Goal: Transaction & Acquisition: Download file/media

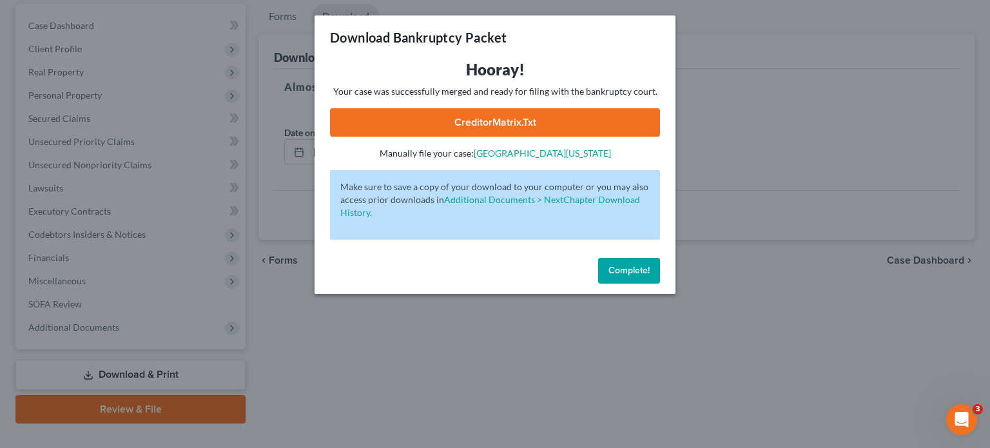
click at [632, 268] on span "Complete!" at bounding box center [629, 270] width 41 height 11
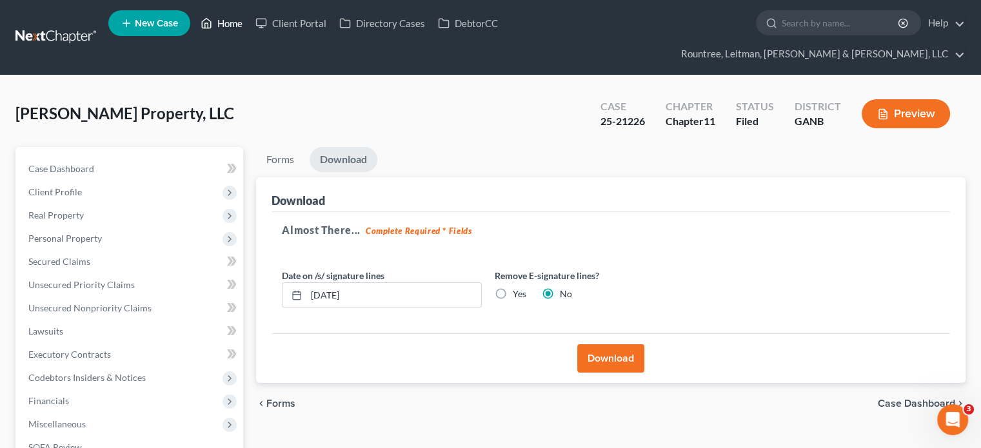
click at [226, 21] on link "Home" at bounding box center [221, 23] width 55 height 23
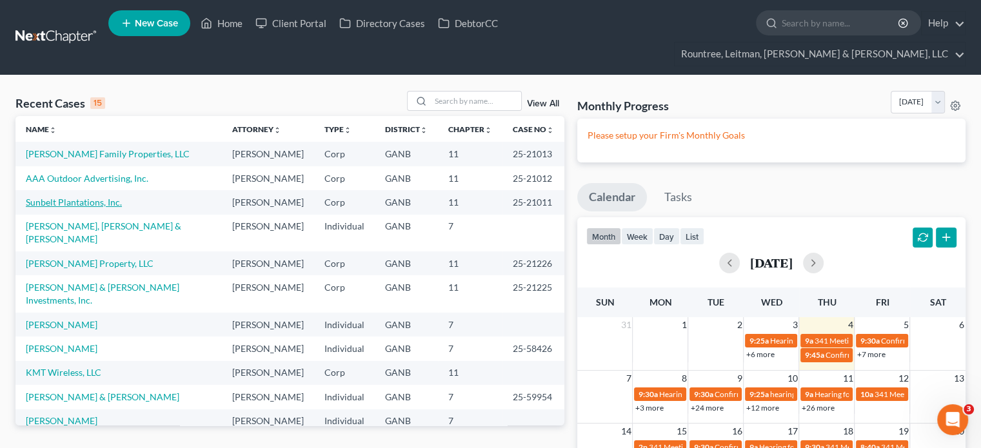
click at [72, 197] on link "Sunbelt Plantations, Inc." at bounding box center [74, 202] width 96 height 11
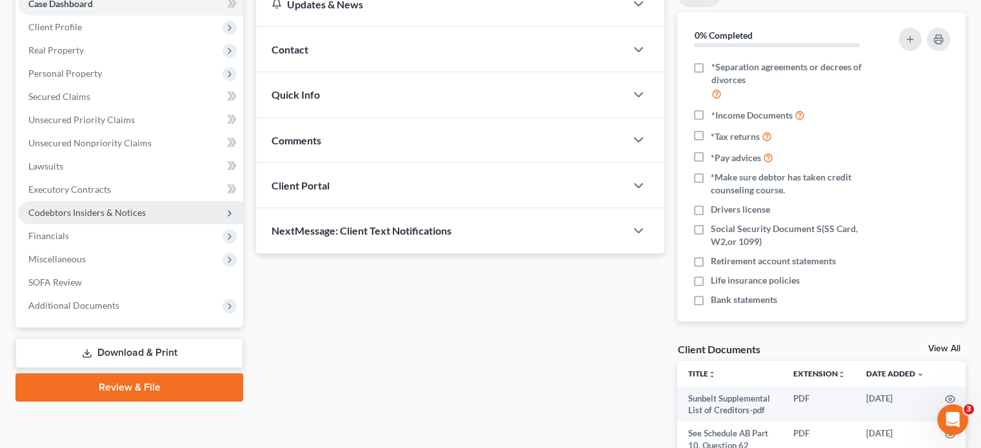
scroll to position [193, 0]
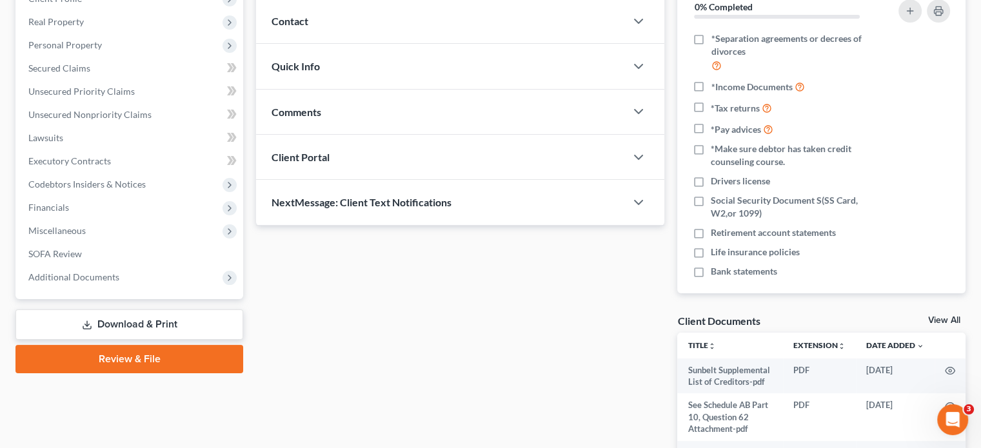
click at [146, 309] on link "Download & Print" at bounding box center [129, 324] width 228 height 30
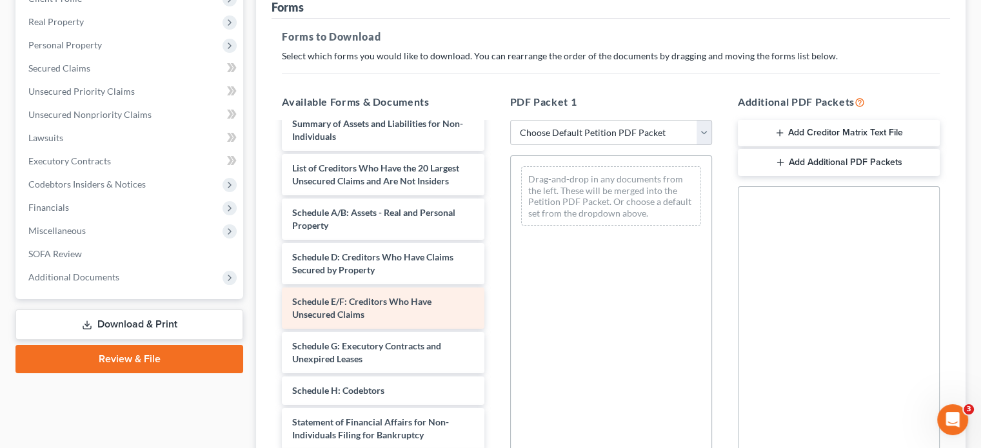
scroll to position [263, 0]
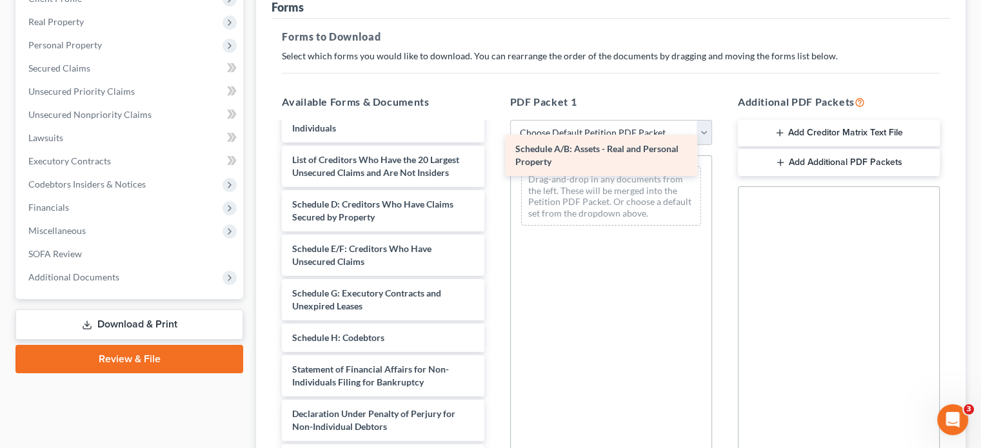
drag, startPoint x: 396, startPoint y: 208, endPoint x: 619, endPoint y: 164, distance: 227.3
click at [494, 164] on div "Schedule A/B: Assets - Real and Personal Property Sunbelt Supplemental List of …" at bounding box center [382, 213] width 222 height 707
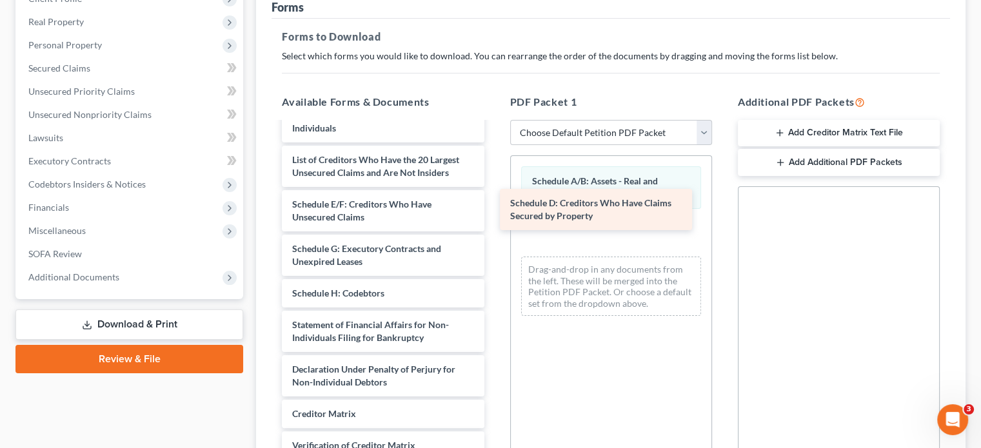
drag, startPoint x: 397, startPoint y: 208, endPoint x: 614, endPoint y: 210, distance: 216.6
click at [494, 210] on div "Schedule D: Creditors Who Have Claims Secured by Property Sunbelt Supplemental …" at bounding box center [382, 191] width 222 height 663
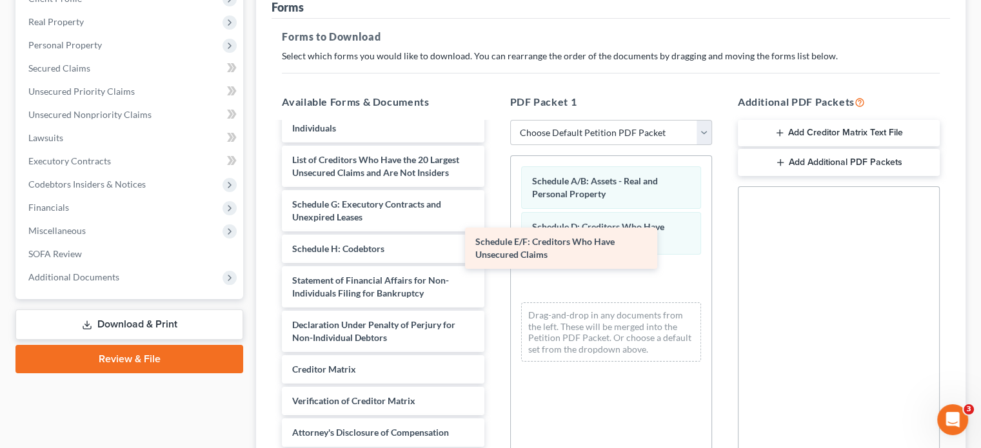
drag, startPoint x: 400, startPoint y: 197, endPoint x: 590, endPoint y: 248, distance: 196.7
click at [494, 248] on div "Schedule E/F: Creditors Who Have Unsecured Claims Sunbelt Supplemental List of …" at bounding box center [382, 169] width 222 height 618
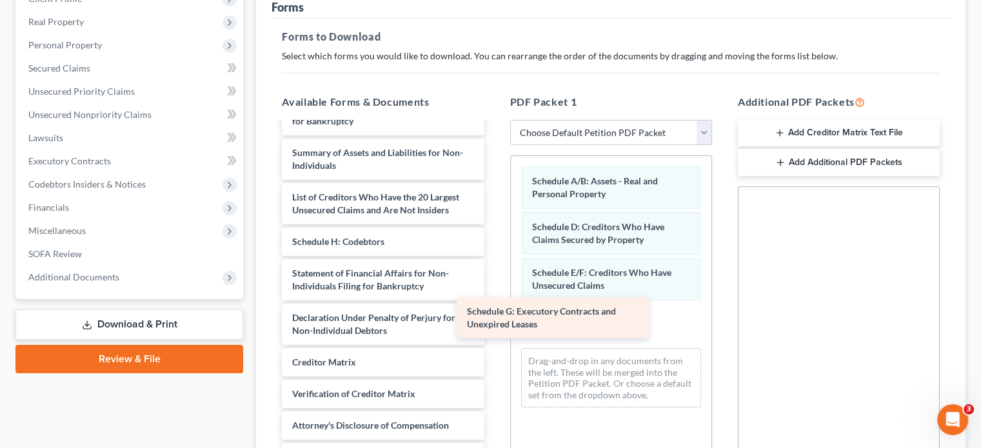
scroll to position [238, 0]
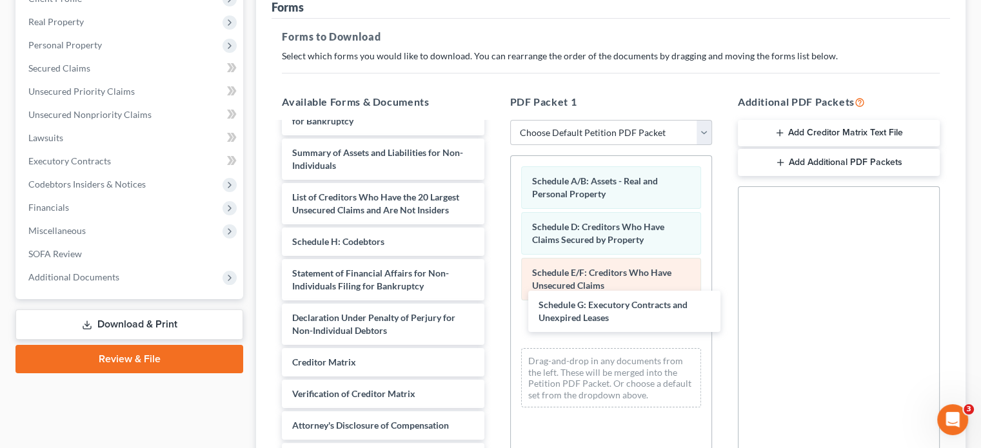
drag, startPoint x: 380, startPoint y: 196, endPoint x: 554, endPoint y: 253, distance: 182.5
click at [494, 283] on div "Schedule G: Executory Contracts and Unexpired Leases Sunbelt Supplemental List …" at bounding box center [382, 184] width 222 height 574
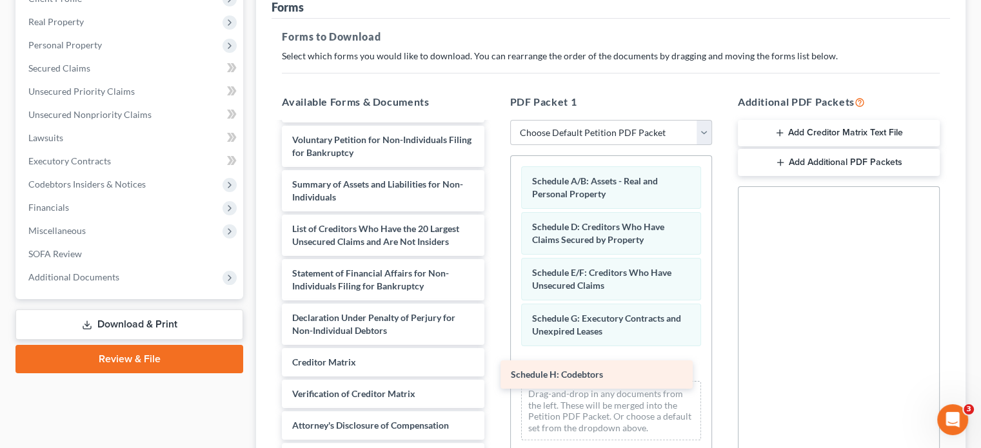
scroll to position [206, 0]
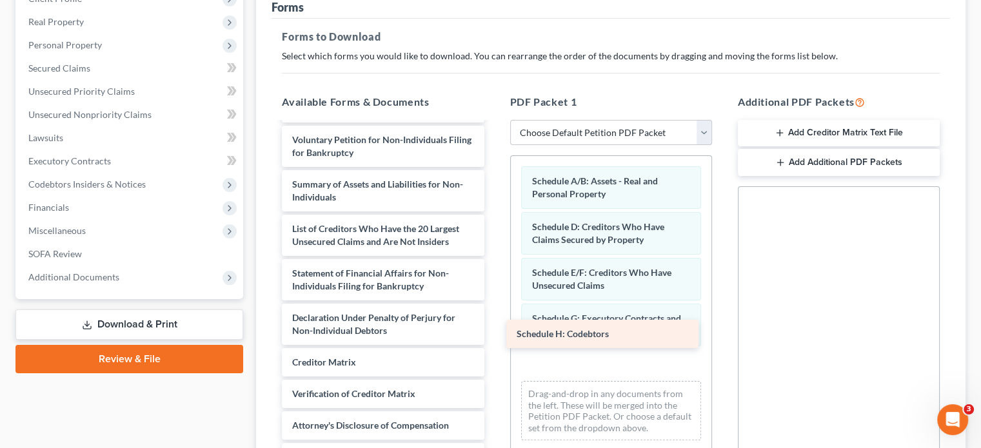
drag, startPoint x: 395, startPoint y: 216, endPoint x: 620, endPoint y: 332, distance: 253.7
click at [494, 332] on div "Schedule H: Codebtors Sunbelt Supplemental List of Creditors-pdf See Schedule A…" at bounding box center [382, 200] width 222 height 542
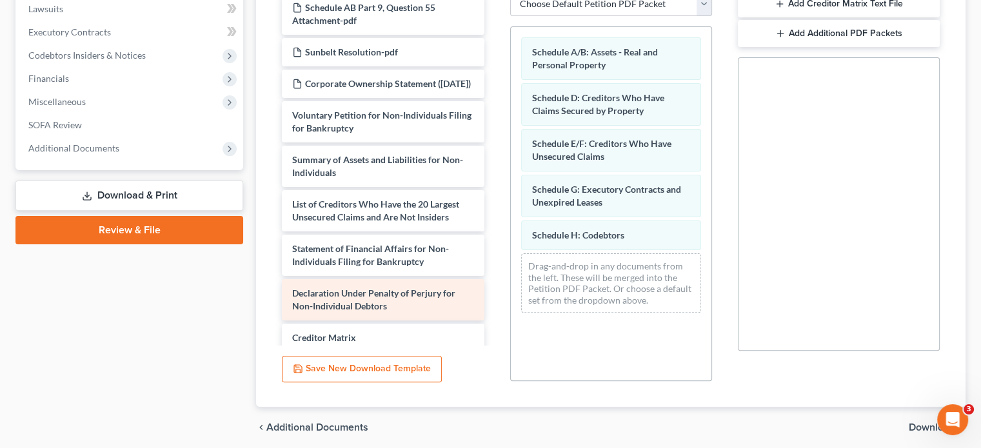
scroll to position [0, 0]
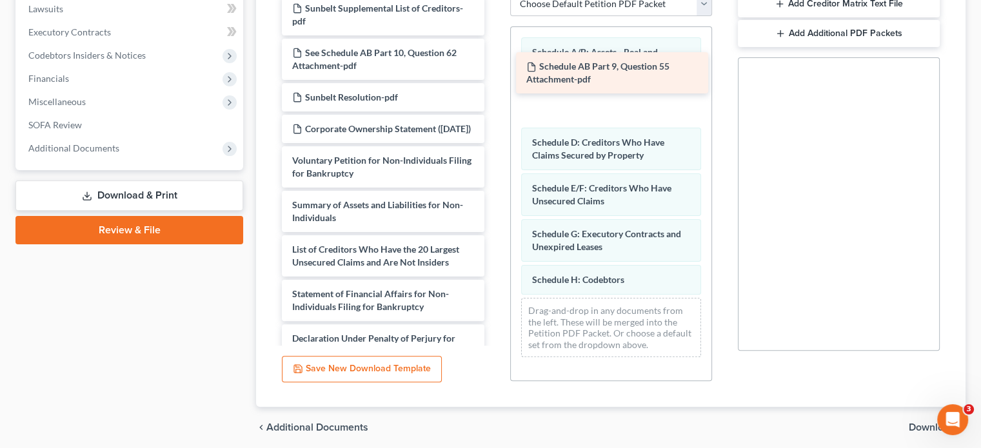
drag, startPoint x: 402, startPoint y: 77, endPoint x: 636, endPoint y: 72, distance: 234.1
click at [494, 72] on div "Schedule AB Part 9, Question 55 Attachment-pdf Sunbelt Supplemental List of Cre…" at bounding box center [382, 243] width 222 height 498
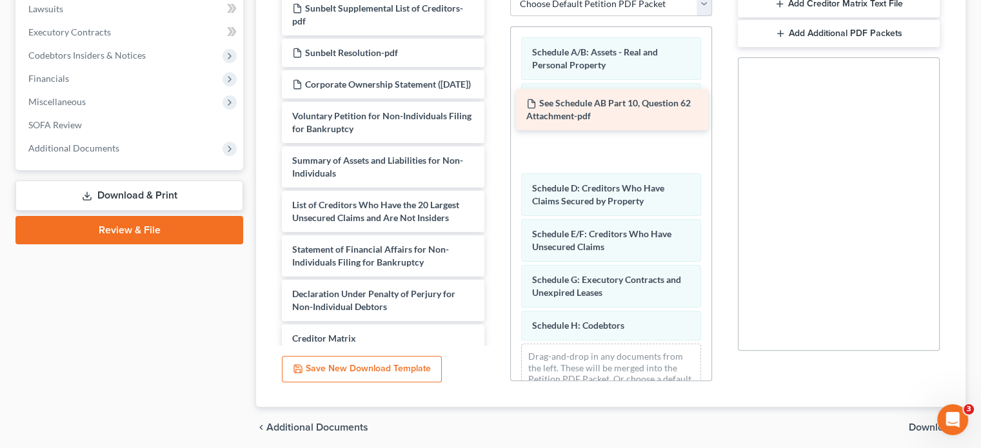
drag, startPoint x: 400, startPoint y: 41, endPoint x: 634, endPoint y: 115, distance: 245.7
click at [494, 115] on div "See Schedule AB Part 10, Question 62 Attachment-pdf Sunbelt Supplemental List o…" at bounding box center [382, 220] width 222 height 453
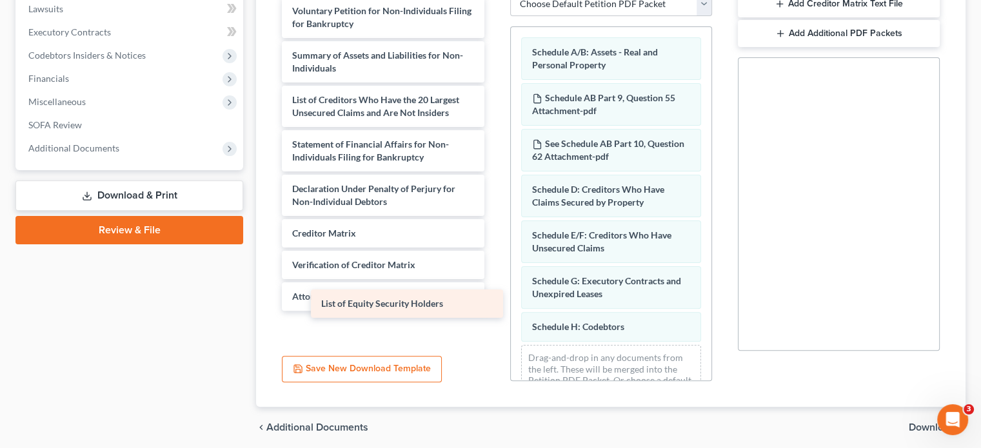
scroll to position [86, 0]
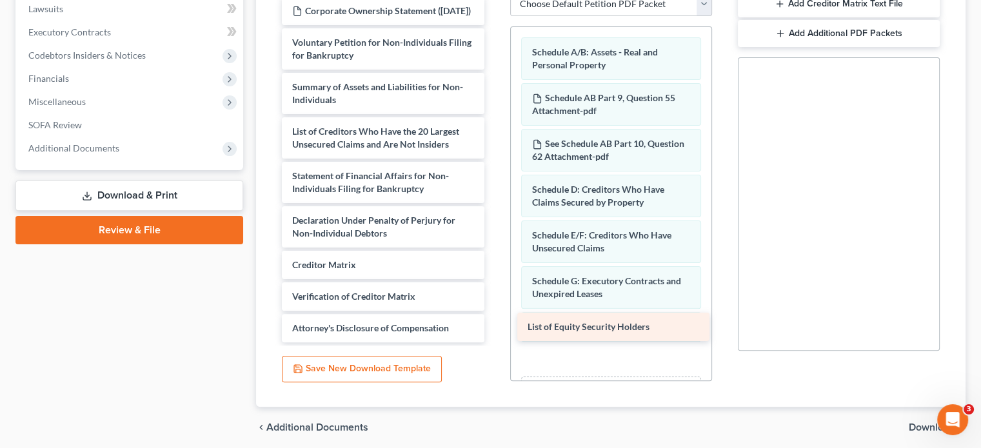
drag, startPoint x: 385, startPoint y: 304, endPoint x: 613, endPoint y: 326, distance: 229.3
click at [494, 326] on div "List of Equity Security Holders Sunbelt Supplemental List of Creditors-pdf Sunb…" at bounding box center [382, 132] width 222 height 422
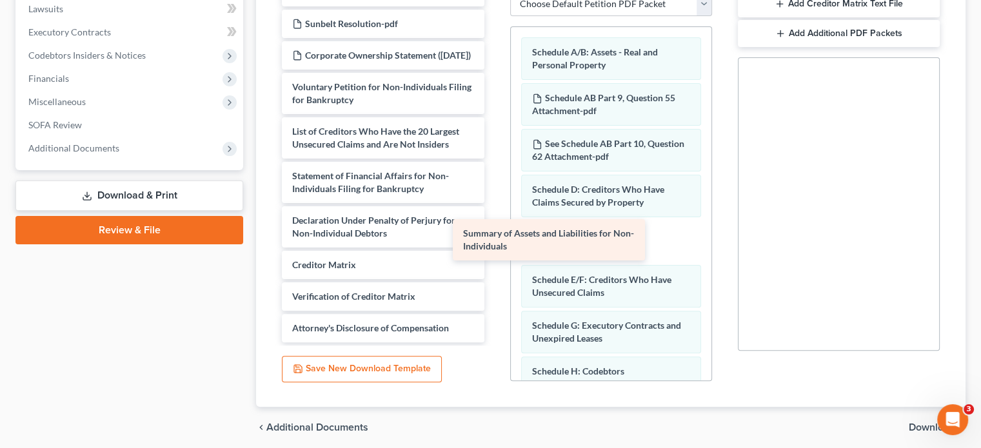
scroll to position [41, 0]
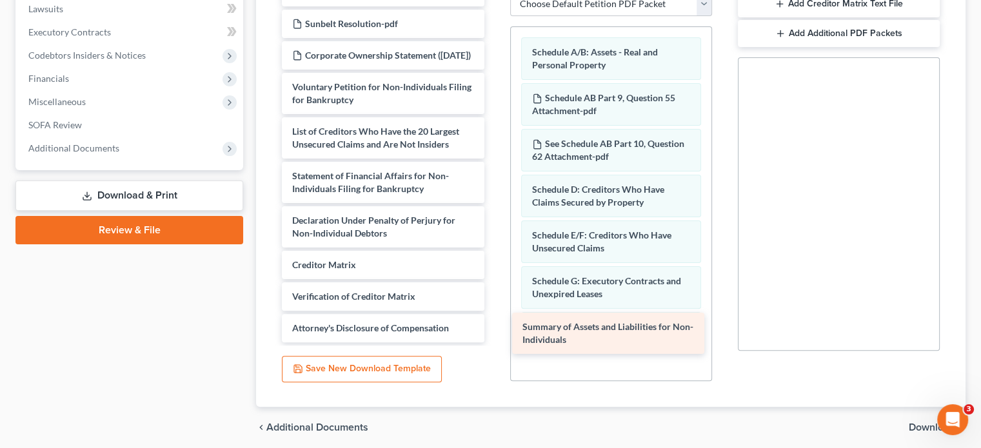
drag, startPoint x: 366, startPoint y: 63, endPoint x: 596, endPoint y: 327, distance: 350.0
click at [494, 327] on div "Summary of Assets and Liabilities for Non-Individuals Sunbelt Supplemental List…" at bounding box center [382, 153] width 222 height 377
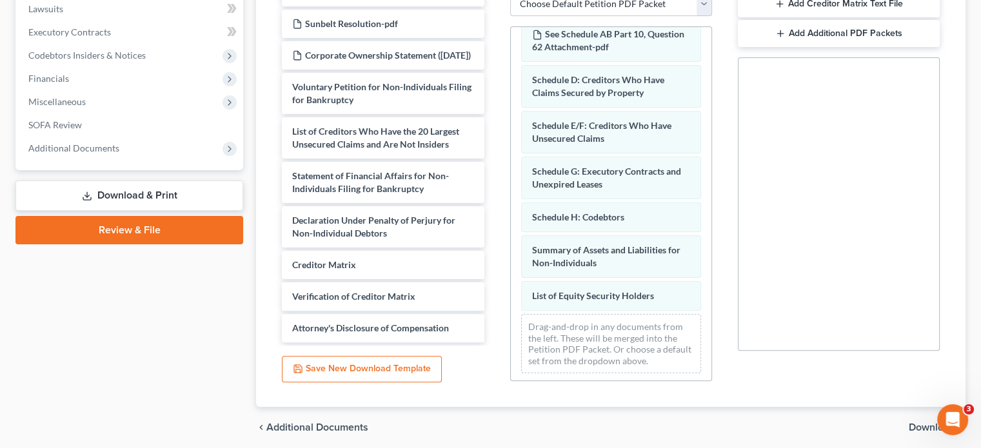
scroll to position [0, 0]
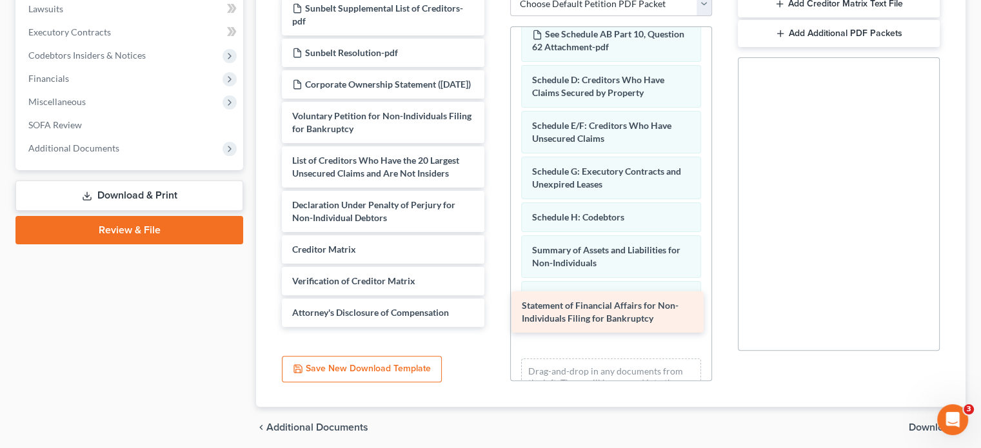
drag, startPoint x: 376, startPoint y: 158, endPoint x: 605, endPoint y: 311, distance: 276.1
click at [494, 311] on div "Statement of Financial Affairs for Non-Individuals Filing for Bankruptcy Sunbel…" at bounding box center [382, 160] width 222 height 333
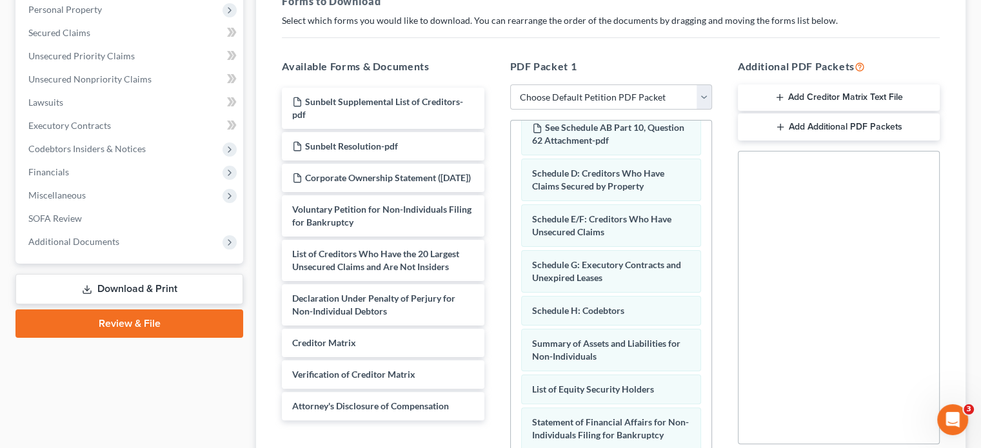
scroll to position [258, 0]
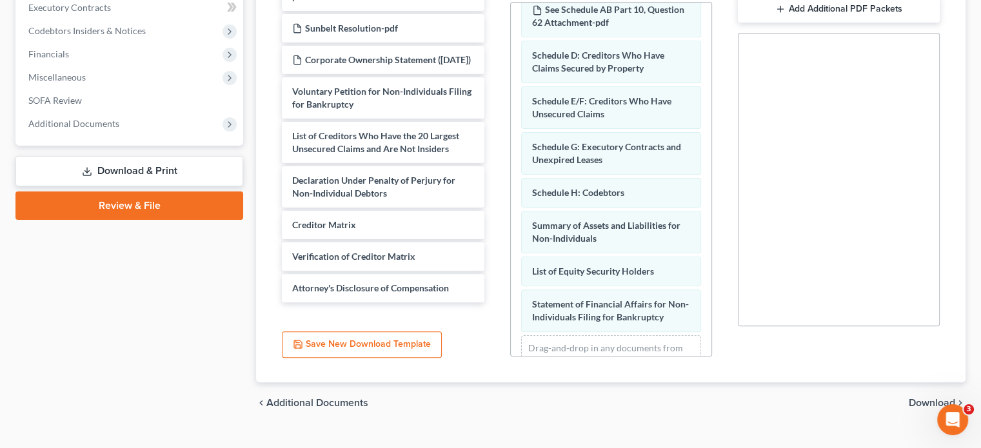
click at [939, 398] on span "Download" at bounding box center [931, 403] width 46 height 10
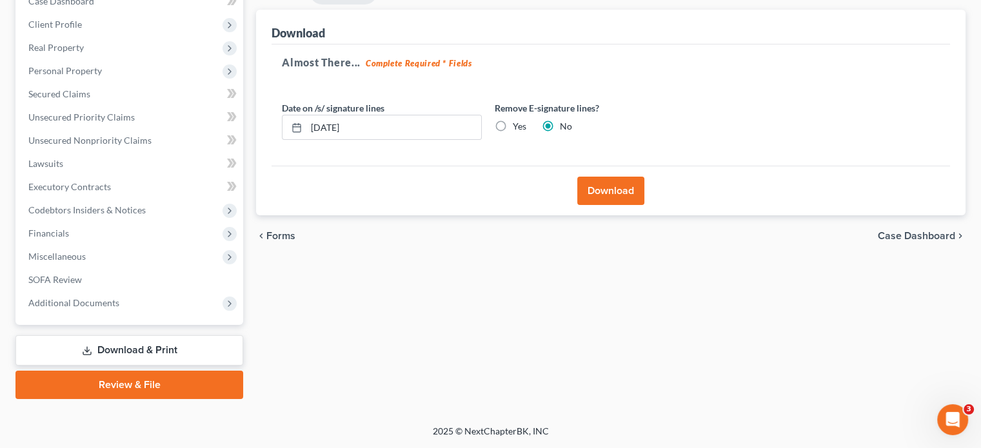
scroll to position [143, 0]
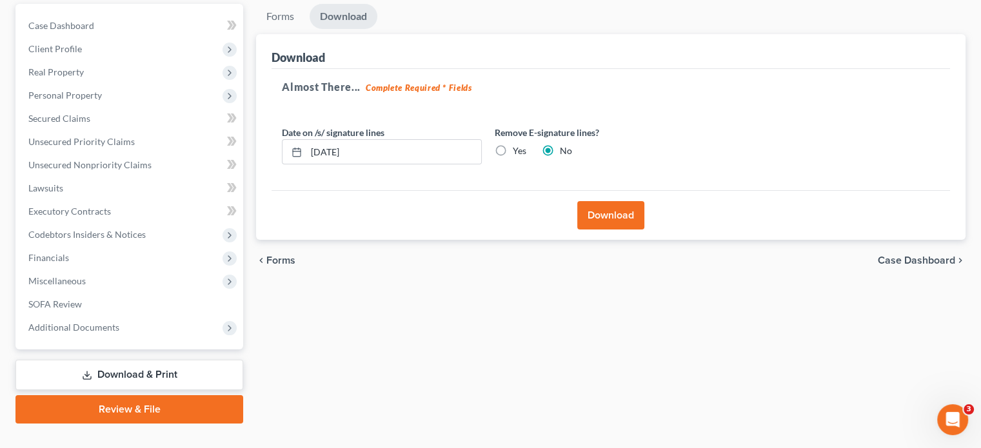
drag, startPoint x: 499, startPoint y: 122, endPoint x: 569, endPoint y: 175, distance: 87.4
click at [513, 144] on label "Yes" at bounding box center [520, 150] width 14 height 13
click at [518, 144] on input "Yes" at bounding box center [522, 148] width 8 height 8
radio input "true"
radio input "false"
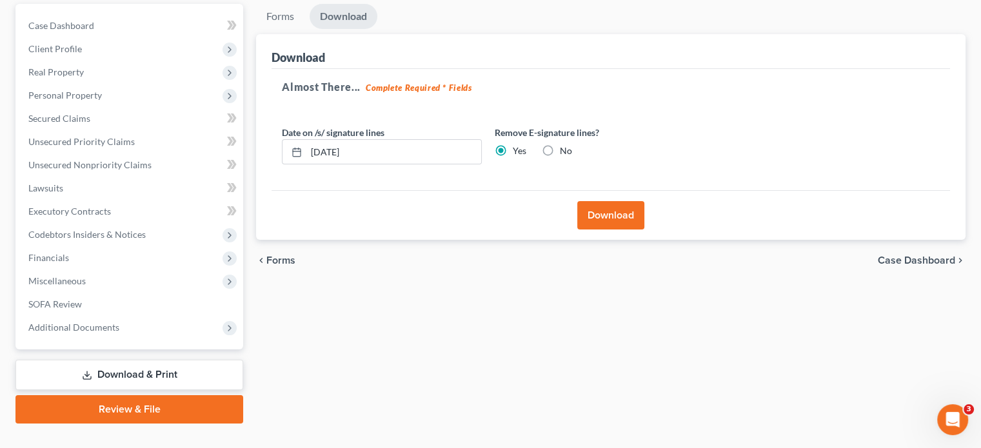
click at [620, 201] on button "Download" at bounding box center [610, 215] width 67 height 28
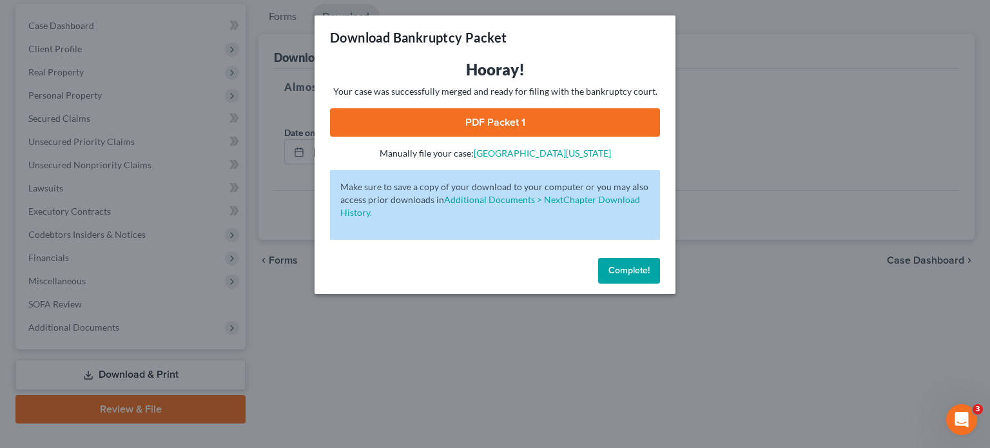
click at [629, 257] on div "Complete!" at bounding box center [495, 273] width 361 height 41
click at [628, 273] on span "Complete!" at bounding box center [629, 270] width 41 height 11
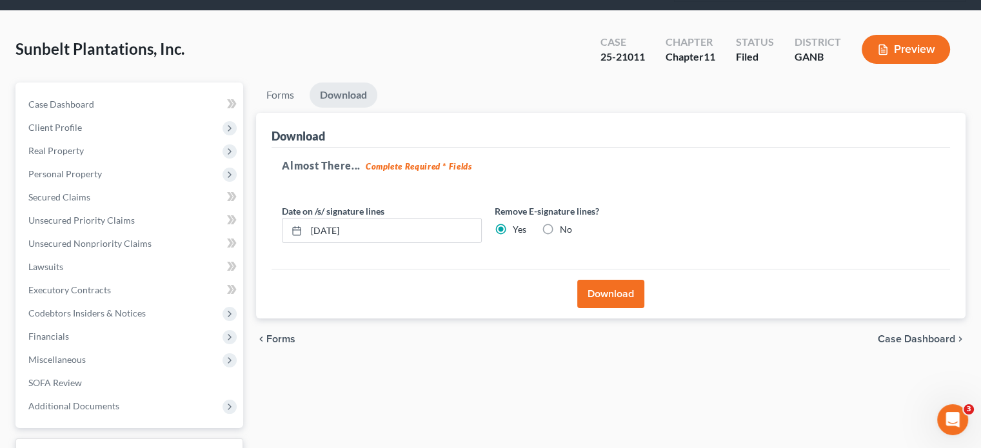
scroll to position [0, 0]
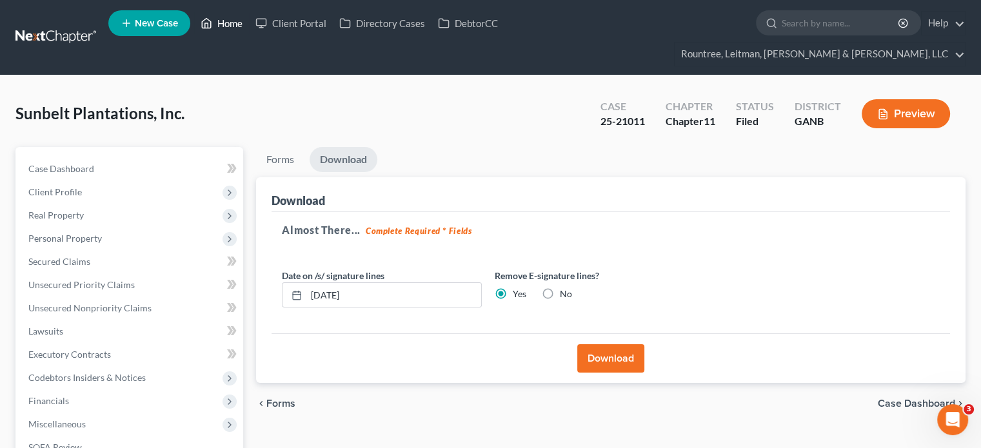
click at [235, 25] on link "Home" at bounding box center [221, 23] width 55 height 23
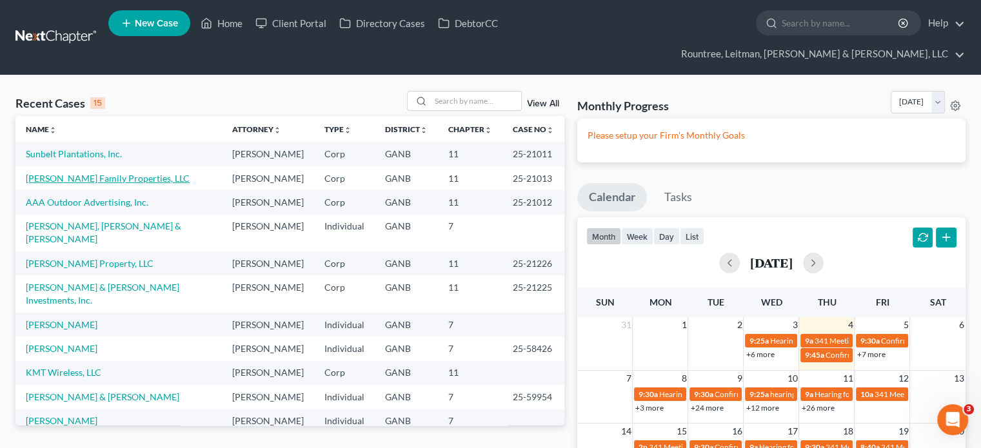
click at [83, 173] on link "[PERSON_NAME] Family Properties, LLC" at bounding box center [108, 178] width 164 height 11
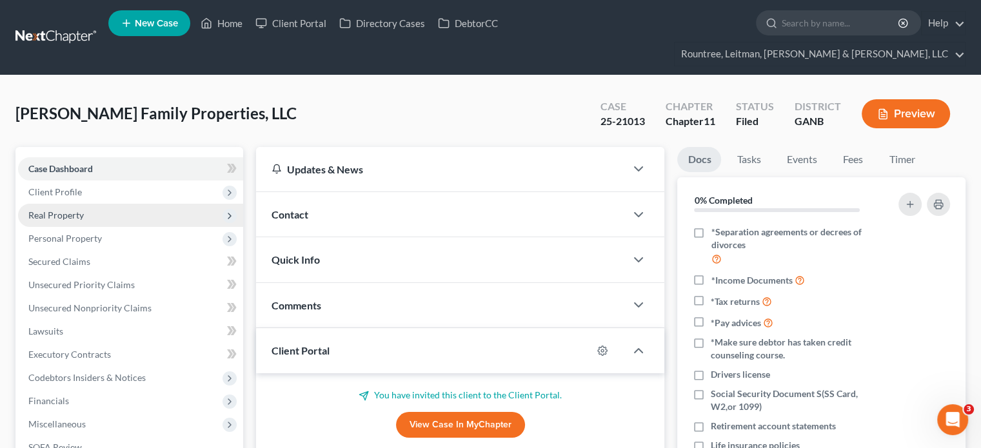
click at [68, 210] on span "Real Property" at bounding box center [55, 215] width 55 height 11
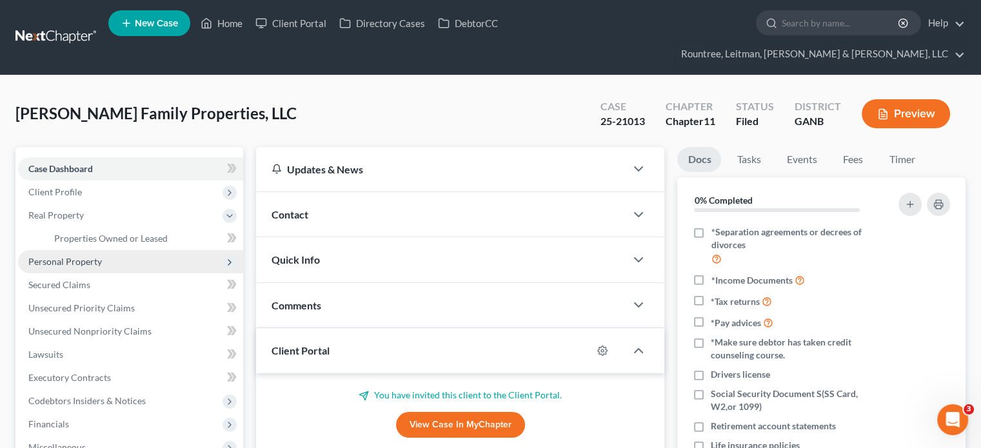
click at [65, 256] on span "Personal Property" at bounding box center [64, 261] width 73 height 11
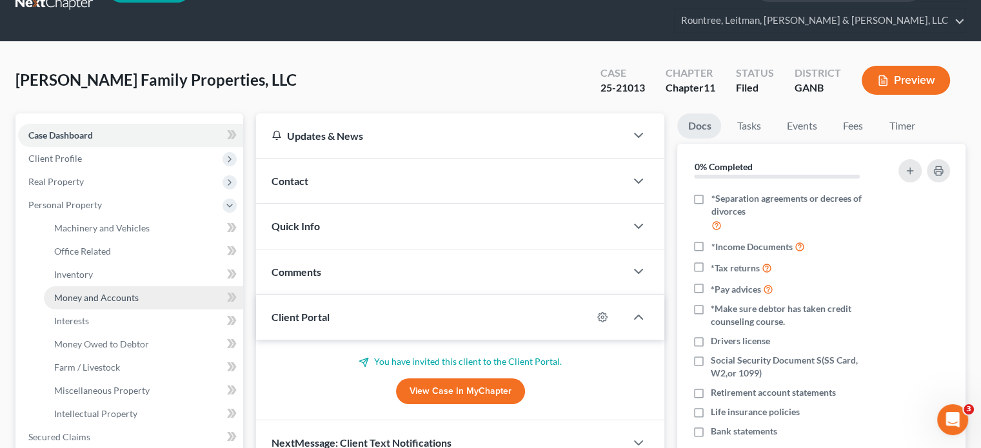
scroll to position [64, 0]
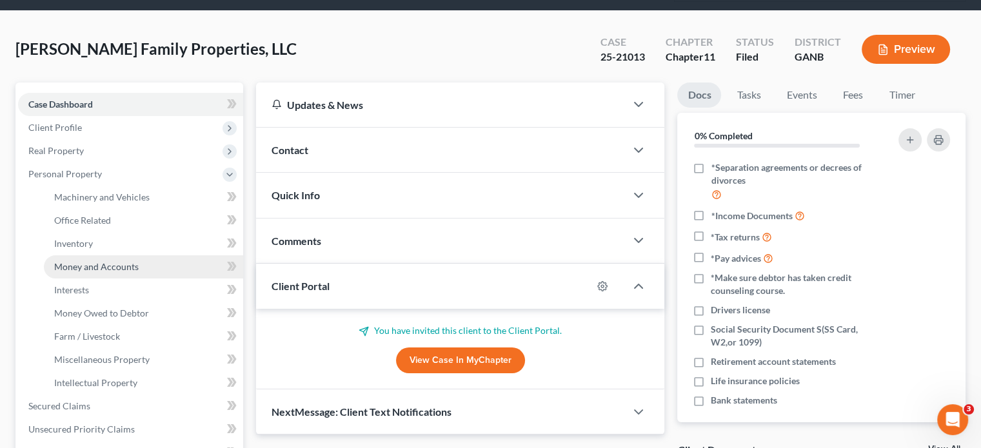
click at [97, 261] on span "Money and Accounts" at bounding box center [96, 266] width 84 height 11
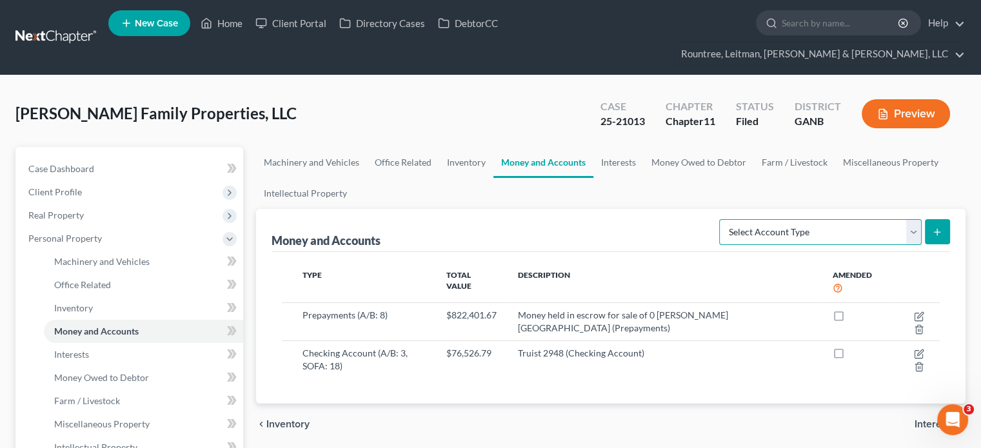
click at [914, 219] on select "Select Account Type Brokerage (A/B: 3, SOFA: 18) Cash on Hand (A/B: 2) Certific…" at bounding box center [820, 232] width 202 height 26
click at [635, 209] on div "Money and Accounts Select Account Type Brokerage (A/B: 3, SOFA: 18) Cash on Han…" at bounding box center [610, 230] width 678 height 43
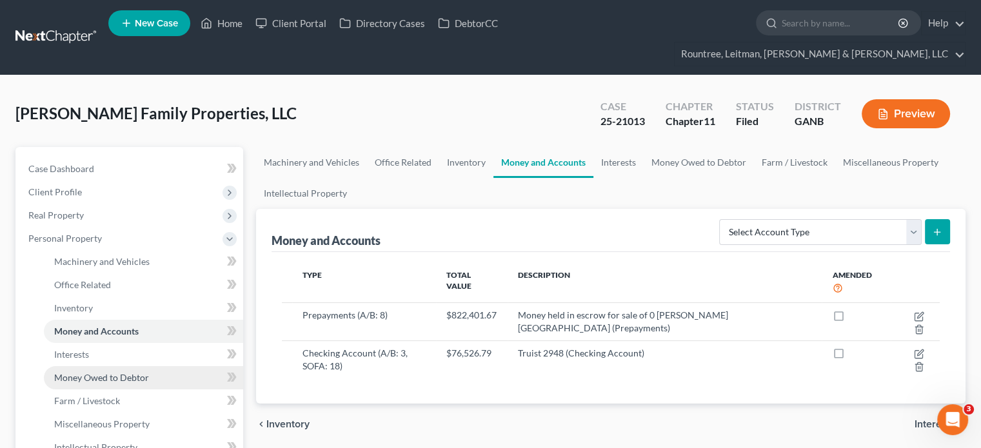
click at [128, 372] on span "Money Owed to Debtor" at bounding box center [101, 377] width 95 height 11
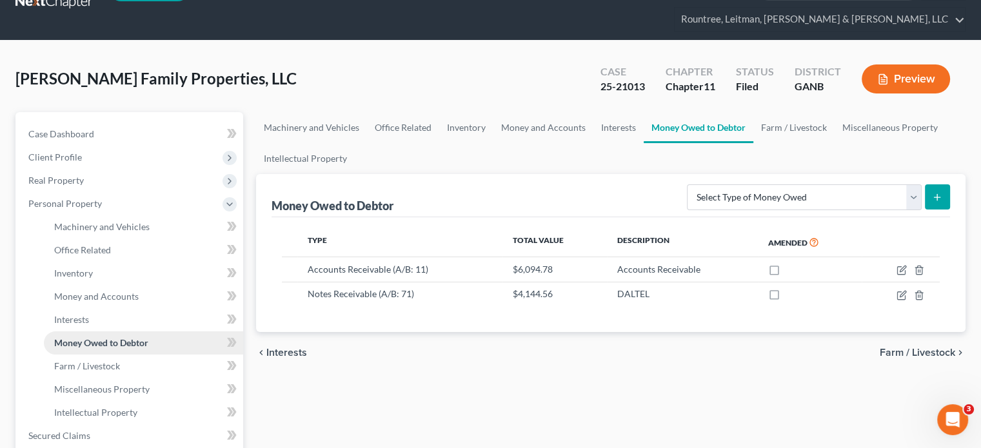
scroll to position [64, 0]
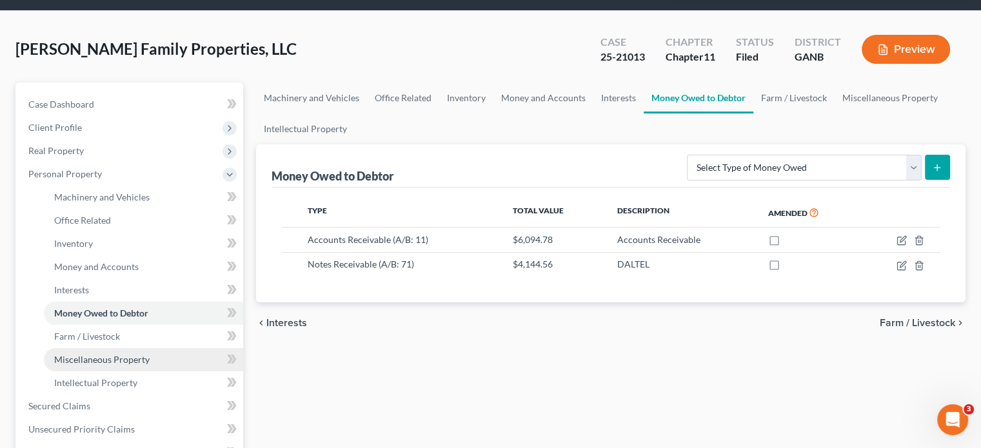
click at [91, 354] on span "Miscellaneous Property" at bounding box center [101, 359] width 95 height 11
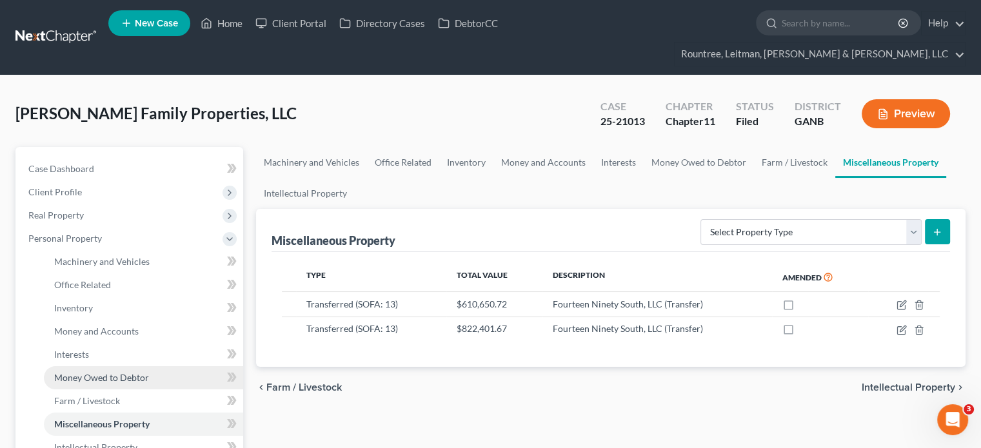
click at [89, 372] on span "Money Owed to Debtor" at bounding box center [101, 377] width 95 height 11
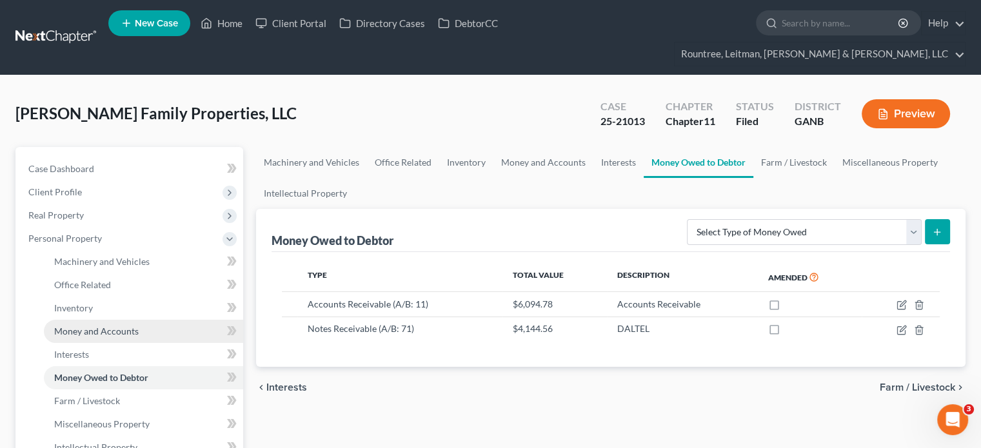
click at [99, 326] on span "Money and Accounts" at bounding box center [96, 331] width 84 height 11
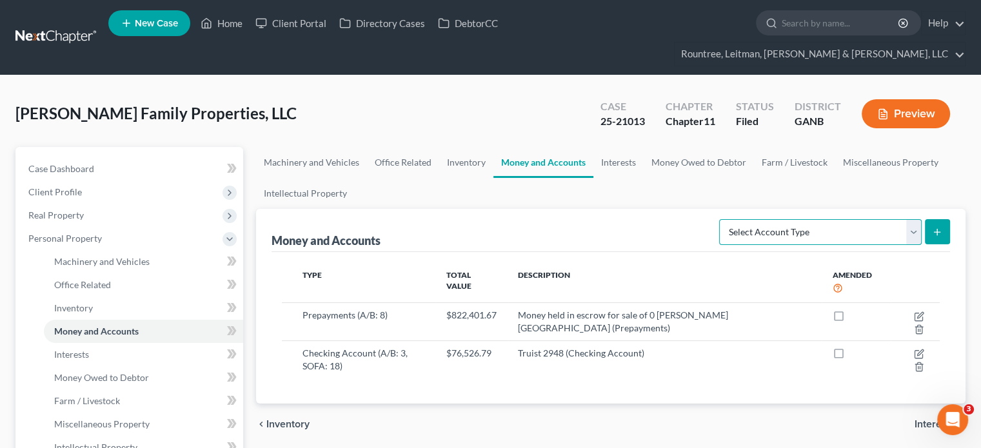
click at [913, 219] on select "Select Account Type Brokerage (A/B: 3, SOFA: 18) Cash on Hand (A/B: 2) Certific…" at bounding box center [820, 232] width 202 height 26
click at [222, 23] on link "Home" at bounding box center [221, 23] width 55 height 23
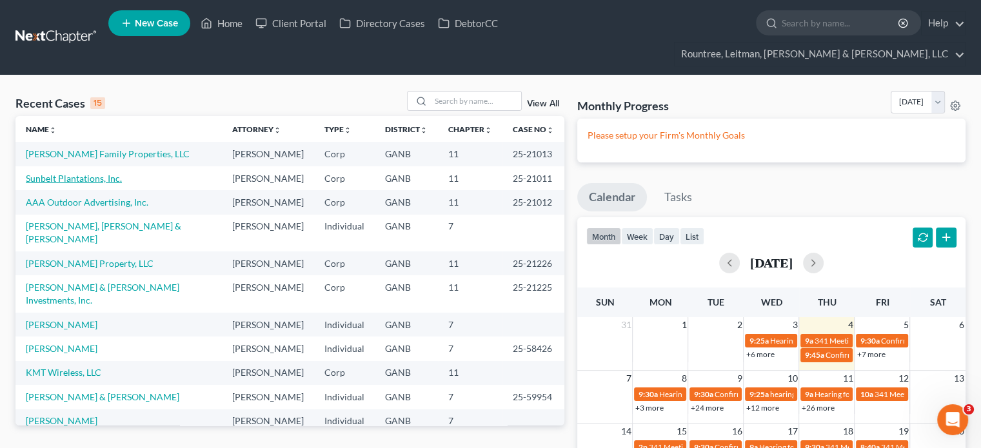
click at [70, 173] on link "Sunbelt Plantations, Inc." at bounding box center [74, 178] width 96 height 11
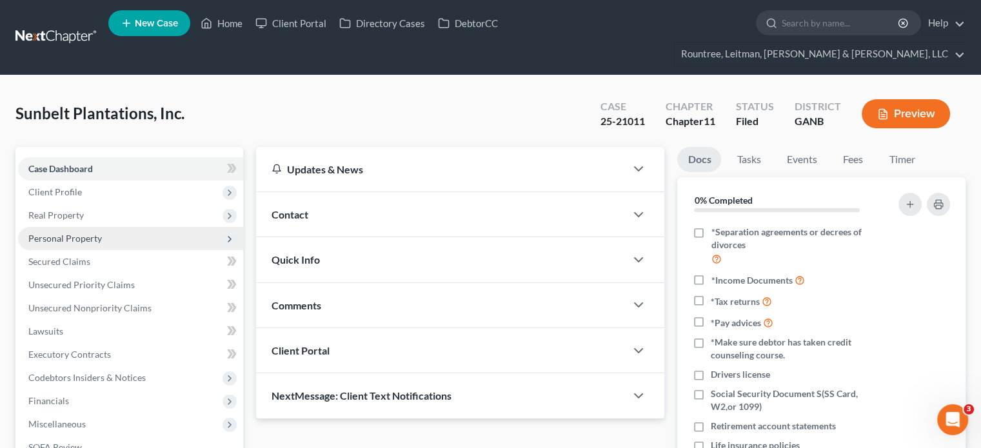
click at [75, 233] on span "Personal Property" at bounding box center [64, 238] width 73 height 11
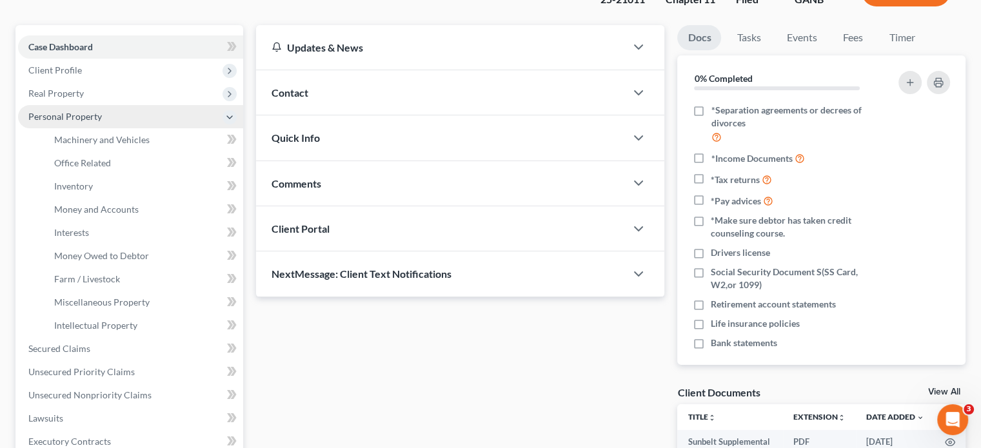
scroll to position [129, 0]
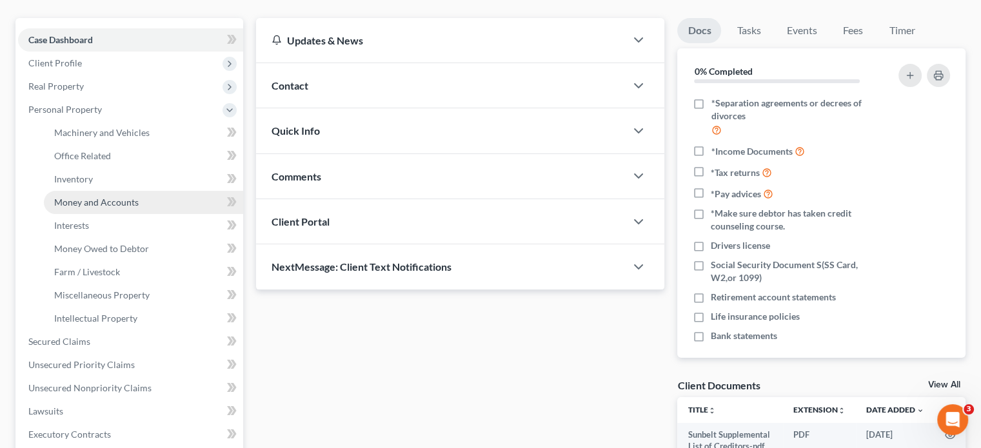
click at [85, 197] on span "Money and Accounts" at bounding box center [96, 202] width 84 height 11
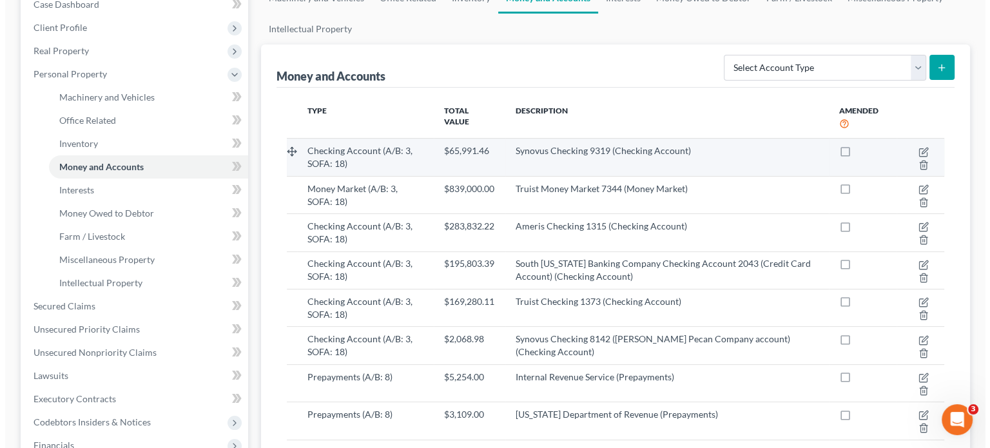
scroll to position [193, 0]
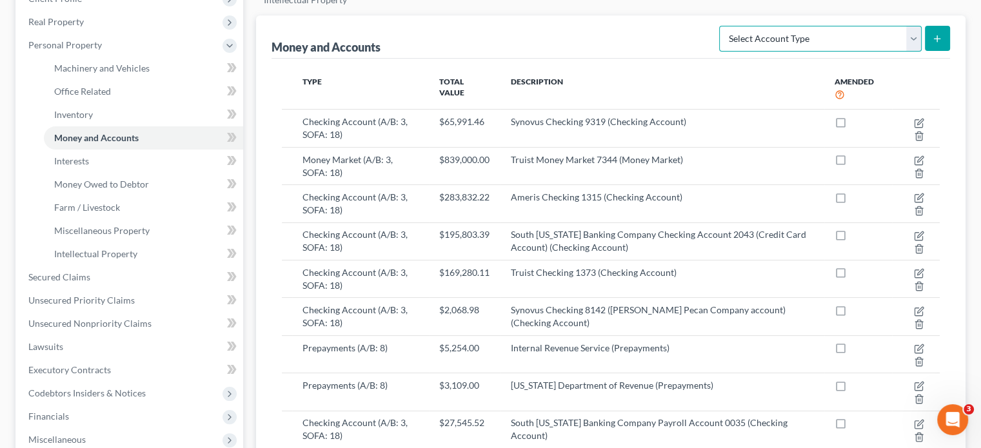
click at [913, 26] on select "Select Account Type Brokerage (A/B: 3, SOFA: 18) Cash on Hand (A/B: 2) Certific…" at bounding box center [820, 39] width 202 height 26
select select "prepayments"
click at [721, 26] on select "Select Account Type Brokerage (A/B: 3, SOFA: 18) Cash on Hand (A/B: 2) Certific…" at bounding box center [820, 39] width 202 height 26
click at [932, 34] on icon "submit" at bounding box center [937, 39] width 10 height 10
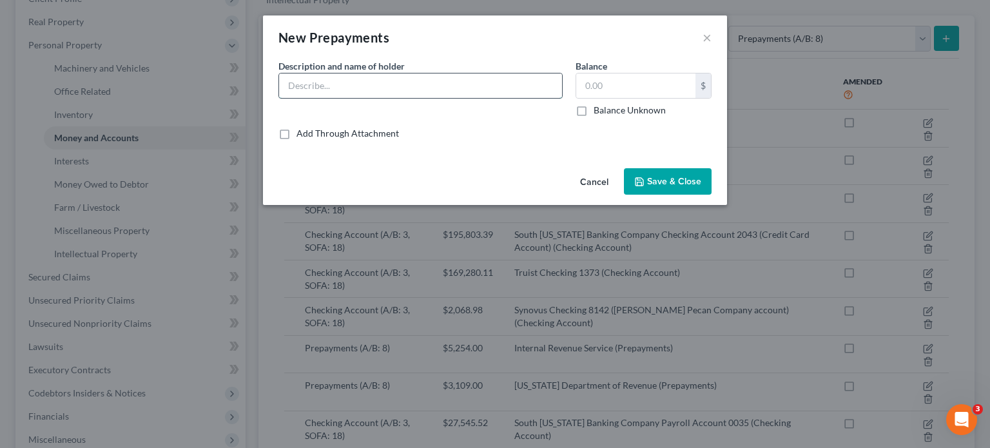
click at [356, 89] on input "text" at bounding box center [420, 85] width 283 height 24
type input "John Spurlin, Esq. -"
click at [668, 83] on input "text" at bounding box center [635, 85] width 119 height 24
type input "30,307.30"
click at [407, 77] on input "John Spurlin, Esq. -" at bounding box center [420, 85] width 283 height 24
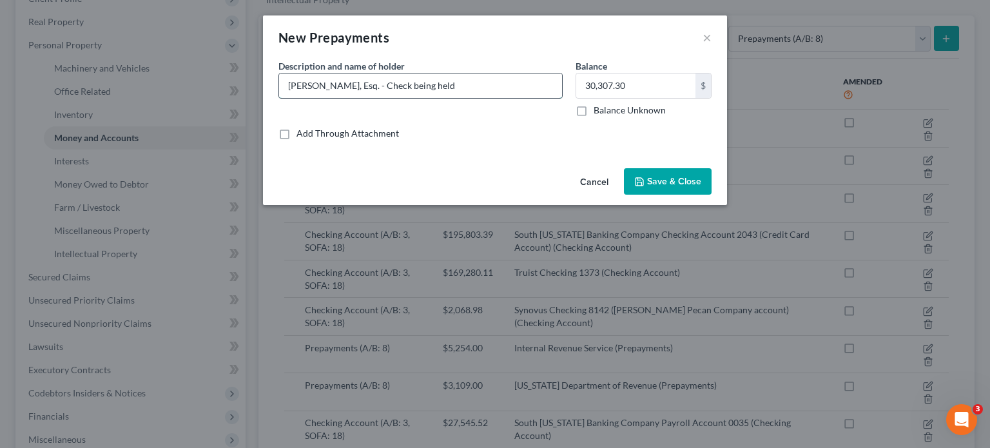
drag, startPoint x: 365, startPoint y: 83, endPoint x: 479, endPoint y: 84, distance: 114.1
click at [479, 84] on input "John Spurlin, Esq. - Check being held" at bounding box center [420, 85] width 283 height 24
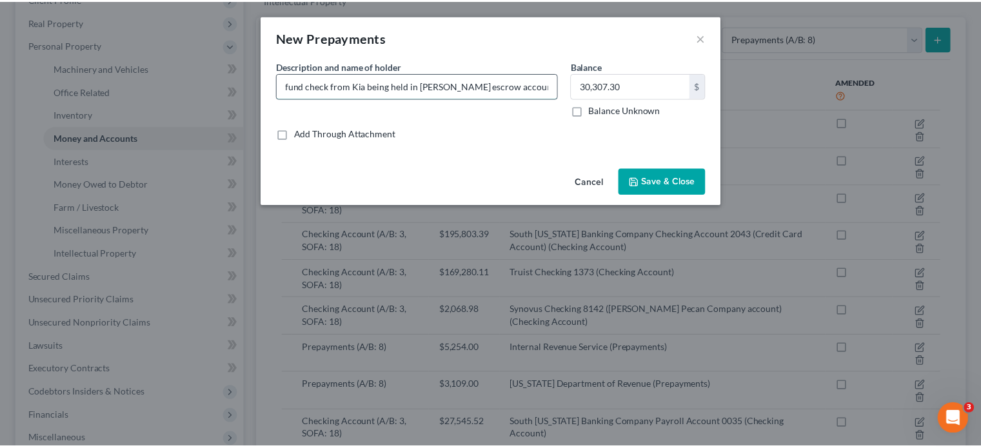
scroll to position [0, 0]
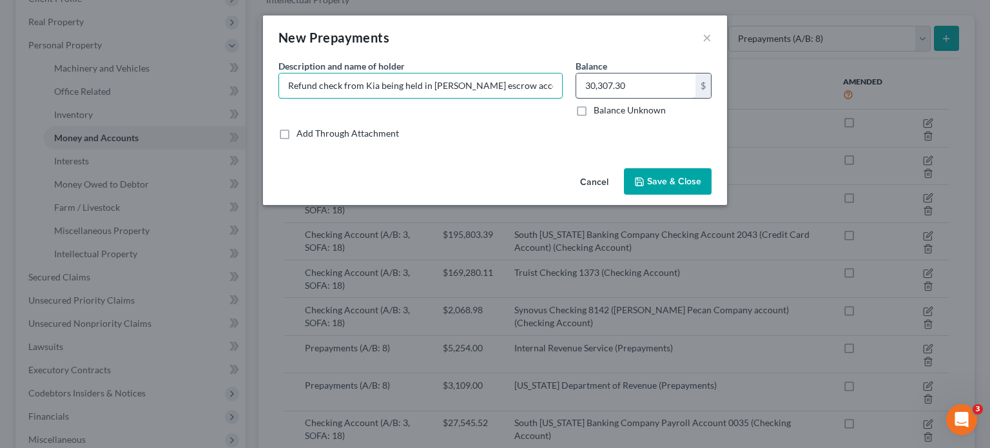
type input "Refund check from Kia being held in John Spurlin's escrow account"
click at [700, 184] on span "Save & Close" at bounding box center [674, 181] width 54 height 11
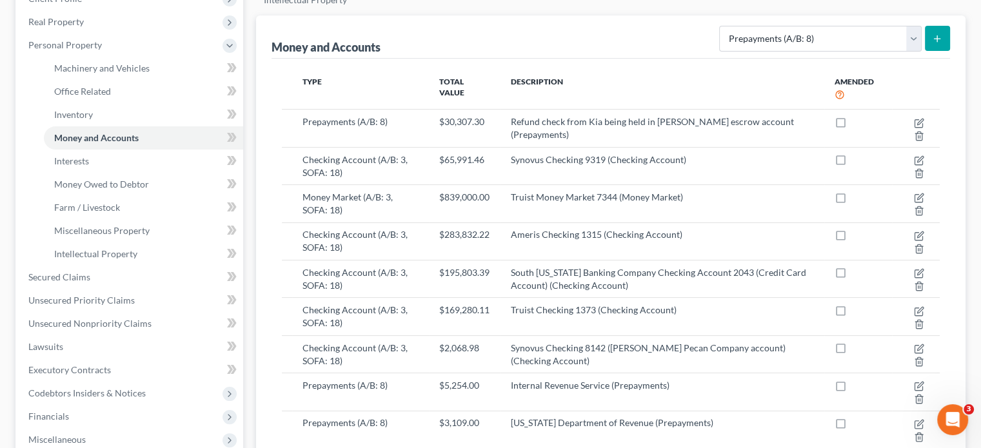
scroll to position [322, 0]
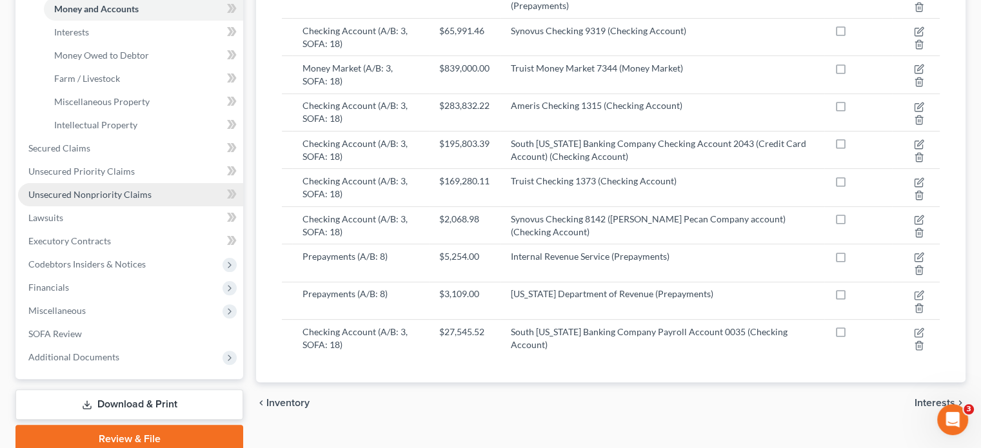
click at [106, 189] on span "Unsecured Nonpriority Claims" at bounding box center [89, 194] width 123 height 11
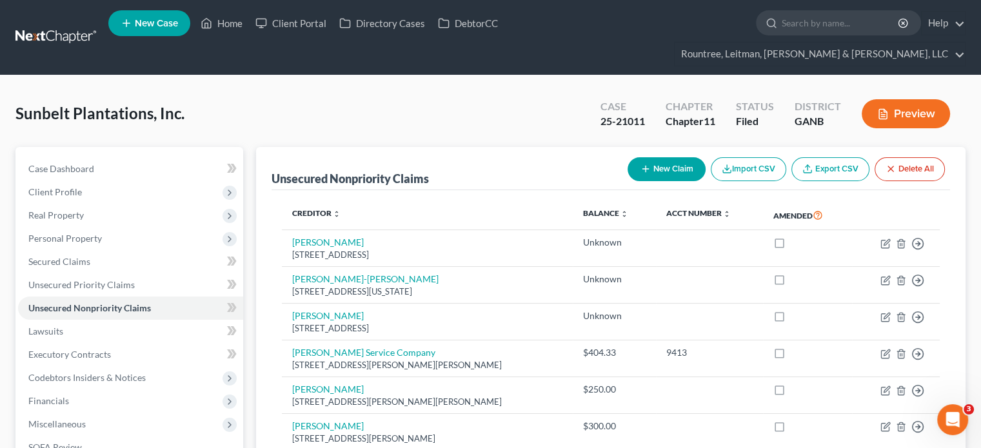
click at [676, 157] on button "New Claim" at bounding box center [666, 169] width 78 height 24
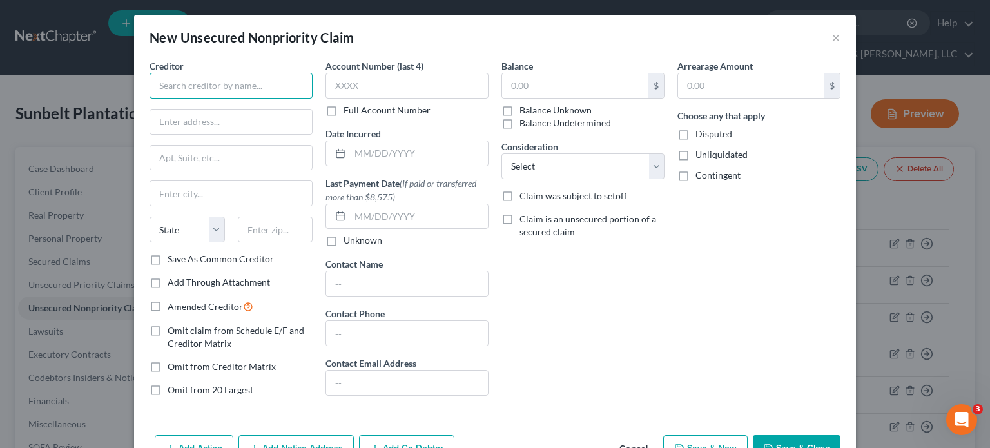
click at [244, 79] on input "text" at bounding box center [231, 86] width 163 height 26
type input "[PERSON_NAME], Esq."
click at [525, 79] on input "text" at bounding box center [575, 85] width 146 height 24
paste input "30,307.30"
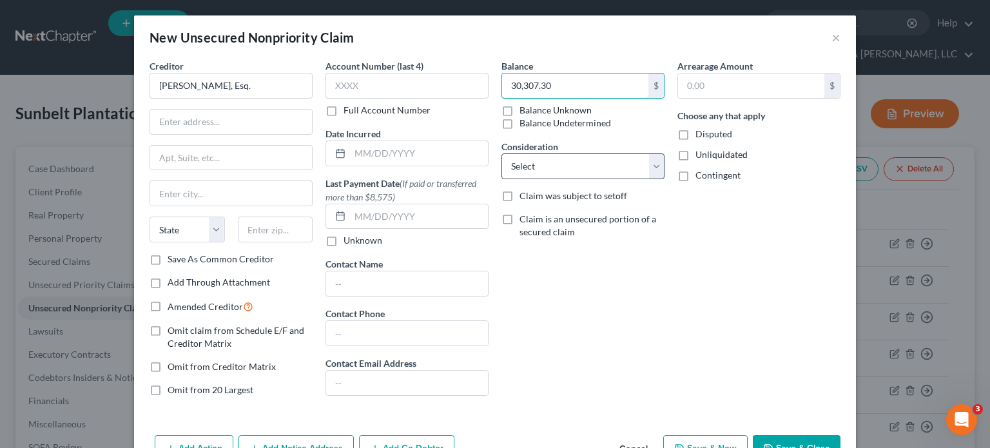
type input "30,307.30"
click at [538, 155] on select "Select Cable / Satellite Services Collection Agency Credit Card Debt Debt Couns…" at bounding box center [583, 166] width 163 height 26
select select "11"
click at [502, 153] on select "Select Cable / Satellite Services Collection Agency Credit Card Debt Debt Couns…" at bounding box center [583, 166] width 163 height 26
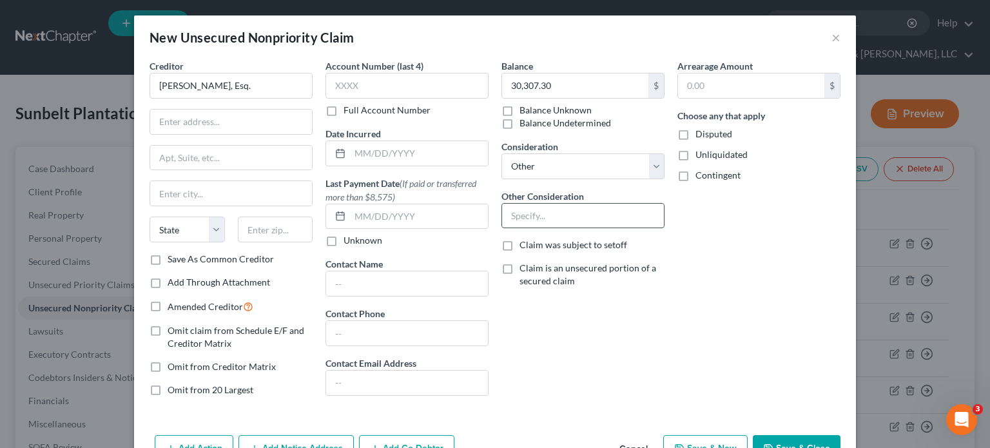
click at [560, 212] on input "text" at bounding box center [583, 216] width 162 height 24
type input "Claim for conversion"
click at [208, 119] on input "text" at bounding box center [231, 122] width 162 height 24
paste input "[STREET_ADDRESS][PERSON_NAME]"
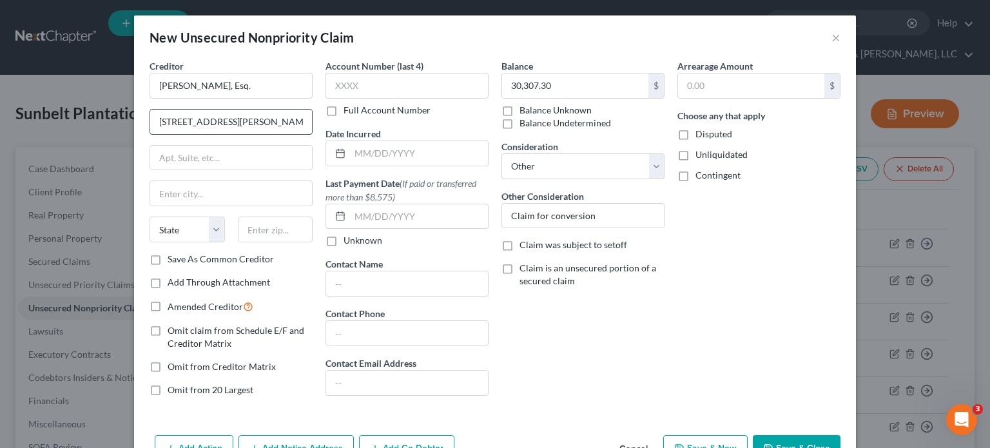
scroll to position [0, 17]
type input "[STREET_ADDRESS][PERSON_NAME]"
click at [266, 230] on input "text" at bounding box center [275, 230] width 75 height 26
type input "31793"
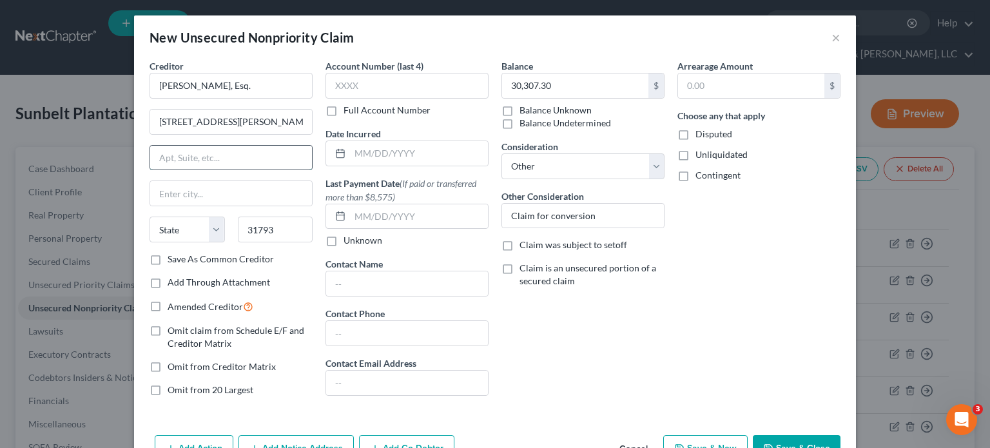
drag, startPoint x: 245, startPoint y: 153, endPoint x: 199, endPoint y: 165, distance: 47.8
click at [245, 153] on input "text" at bounding box center [231, 158] width 162 height 24
type input "Tifton"
select select "10"
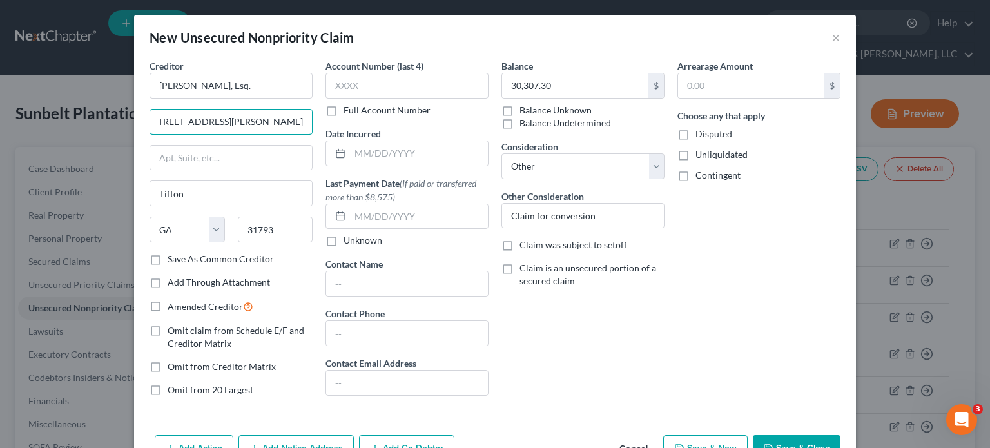
drag, startPoint x: 243, startPoint y: 118, endPoint x: 362, endPoint y: 122, distance: 118.7
click at [362, 122] on div "Creditor * John Spurlin, Esq. 1510 Whiddon Mill Rd, Tifton, GA 31793 Tifton Sta…" at bounding box center [495, 232] width 704 height 347
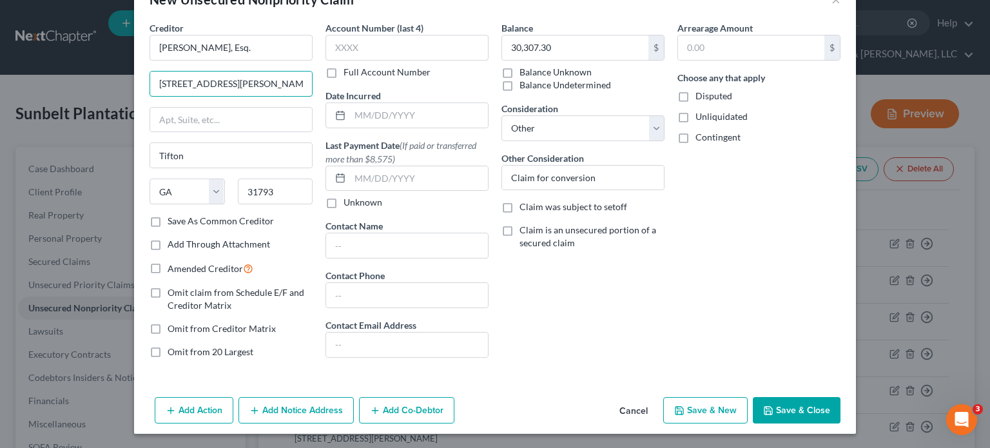
type input "1510 Whiddon Mill Rd"
click at [396, 408] on button "Add Co-Debtor" at bounding box center [406, 410] width 95 height 27
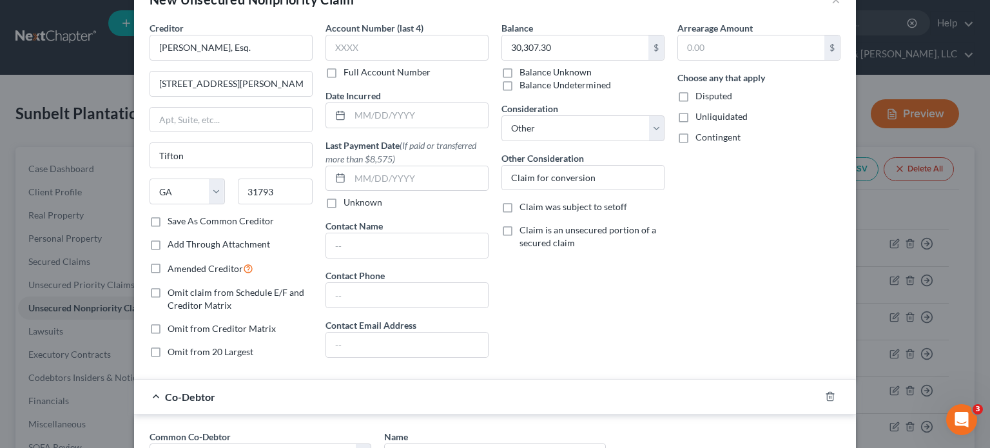
scroll to position [296, 0]
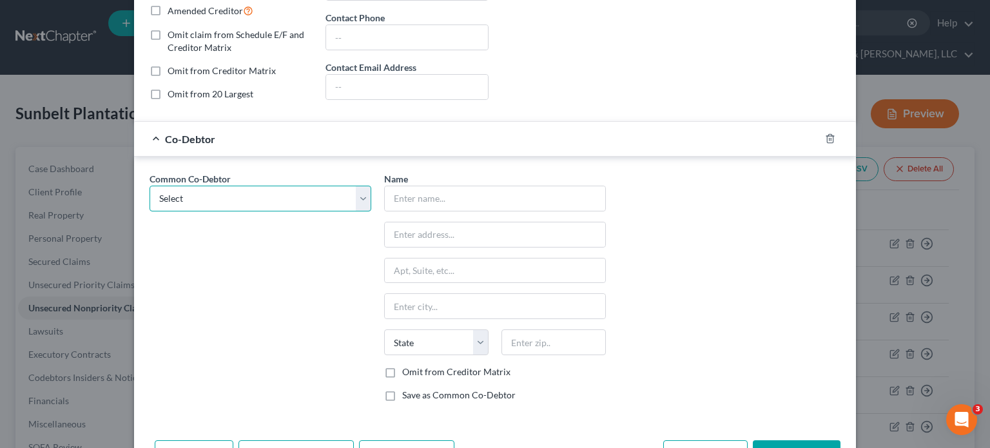
click at [224, 204] on select "Select Gwynn K. Johnson, Jr." at bounding box center [261, 199] width 222 height 26
click at [436, 198] on input "text" at bounding box center [495, 198] width 220 height 24
type input "[PERSON_NAME]"
click at [750, 296] on div "Common Co-Debtor Select Gwynn K. Johnson, Jr. Name * Clint Adcock State AL AK A…" at bounding box center [495, 292] width 704 height 240
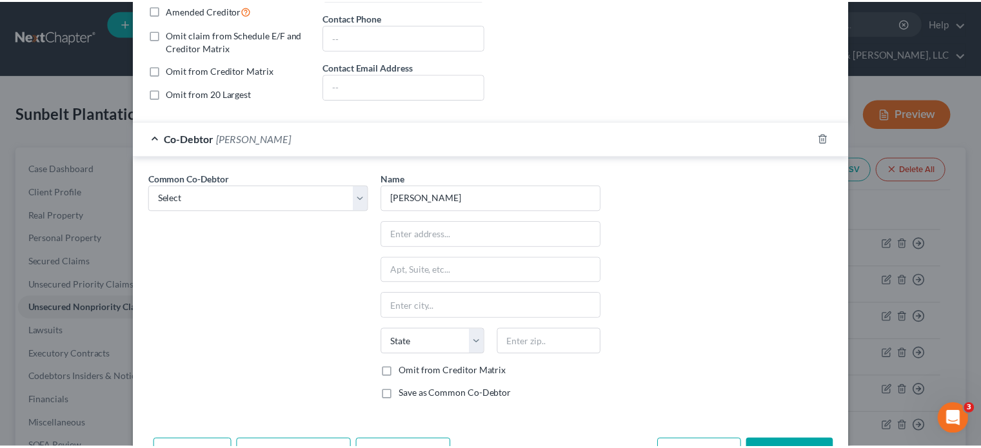
scroll to position [338, 0]
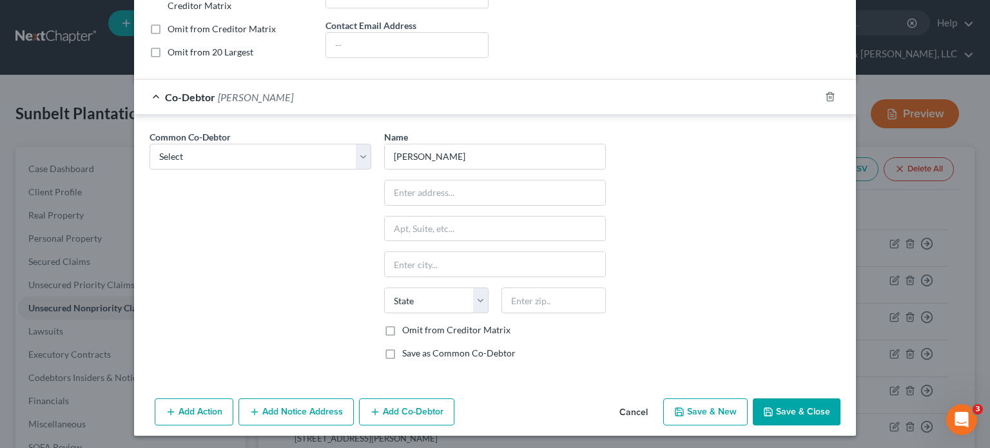
click at [792, 412] on button "Save & Close" at bounding box center [797, 411] width 88 height 27
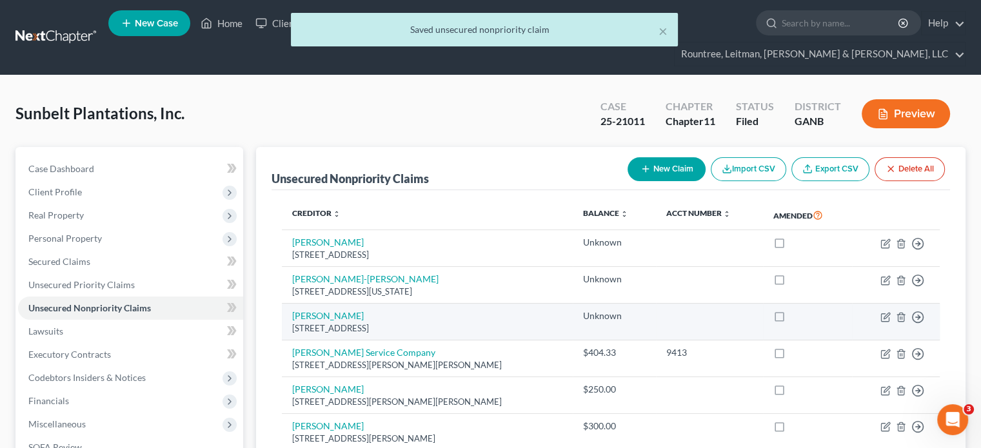
drag, startPoint x: 291, startPoint y: 300, endPoint x: 425, endPoint y: 307, distance: 134.9
click at [425, 307] on td "Clint Adcock 609 50th Street, Tifton, GA 31794" at bounding box center [427, 322] width 291 height 37
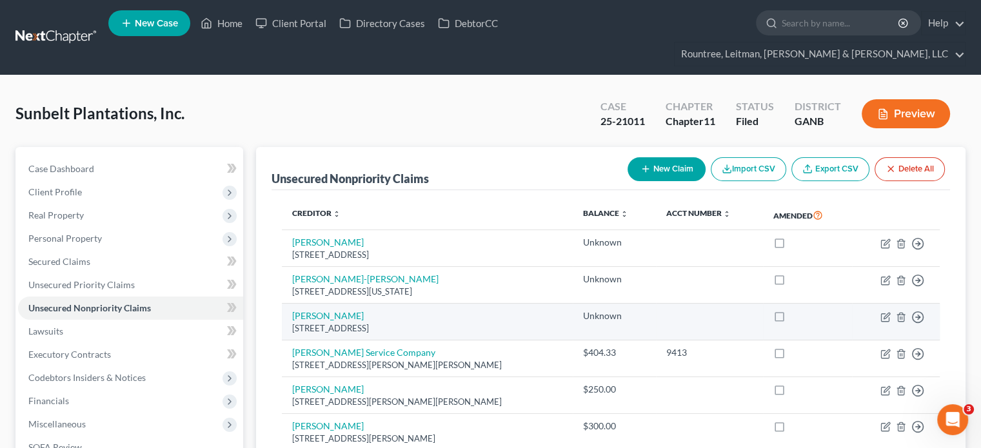
copy div "[STREET_ADDRESS]"
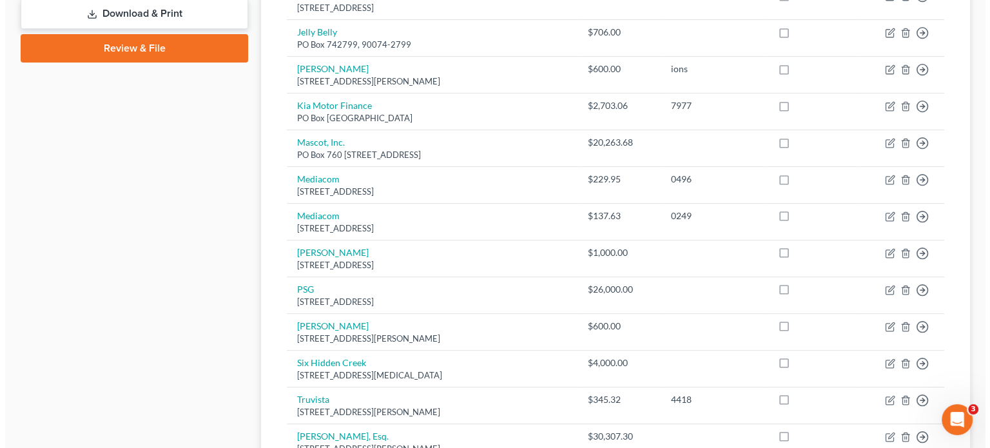
scroll to position [516, 0]
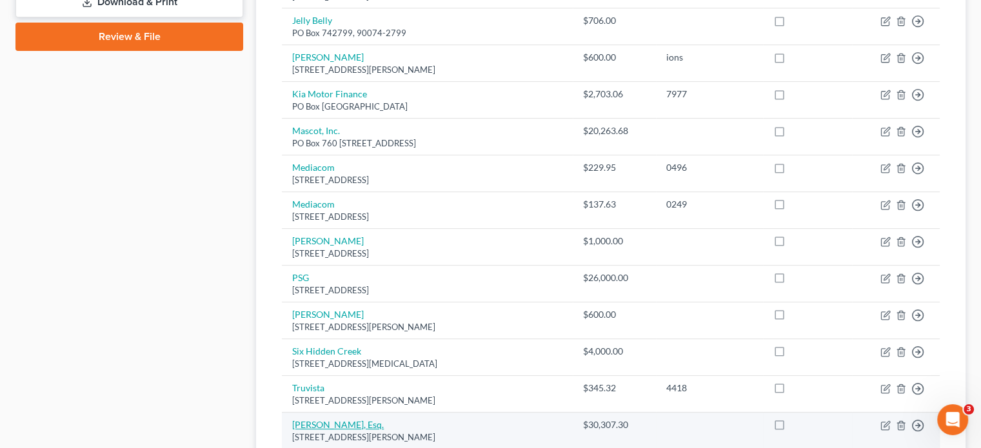
click at [322, 419] on link "[PERSON_NAME], Esq." at bounding box center [338, 424] width 92 height 11
select select "10"
select select "11"
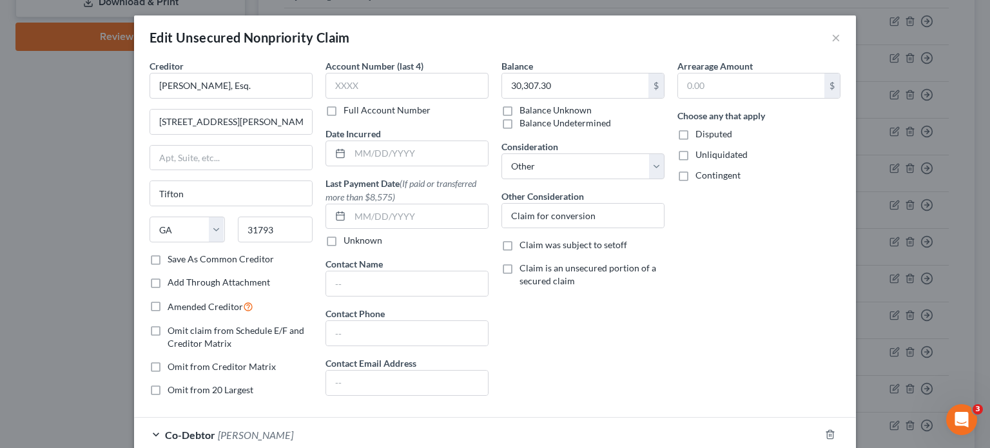
scroll to position [111, 0]
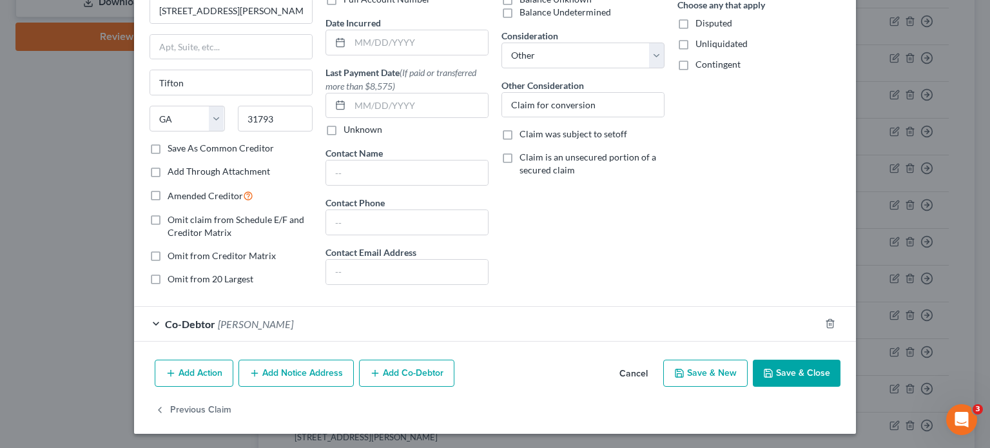
click at [227, 318] on span "[PERSON_NAME]" at bounding box center [255, 324] width 75 height 12
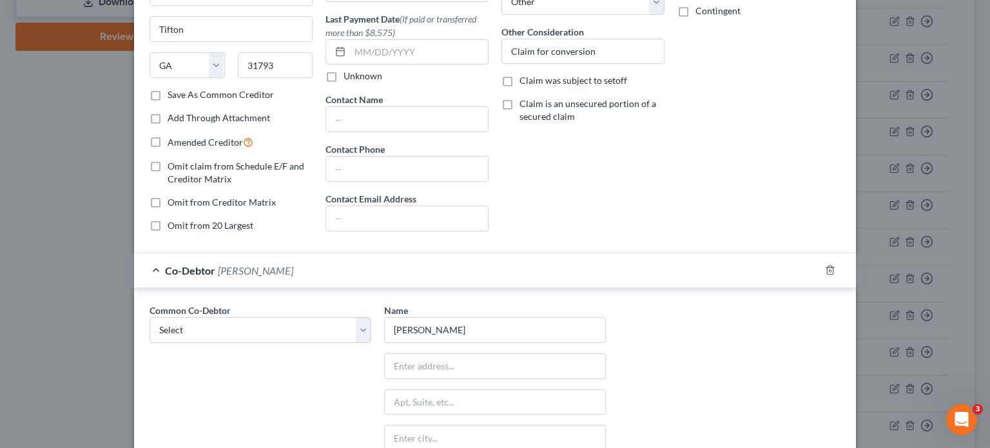
scroll to position [240, 0]
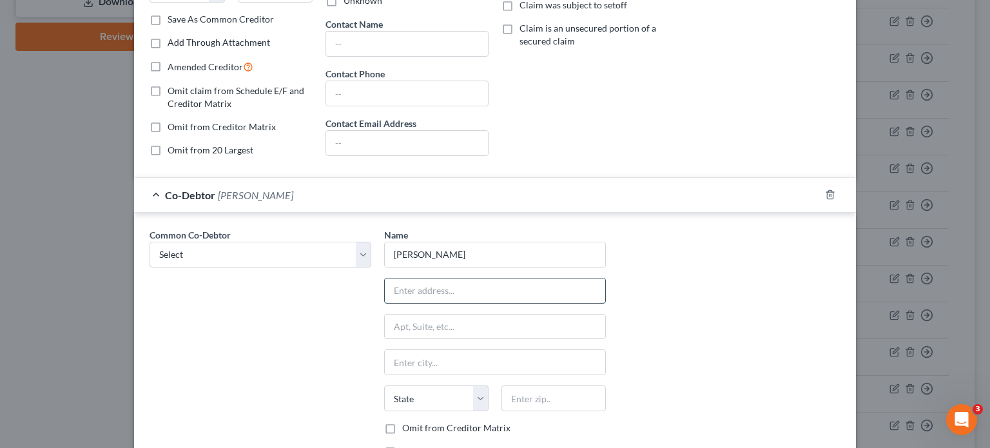
click at [429, 280] on input "text" at bounding box center [495, 291] width 220 height 24
paste input "[STREET_ADDRESS]"
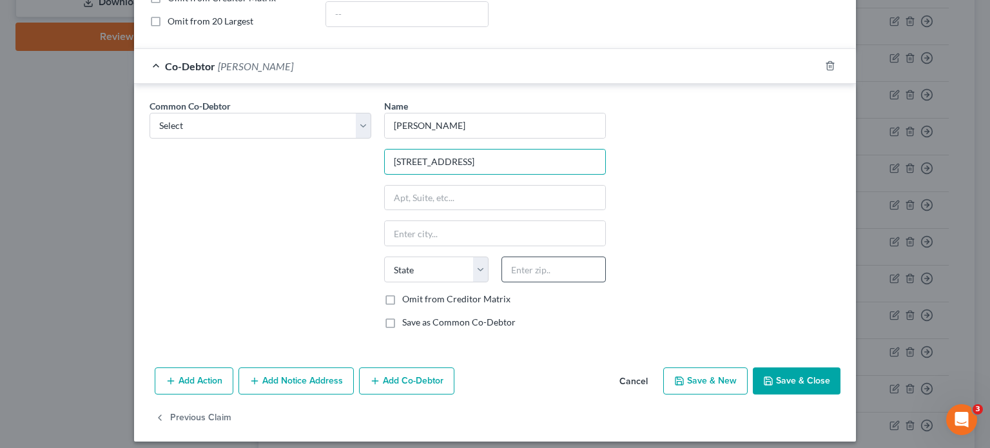
type input "[STREET_ADDRESS]"
click at [528, 258] on input "text" at bounding box center [554, 270] width 104 height 26
type input "31794"
type input "Tifton"
select select "10"
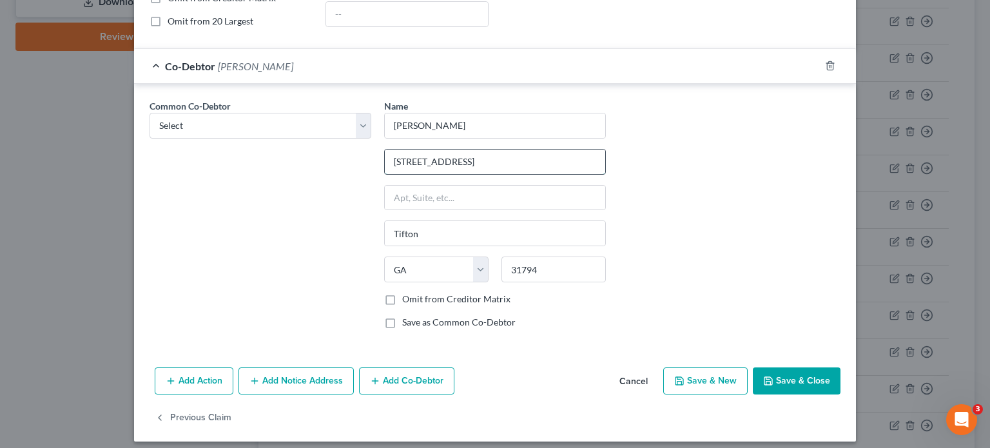
drag, startPoint x: 451, startPoint y: 154, endPoint x: 591, endPoint y: 150, distance: 139.3
click at [591, 150] on input "[STREET_ADDRESS]" at bounding box center [495, 162] width 220 height 24
type input "609 50th Street"
click at [402, 320] on label "Save as Common Co-Debtor" at bounding box center [458, 322] width 113 height 13
click at [407, 320] on input "Save as Common Co-Debtor" at bounding box center [411, 320] width 8 height 8
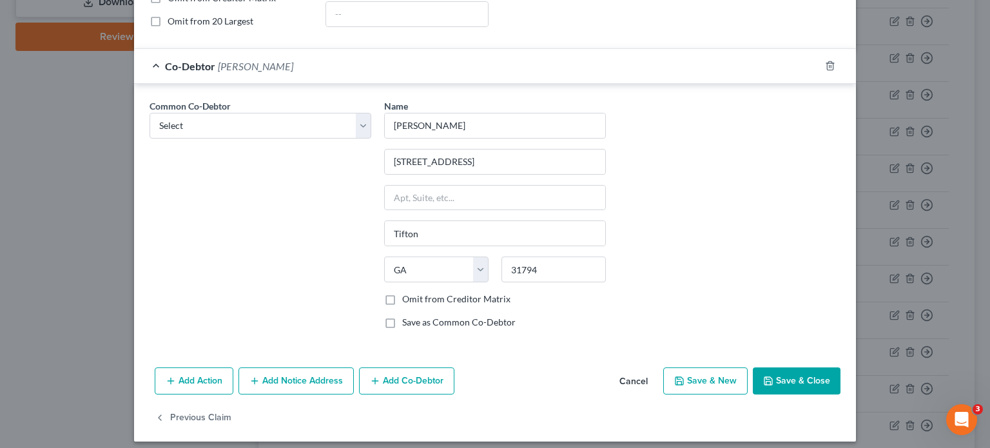
checkbox input "true"
click at [814, 376] on button "Save & Close" at bounding box center [797, 380] width 88 height 27
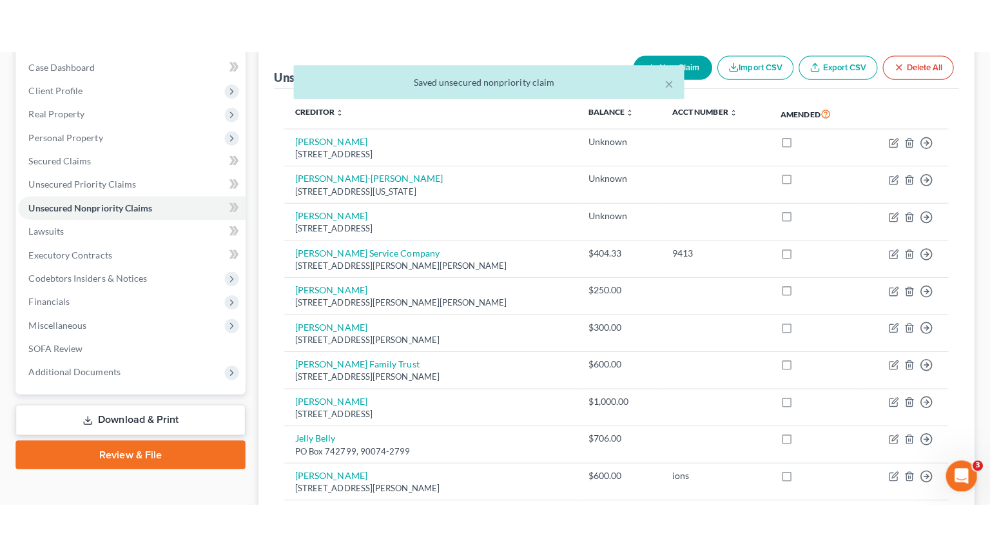
scroll to position [64, 0]
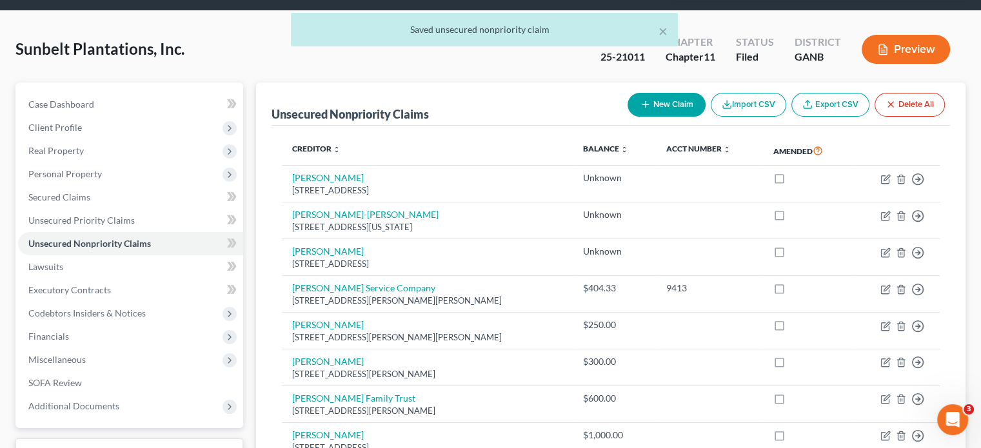
click at [672, 93] on button "New Claim" at bounding box center [666, 105] width 78 height 24
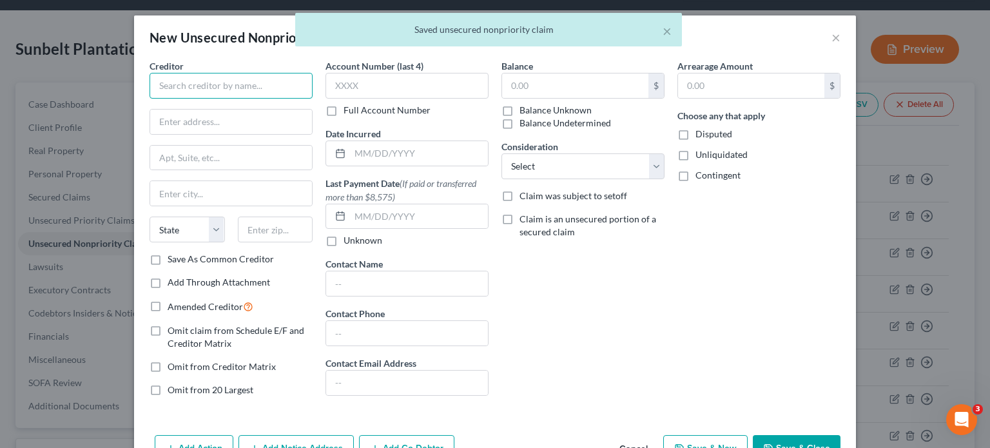
click at [198, 79] on input "text" at bounding box center [231, 86] width 163 height 26
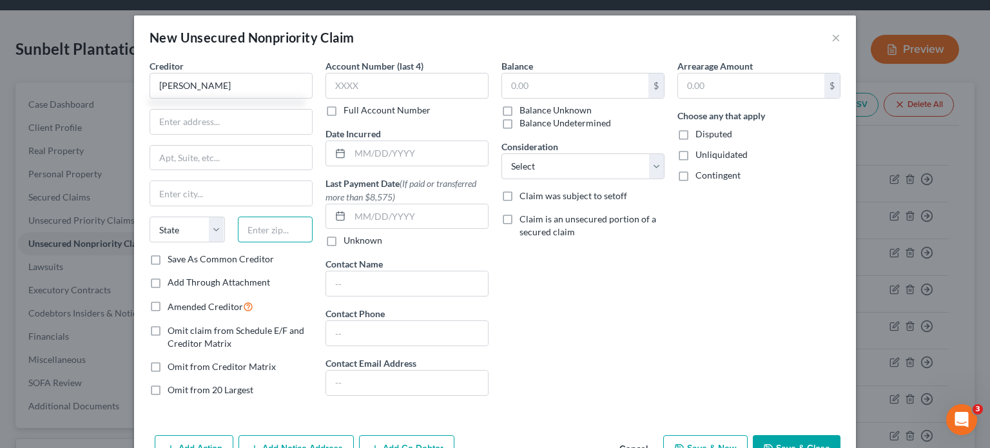
click at [263, 231] on input "text" at bounding box center [275, 230] width 75 height 26
type input "[PERSON_NAME]"
type input "31794"
type input "Tifton"
select select "10"
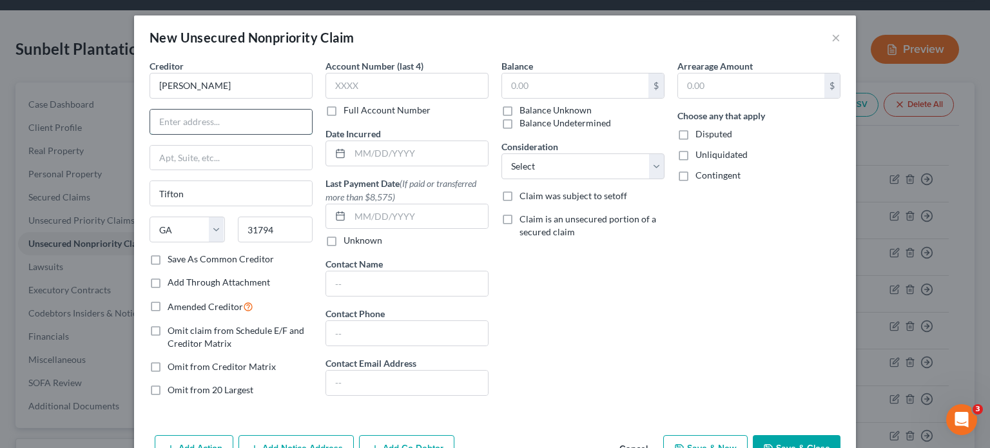
click at [209, 123] on input "text" at bounding box center [231, 122] width 162 height 24
paste input "[STREET_ADDRESS]"
drag, startPoint x: 214, startPoint y: 121, endPoint x: 549, endPoint y: 125, distance: 335.3
click at [547, 127] on div "Creditor * Clint Adcock 609 50th Street, Tifton, GA 31794 Tifton State AL AK AR…" at bounding box center [495, 232] width 704 height 347
type input "609 50th Street"
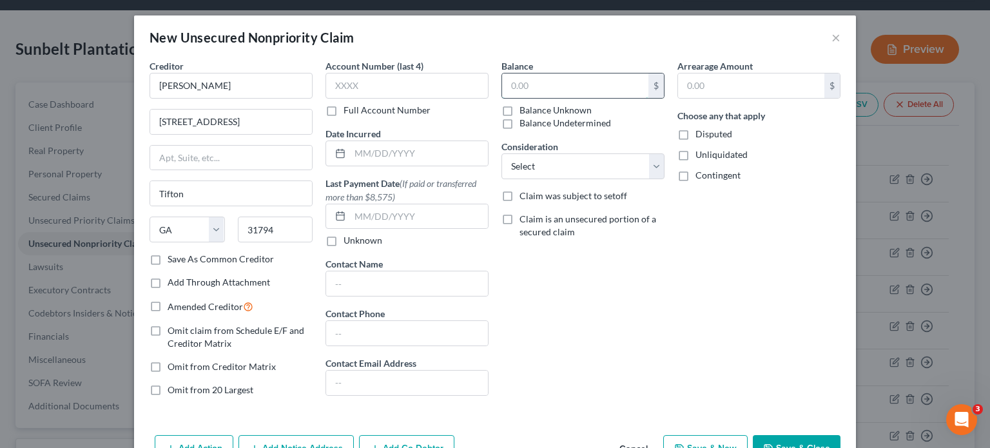
click at [583, 77] on input "text" at bounding box center [575, 85] width 146 height 24
type input "30,307.30"
drag, startPoint x: 567, startPoint y: 167, endPoint x: 567, endPoint y: 175, distance: 7.7
click at [567, 167] on select "Select Cable / Satellite Services Collection Agency Credit Card Debt Debt Couns…" at bounding box center [583, 166] width 163 height 26
select select "11"
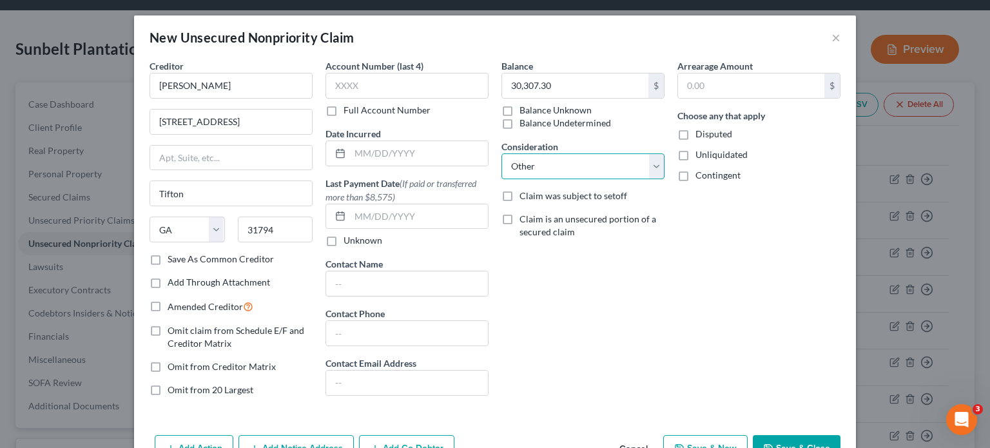
click at [502, 153] on select "Select Cable / Satellite Services Collection Agency Credit Card Debt Debt Couns…" at bounding box center [583, 166] width 163 height 26
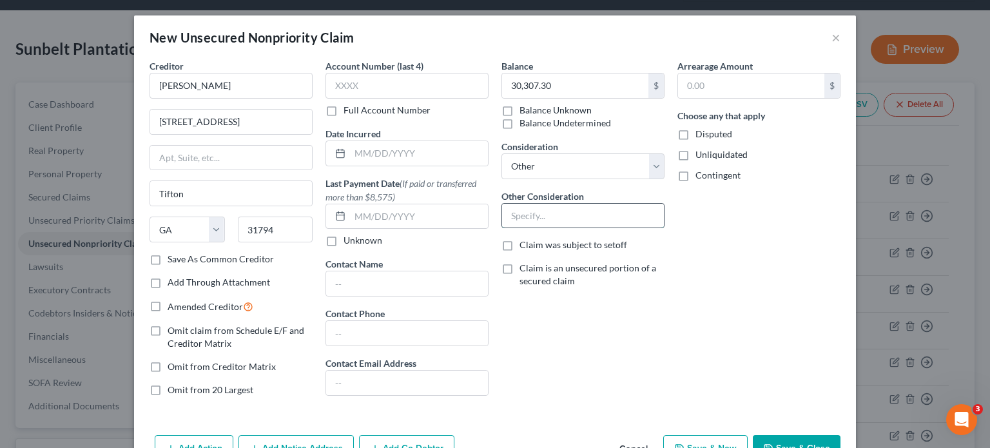
click at [558, 216] on input "text" at bounding box center [583, 216] width 162 height 24
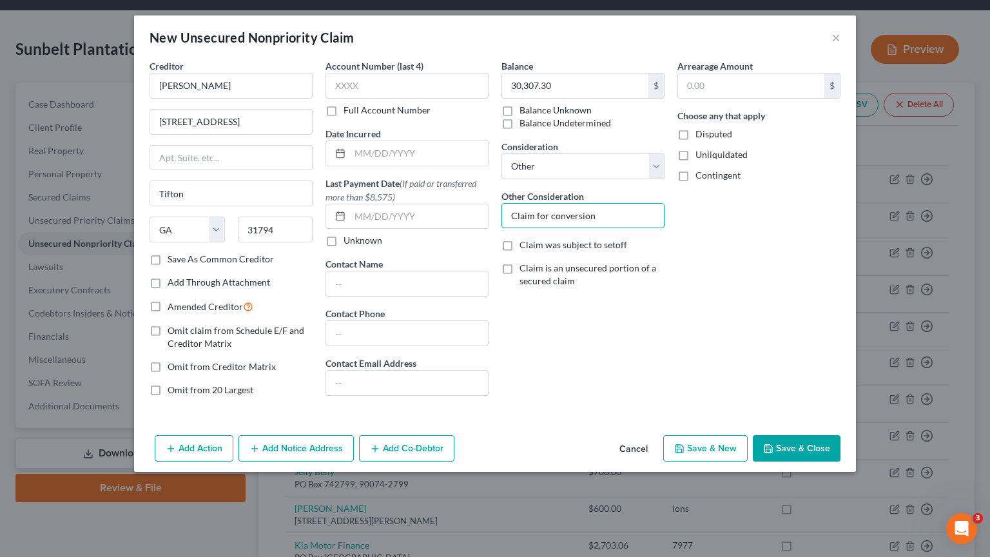
type input "Claim for conversion"
click at [396, 447] on button "Add Co-Debtor" at bounding box center [406, 448] width 95 height 27
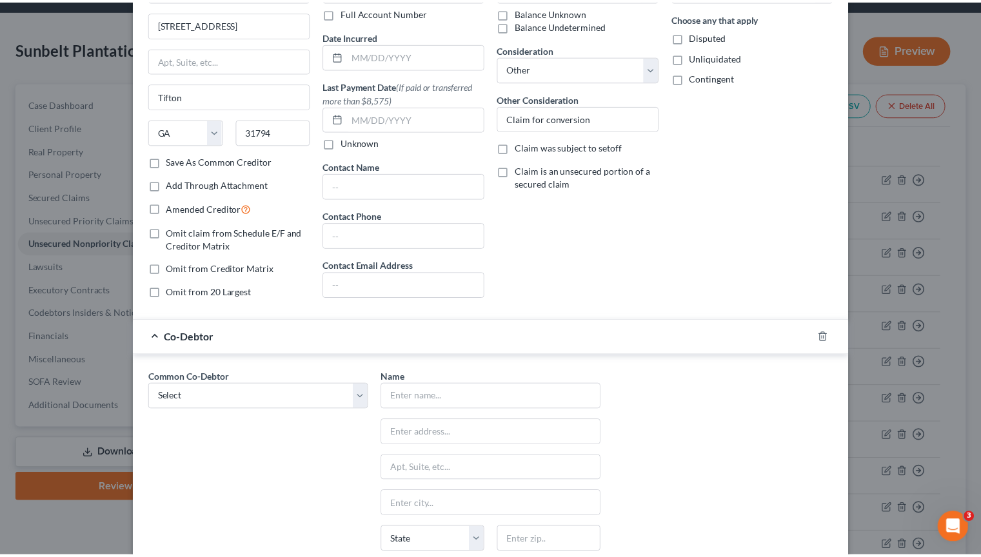
scroll to position [229, 0]
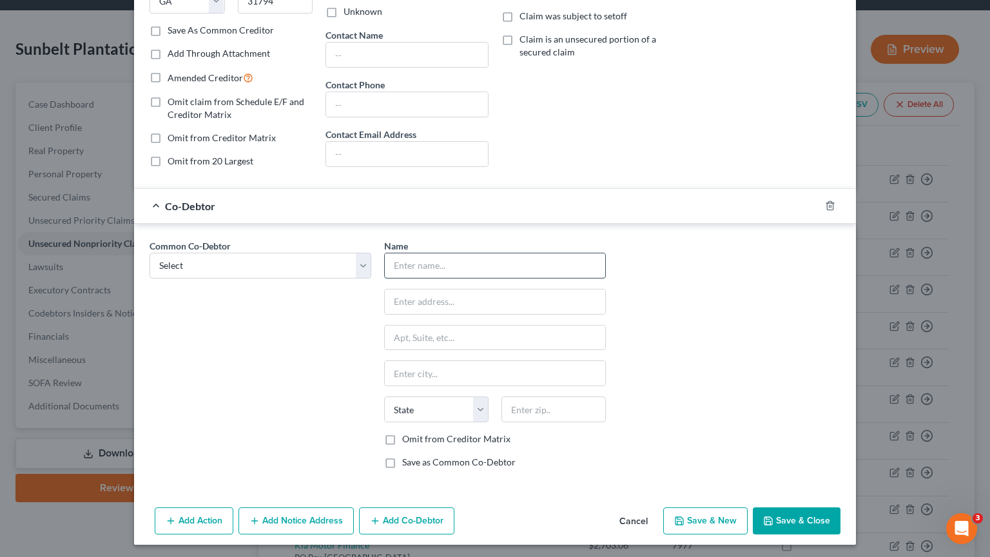
click at [510, 260] on input "text" at bounding box center [495, 265] width 220 height 24
type input "John Spurlin"
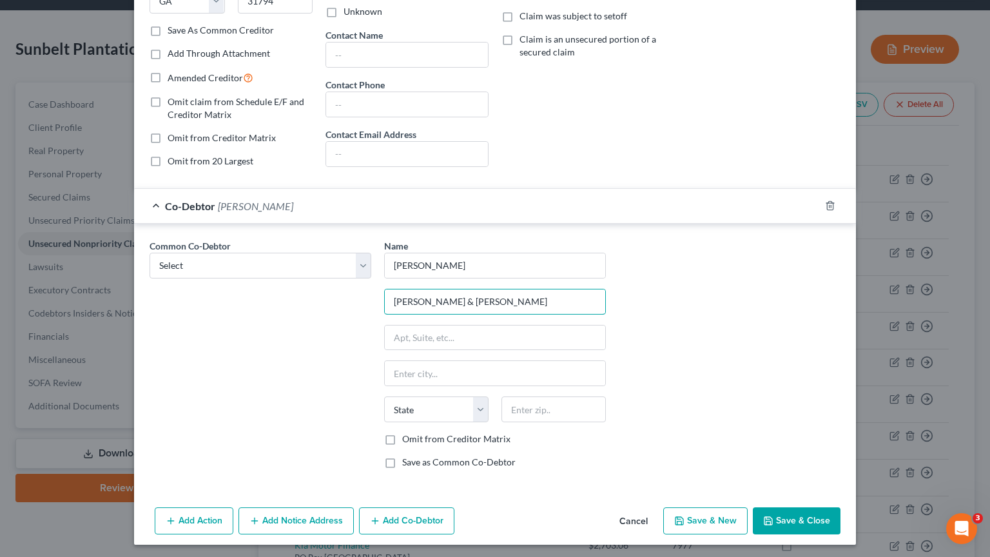
type input "Spurlin & Spurlin"
click at [782, 447] on button "Save & Close" at bounding box center [797, 520] width 88 height 27
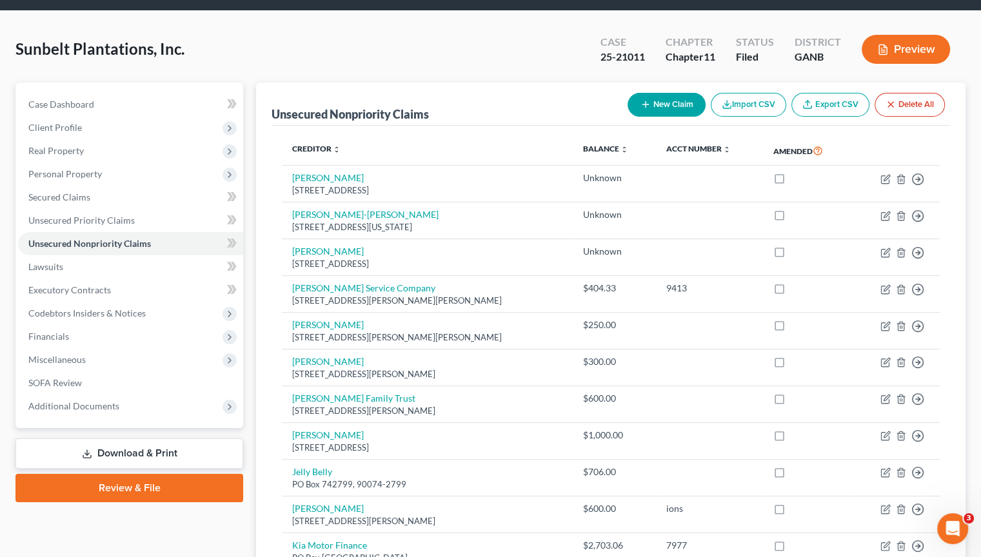
click at [381, 26] on div "Sunbelt Plantations, Inc. Upgraded Case 25-21011 Chapter Chapter 11 Status File…" at bounding box center [490, 54] width 950 height 56
click at [401, 31] on div "Sunbelt Plantations, Inc. Upgraded Case 25-21011 Chapter Chapter 11 Status File…" at bounding box center [490, 54] width 950 height 56
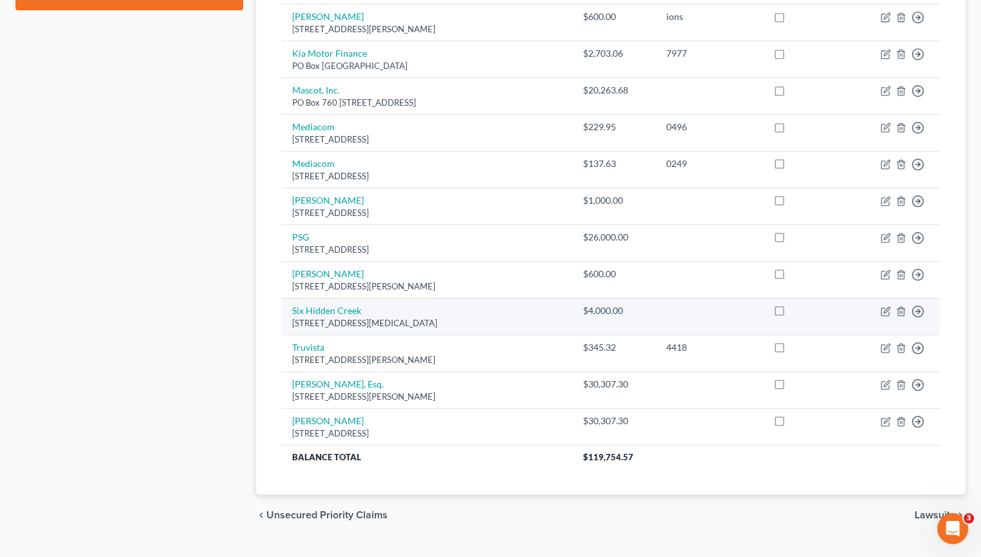
scroll to position [557, 0]
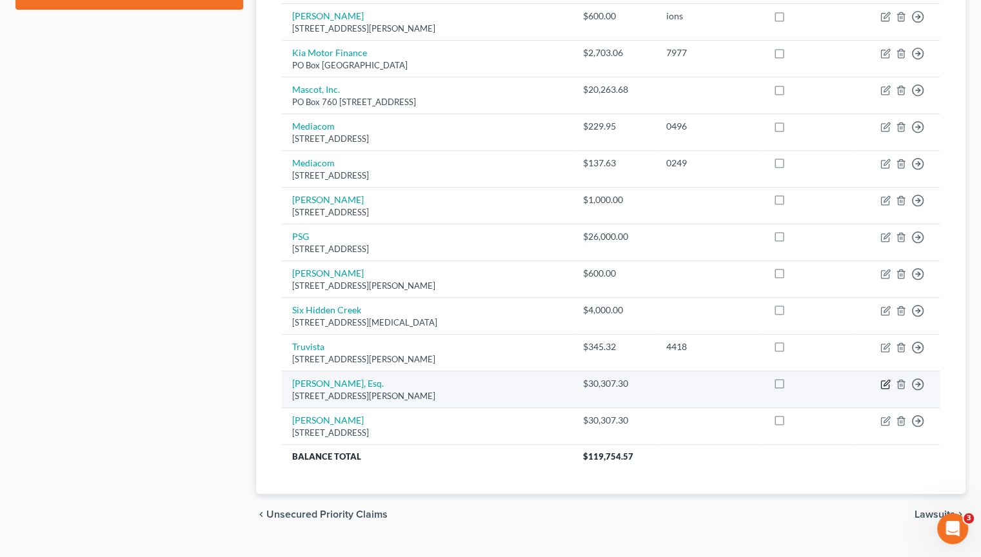
click at [884, 379] on icon "button" at bounding box center [885, 384] width 10 height 10
select select "10"
select select "11"
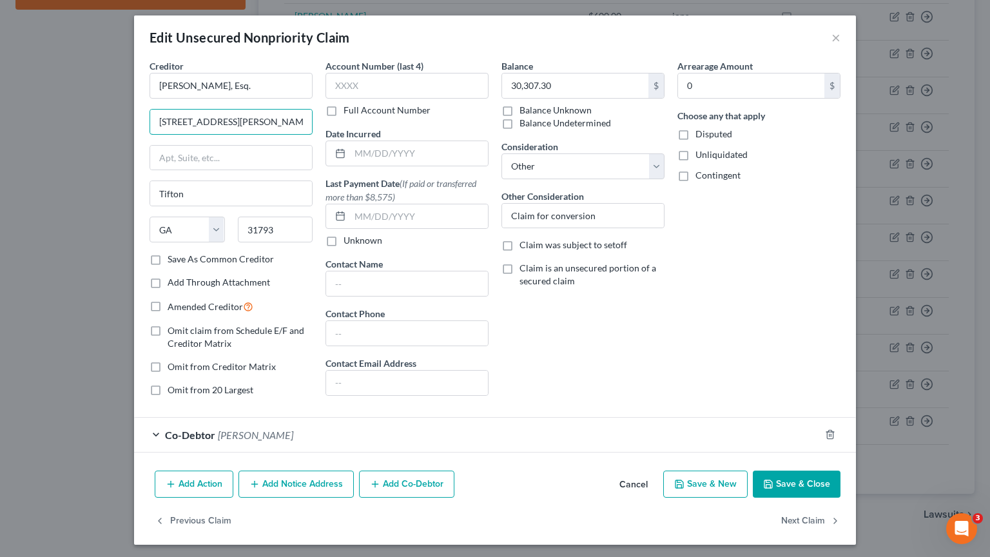
drag, startPoint x: 81, startPoint y: 112, endPoint x: -61, endPoint y: 98, distance: 143.2
click at [0, 98] on html "Home New Case Client Portal Directory Cases DebtorCC Rountree, Leitman, Klein &…" at bounding box center [495, 13] width 990 height 1141
click at [792, 447] on button "Save & Close" at bounding box center [797, 484] width 88 height 27
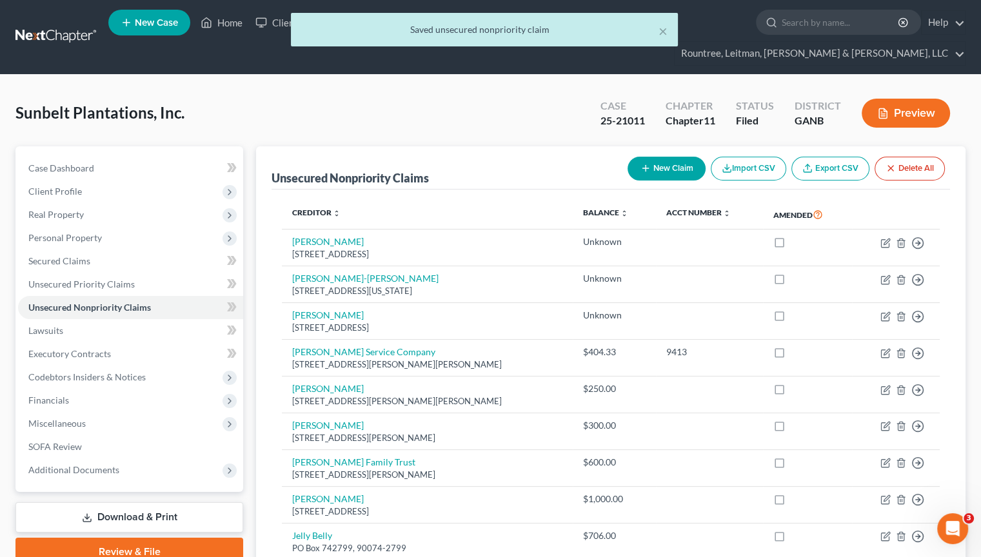
scroll to position [0, 0]
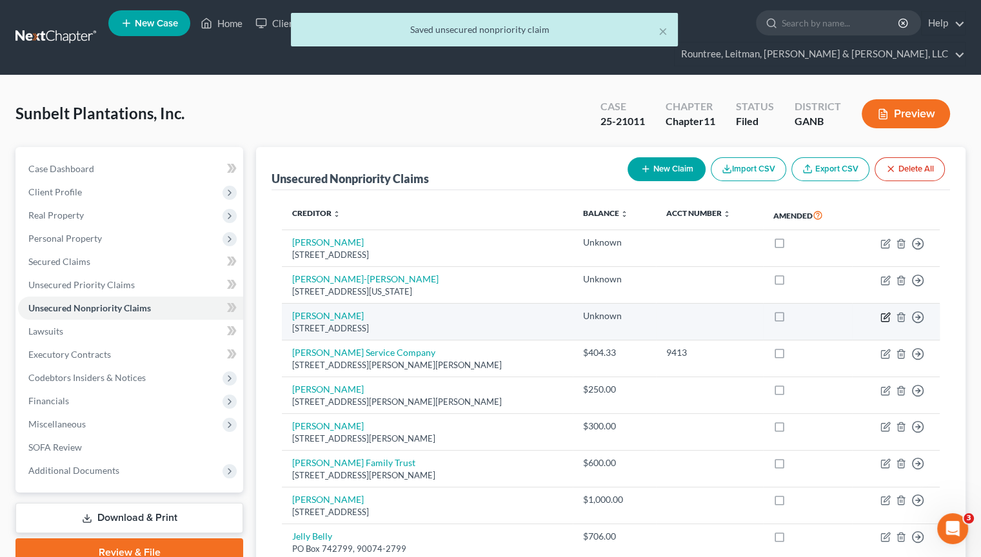
click at [886, 312] on icon "button" at bounding box center [885, 317] width 10 height 10
select select "10"
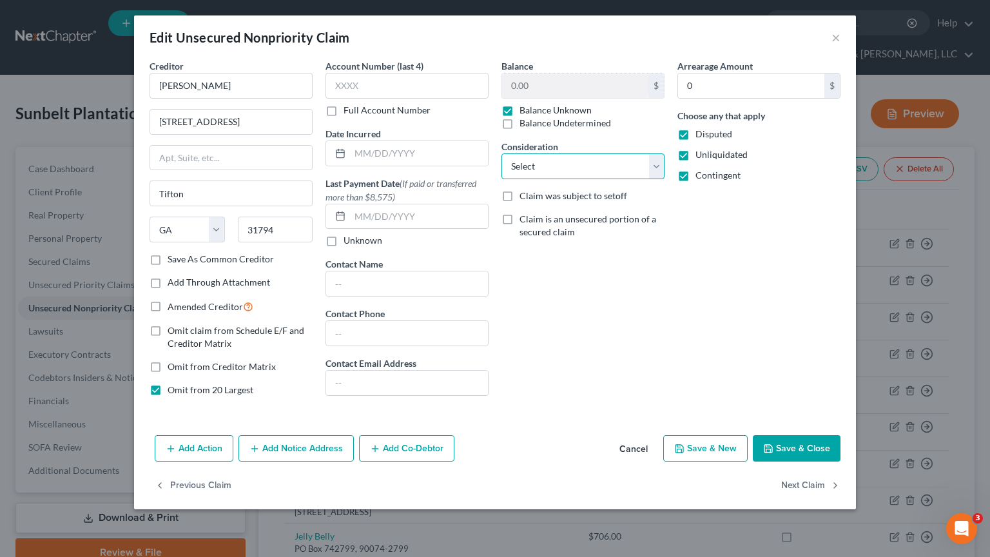
click at [562, 173] on select "Select Cable / Satellite Services Collection Agency Credit Card Debt Debt Couns…" at bounding box center [583, 166] width 163 height 26
click at [788, 231] on div "Arrearage Amount 0 $ Choose any that apply Disputed Unliquidated Contingent" at bounding box center [759, 232] width 176 height 347
click at [789, 447] on button "Save & Close" at bounding box center [797, 448] width 88 height 27
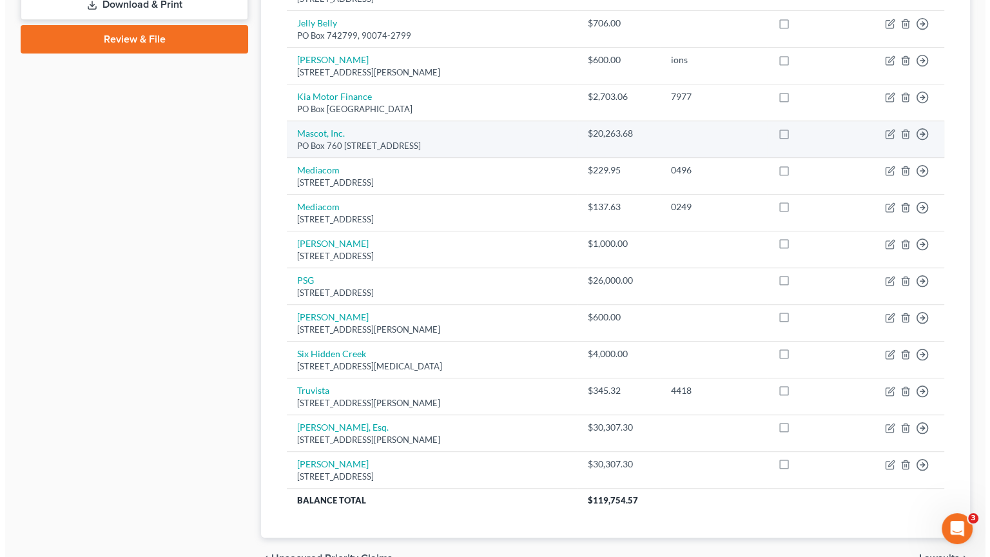
scroll to position [557, 0]
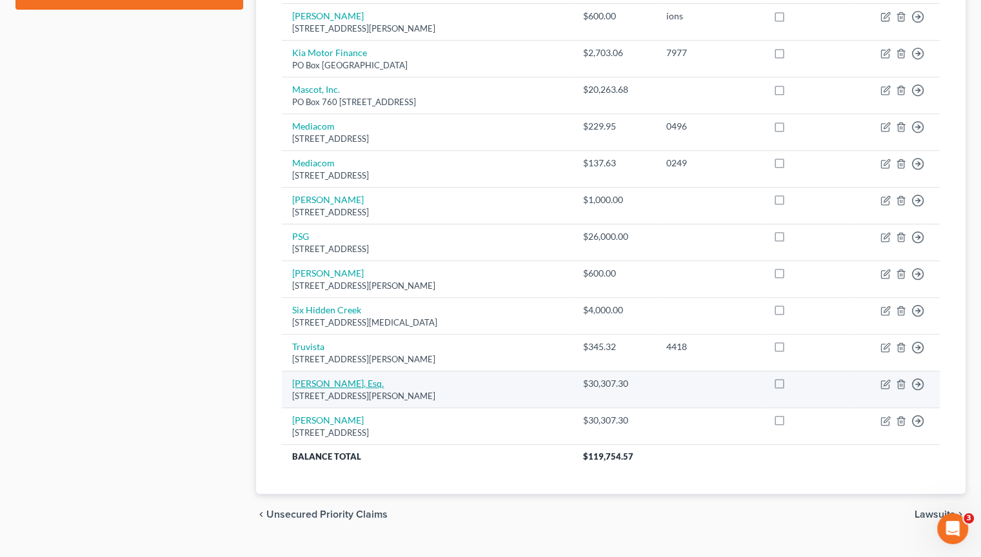
click at [328, 378] on link "[PERSON_NAME], Esq." at bounding box center [338, 383] width 92 height 11
select select "10"
select select "11"
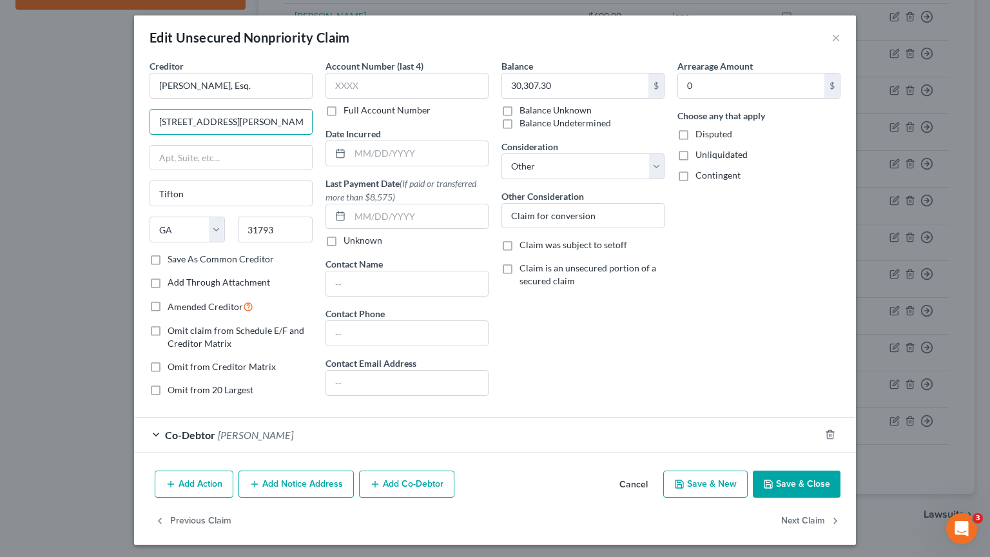
drag, startPoint x: 263, startPoint y: 123, endPoint x: -47, endPoint y: 119, distance: 310.1
click at [0, 119] on html "Home New Case Client Portal Directory Cases DebtorCC Rountree, Leitman, Klein &…" at bounding box center [495, 13] width 990 height 1141
drag, startPoint x: 591, startPoint y: 368, endPoint x: 698, endPoint y: 460, distance: 140.8
click at [591, 367] on div "Balance 30,307.30 $ Balance Unknown Balance Undetermined 30,307.30 $ Balance Un…" at bounding box center [583, 232] width 176 height 347
click at [794, 447] on button "Save & Close" at bounding box center [797, 484] width 88 height 27
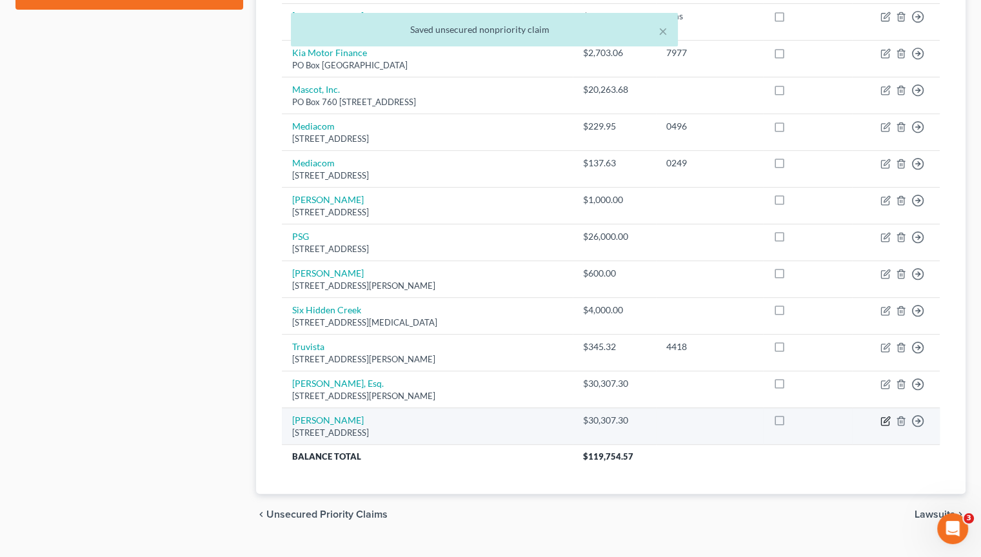
click at [886, 416] on icon "button" at bounding box center [885, 421] width 10 height 10
select select "10"
select select "11"
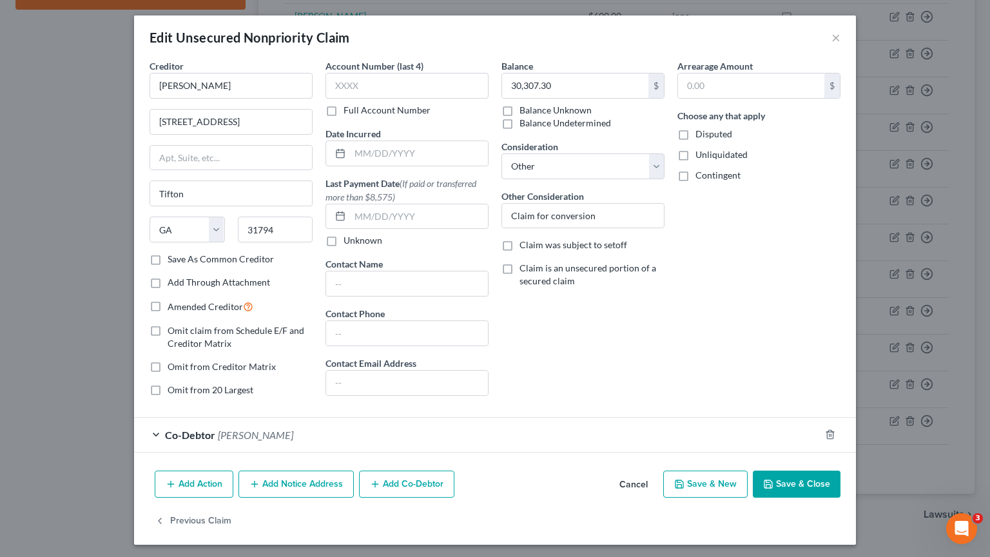
click at [413, 447] on button "Add Co-Debtor" at bounding box center [406, 484] width 95 height 27
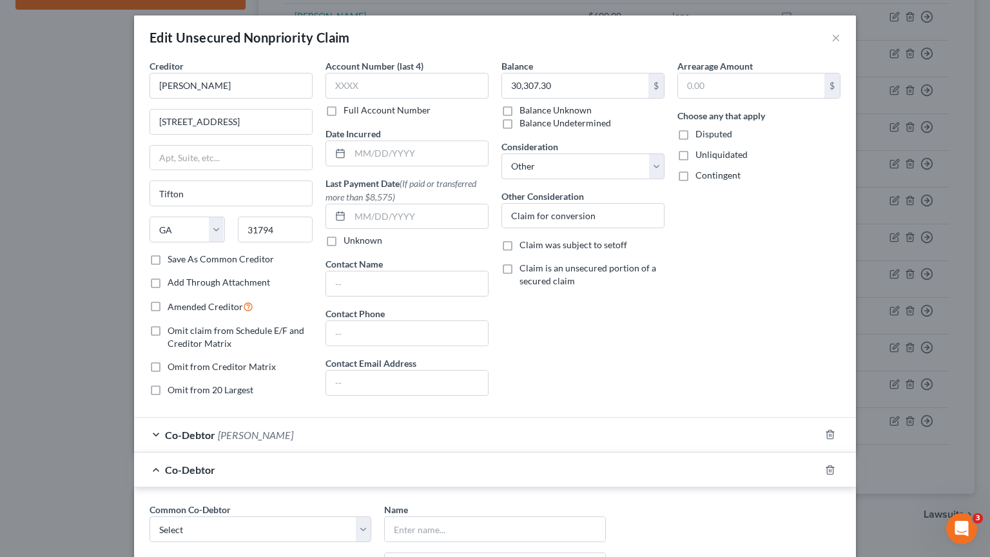
click at [270, 434] on div "Co-Debtor John Spurlin" at bounding box center [477, 435] width 686 height 34
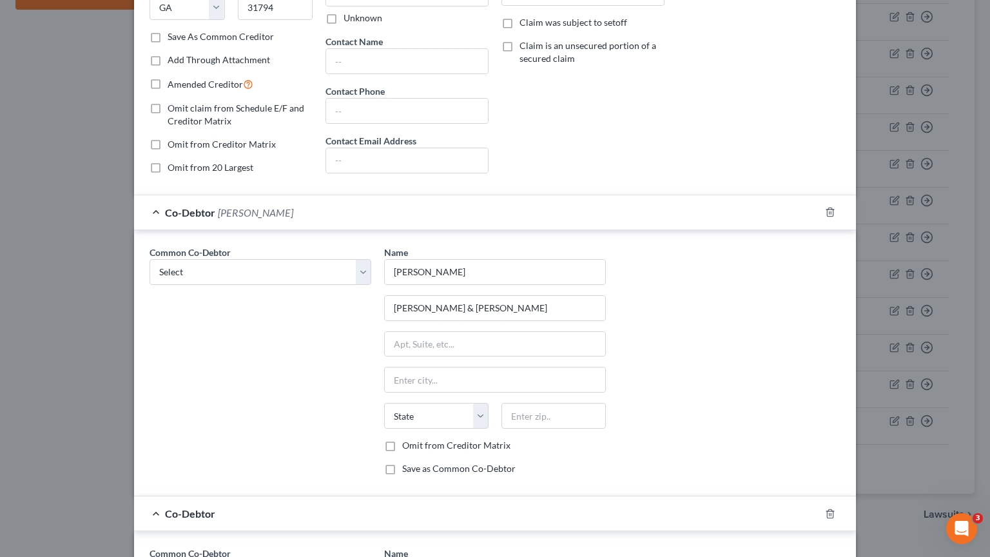
scroll to position [258, 0]
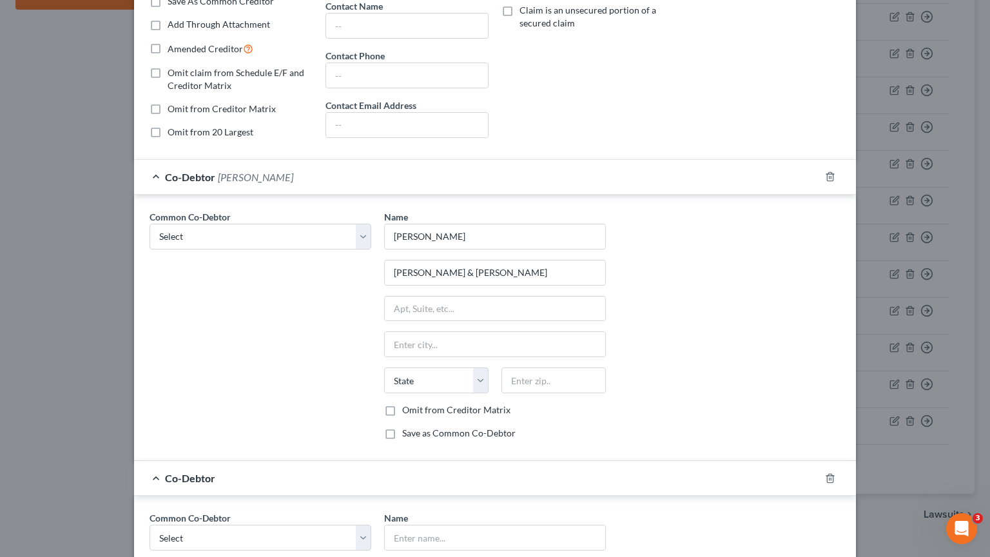
click at [416, 286] on div "Name * John Spurlin Spurlin & Spurlin State AL AK AR AZ CA CO CT DE DC FL GA GU…" at bounding box center [495, 330] width 235 height 240
click at [416, 302] on input "text" at bounding box center [495, 309] width 220 height 24
paste input "1510 Whiddon Mill Rd"
type input "1510 Whiddon Mill Rd"
click at [536, 386] on input "text" at bounding box center [554, 380] width 104 height 26
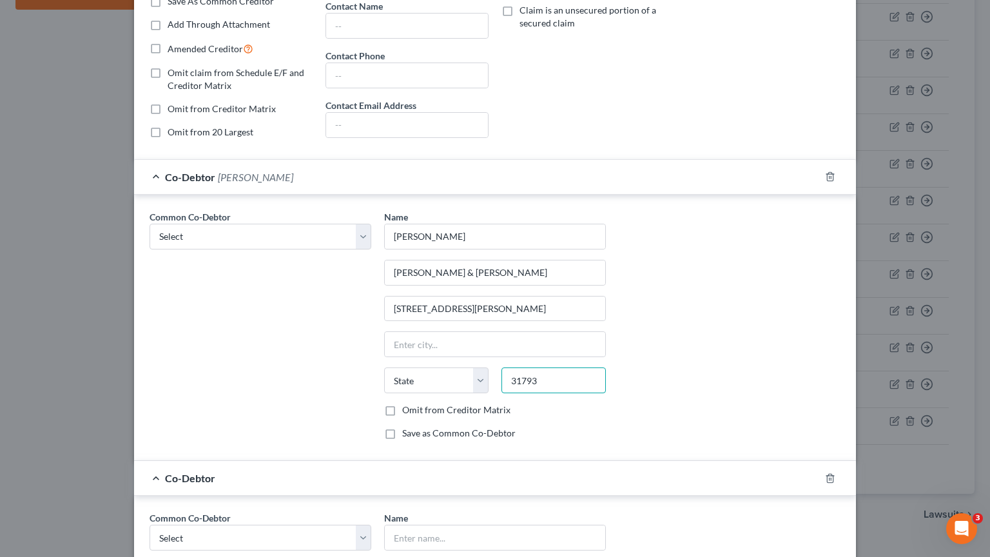
type input "31793"
click at [705, 381] on div "Common Co-Debtor Select Gwynn K. Johnson, Jr. Clint Adcock Name * John Spurlin …" at bounding box center [495, 330] width 704 height 240
type input "Tifton"
select select "10"
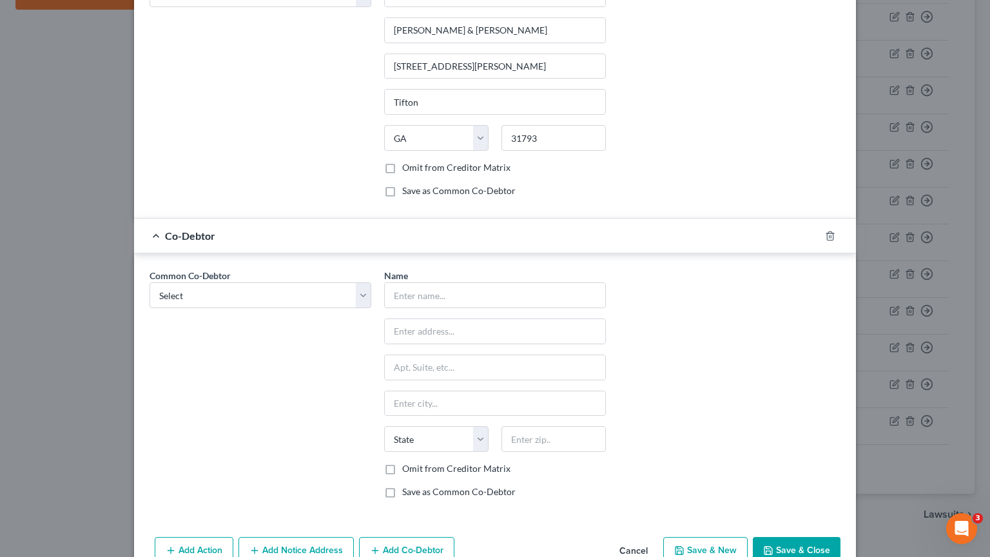
scroll to position [565, 0]
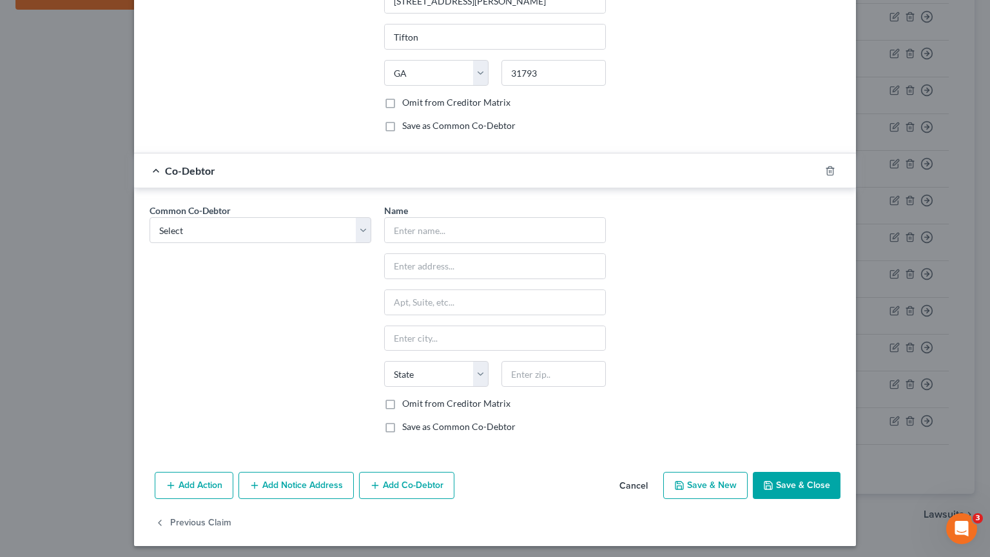
click at [801, 447] on button "Save & Close" at bounding box center [797, 485] width 88 height 27
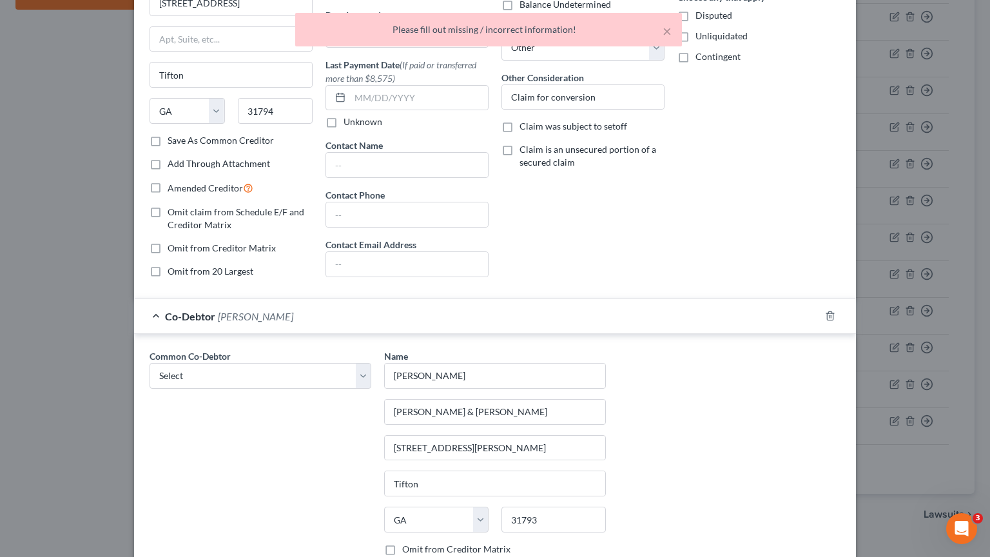
scroll to position [114, 0]
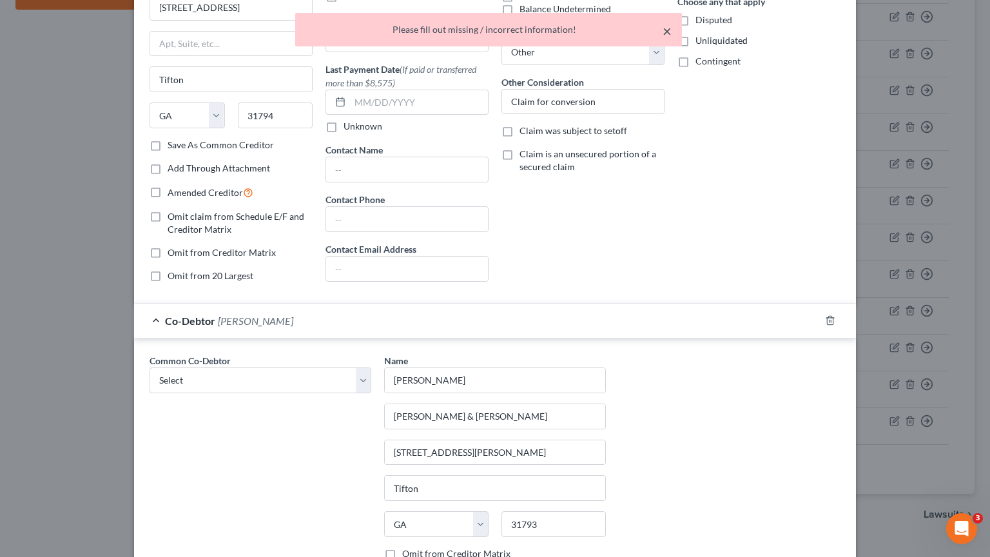
click at [668, 29] on button "×" at bounding box center [667, 30] width 9 height 15
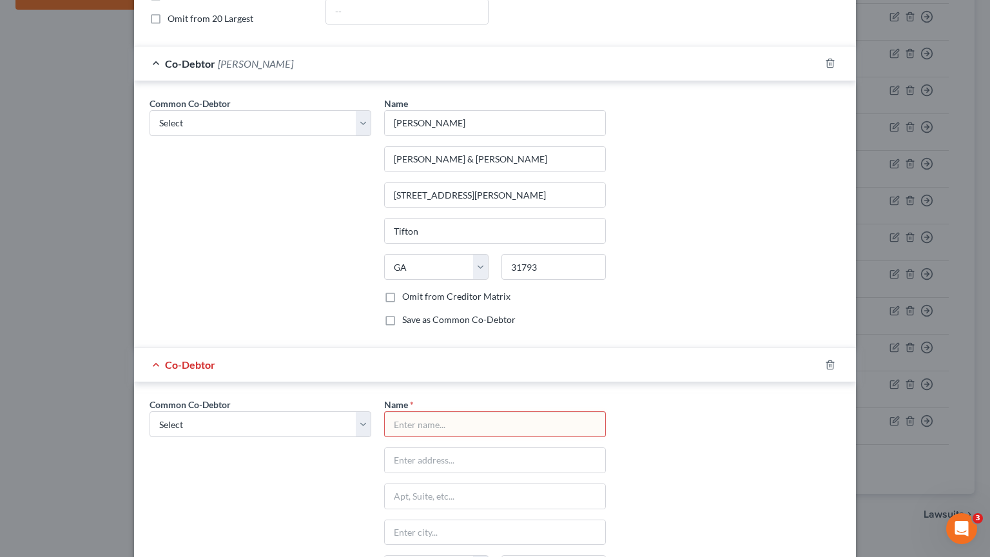
scroll to position [372, 0]
click at [827, 360] on icon "button" at bounding box center [830, 364] width 6 height 8
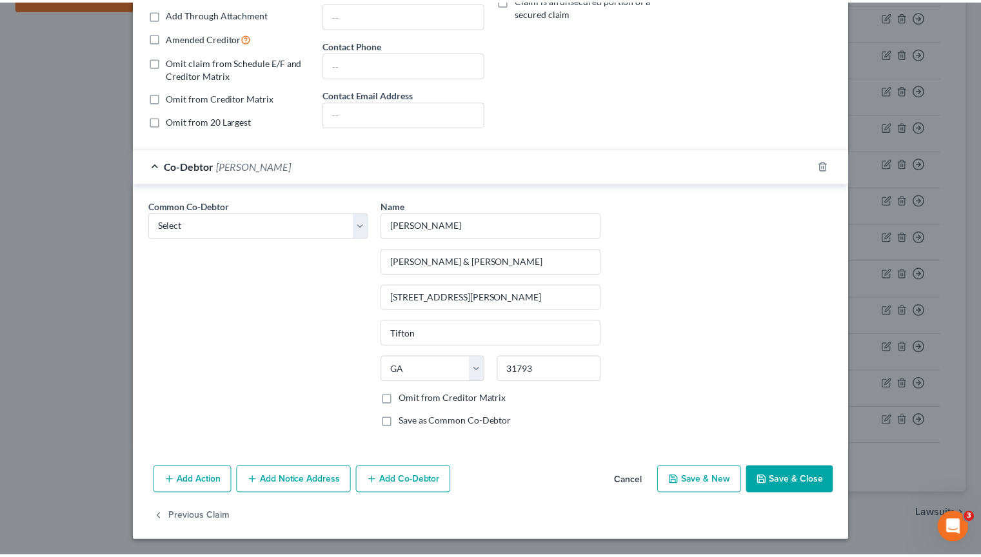
scroll to position [266, 0]
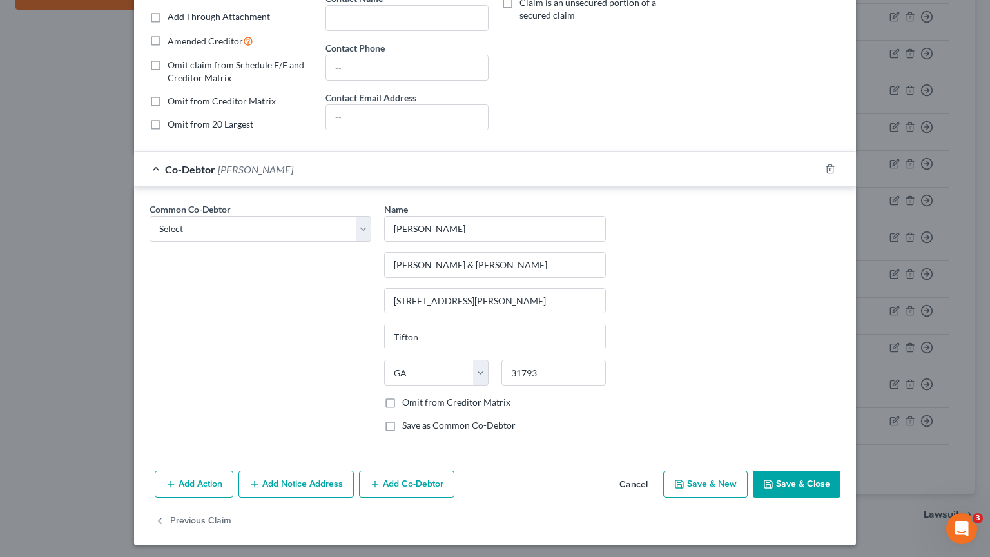
click at [786, 447] on button "Save & Close" at bounding box center [797, 484] width 88 height 27
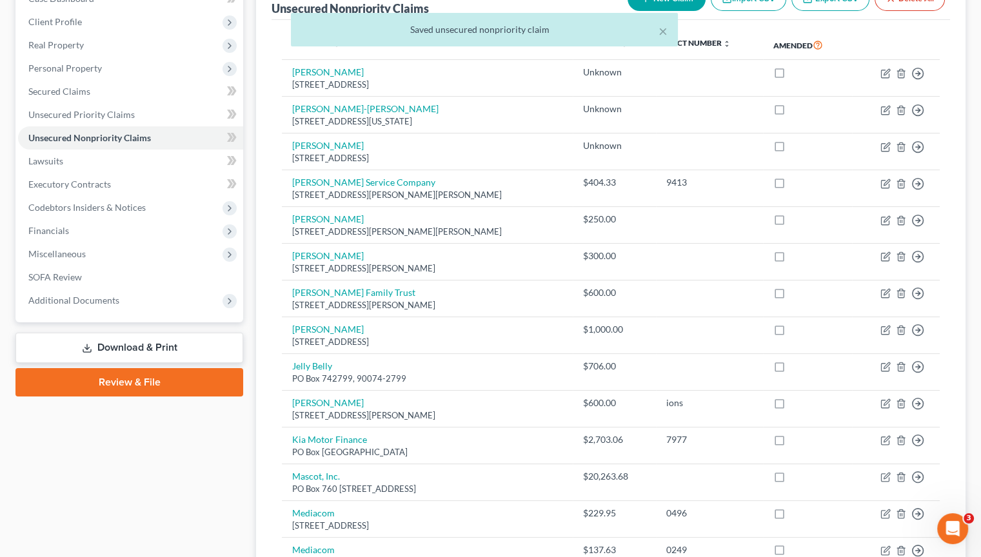
scroll to position [0, 0]
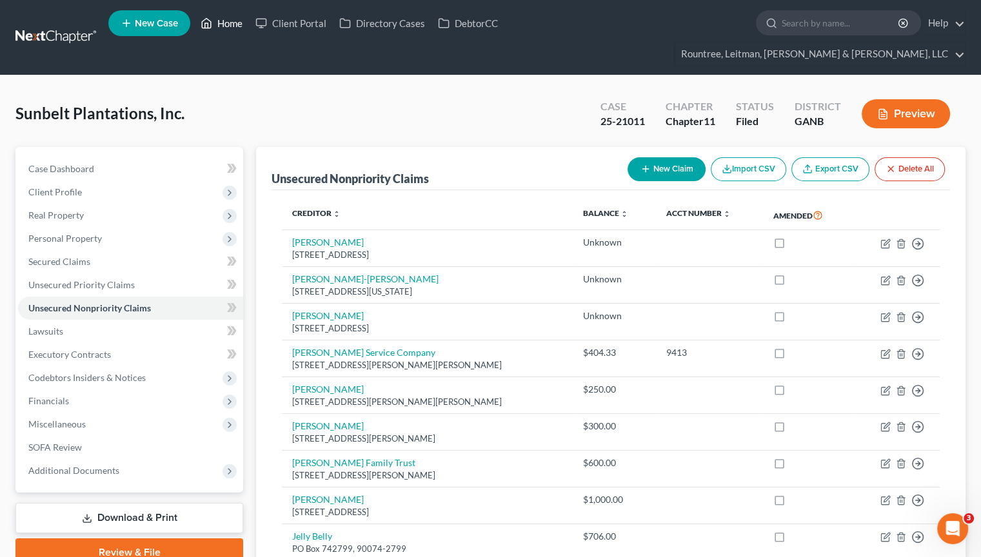
click at [222, 23] on link "Home" at bounding box center [221, 23] width 55 height 23
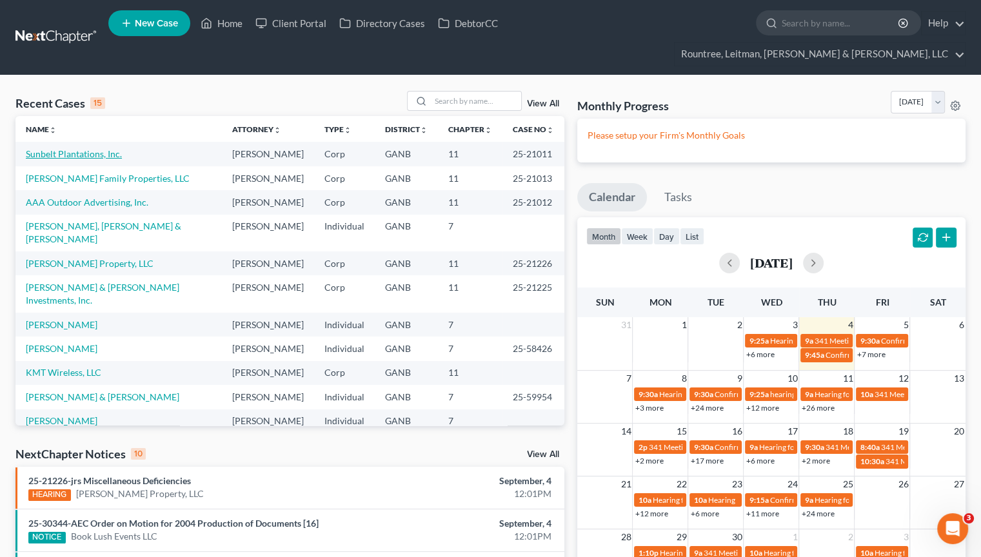
click at [80, 148] on link "Sunbelt Plantations, Inc." at bounding box center [74, 153] width 96 height 11
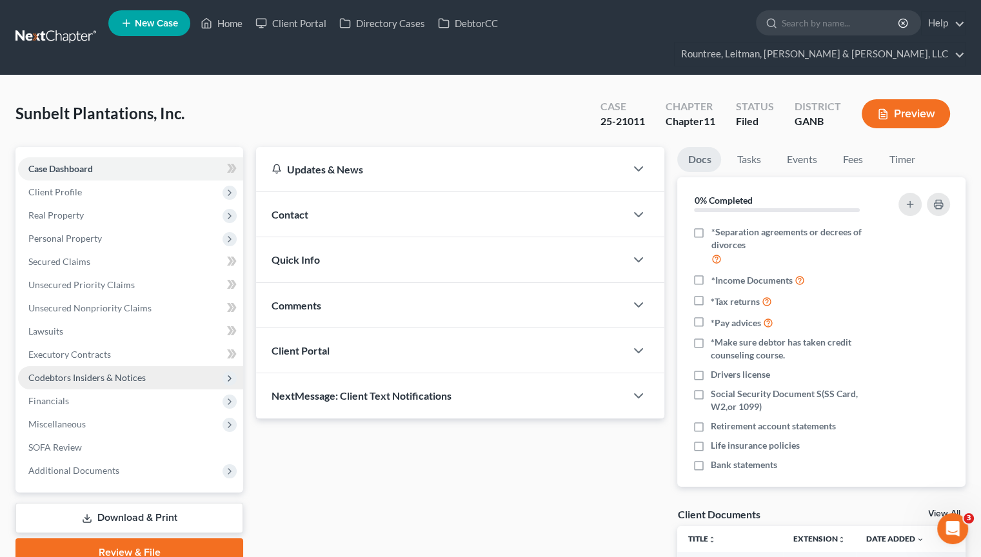
click at [77, 372] on span "Codebtors Insiders & Notices" at bounding box center [86, 377] width 117 height 11
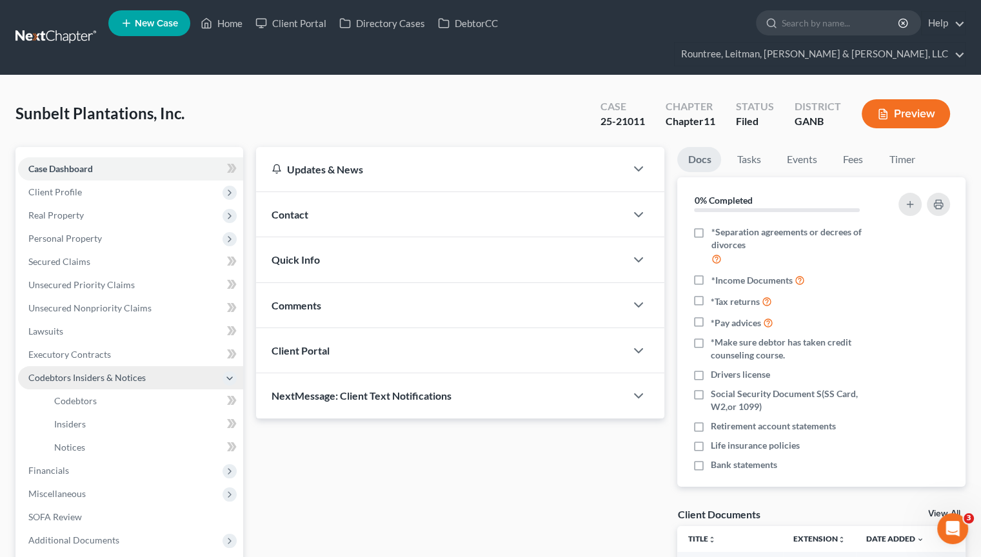
scroll to position [64, 0]
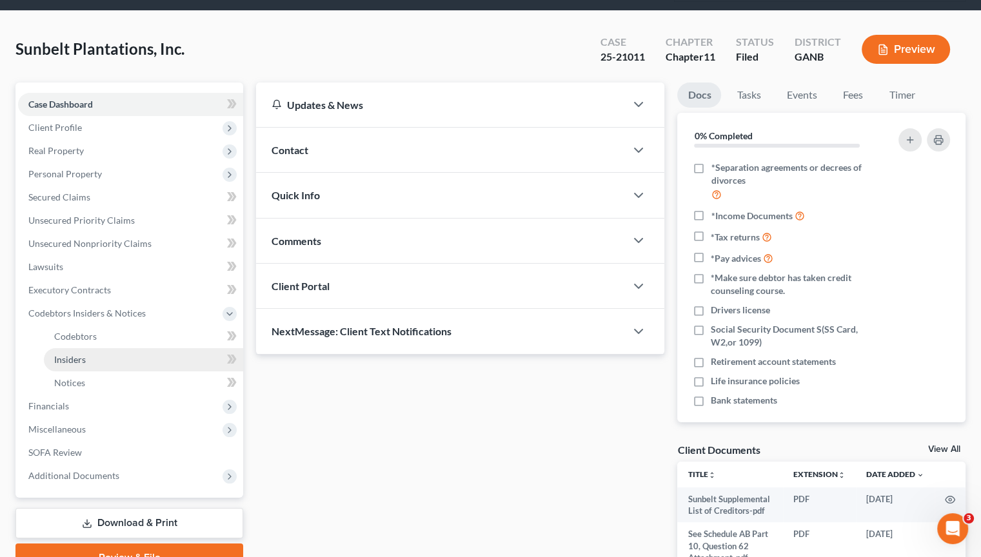
click at [75, 354] on span "Insiders" at bounding box center [70, 359] width 32 height 11
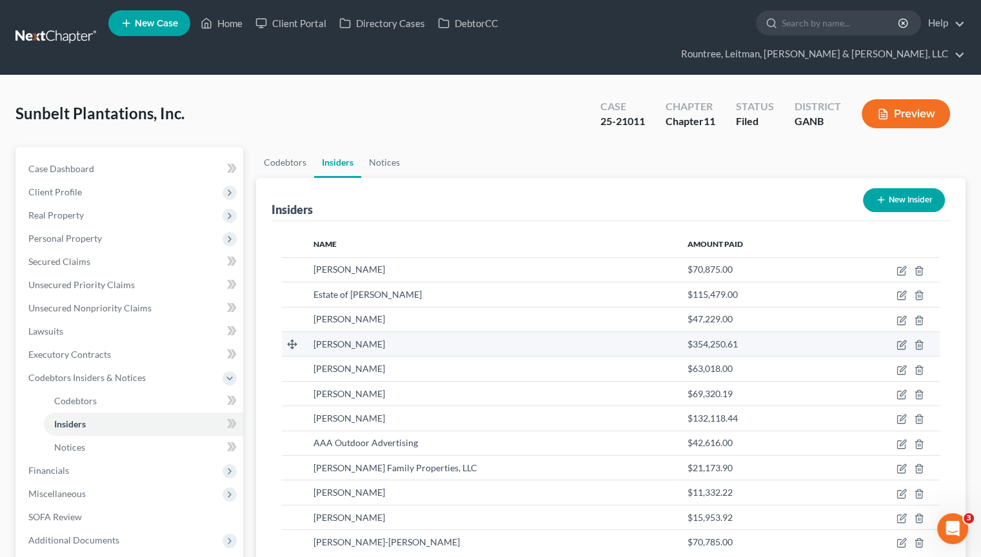
scroll to position [104, 0]
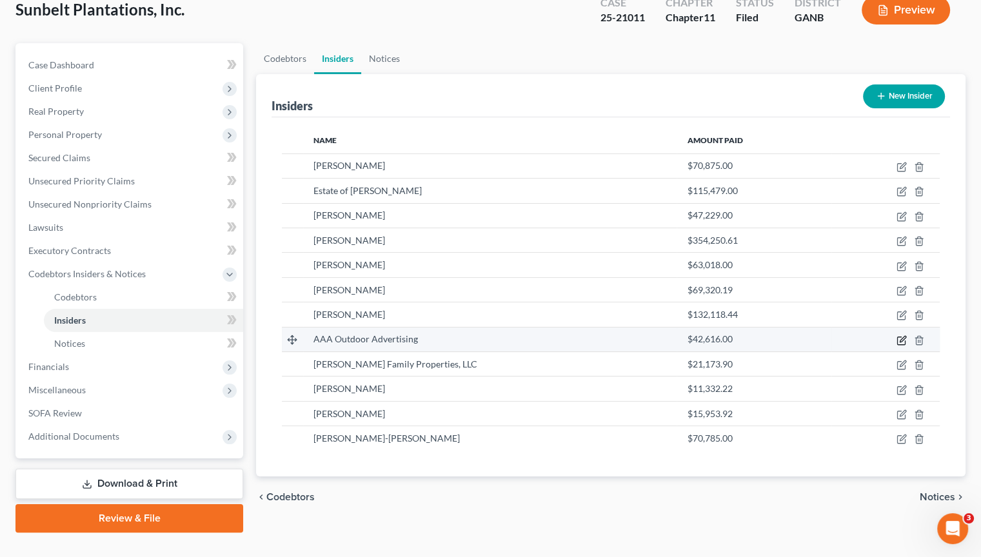
click at [904, 335] on icon "button" at bounding box center [901, 340] width 10 height 10
select select "10"
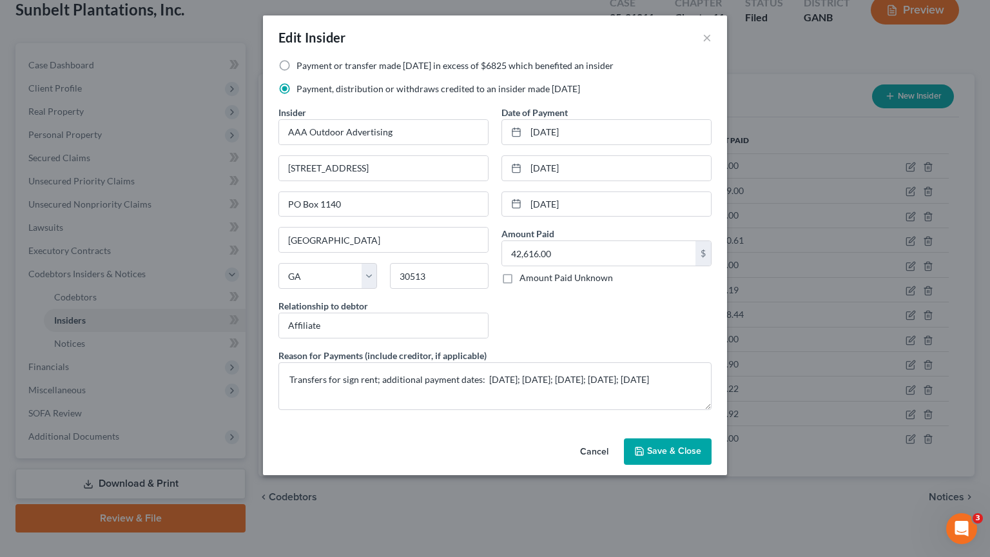
click at [679, 447] on span "Save & Close" at bounding box center [674, 451] width 54 height 11
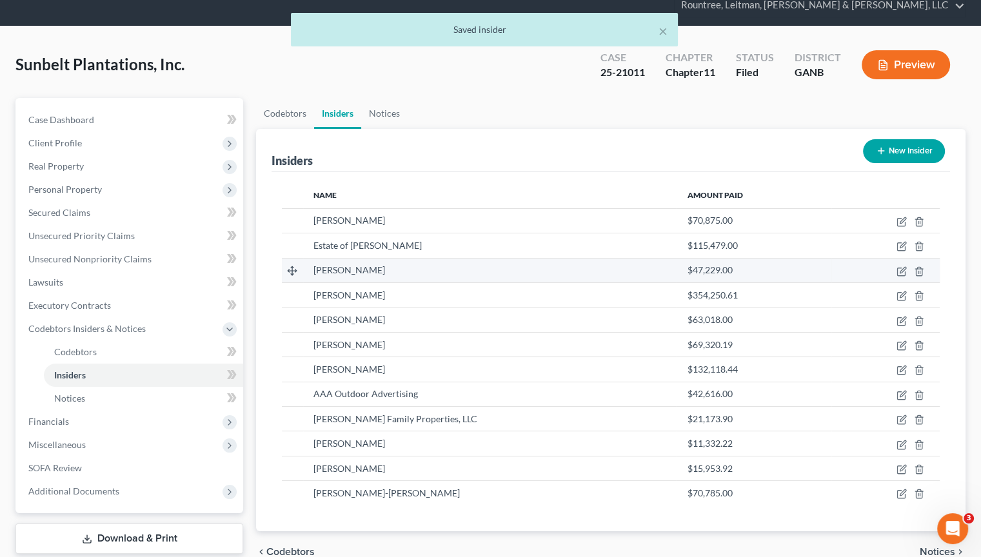
scroll to position [0, 0]
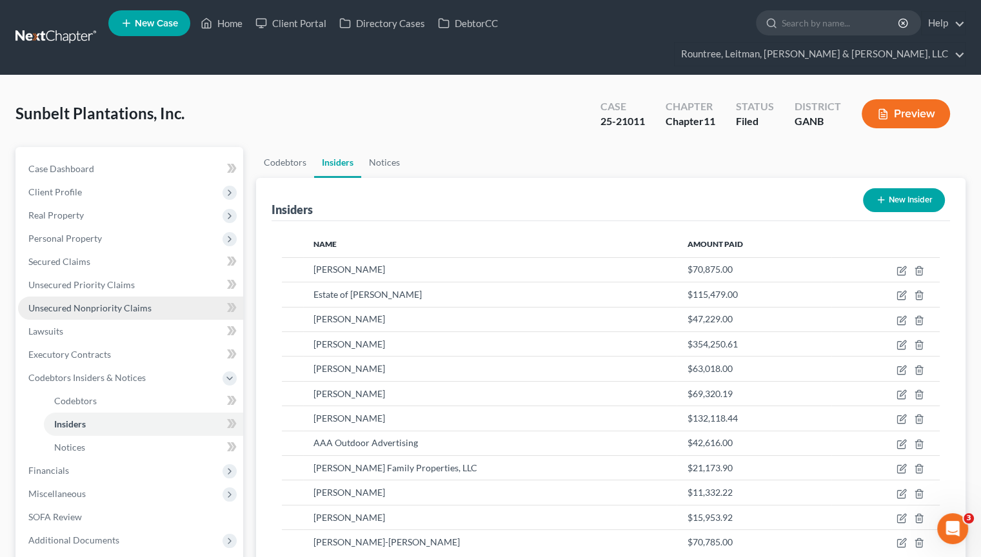
click at [90, 302] on span "Unsecured Nonpriority Claims" at bounding box center [89, 307] width 123 height 11
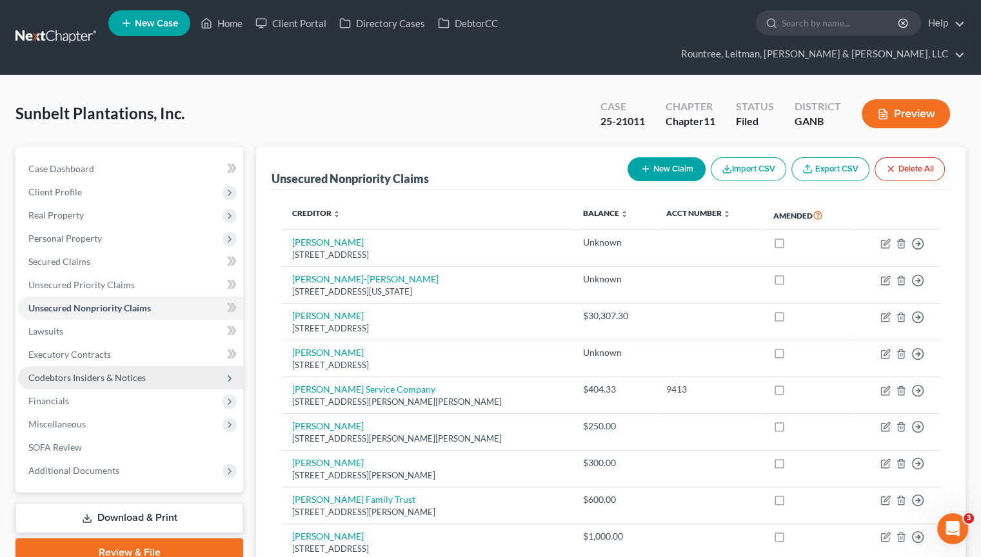
click at [88, 372] on span "Codebtors Insiders & Notices" at bounding box center [86, 377] width 117 height 11
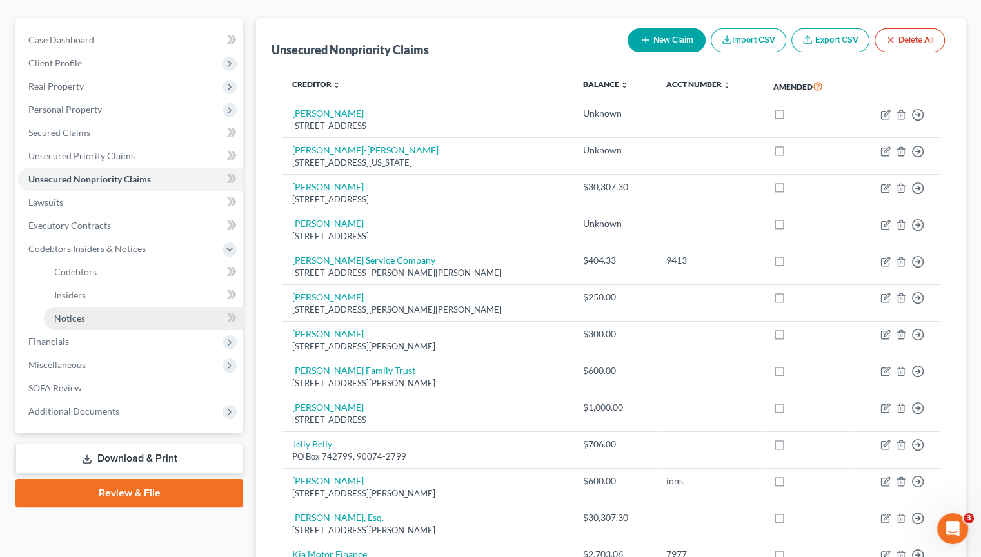
click at [67, 313] on span "Notices" at bounding box center [69, 318] width 31 height 11
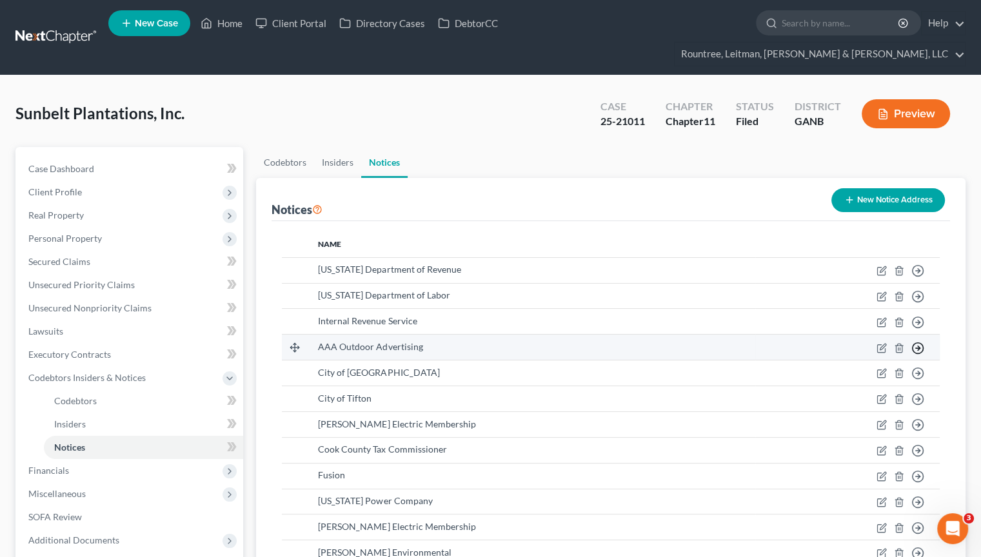
click at [917, 348] on line "button" at bounding box center [917, 348] width 5 height 0
click at [875, 369] on link "Move to E" at bounding box center [875, 380] width 72 height 22
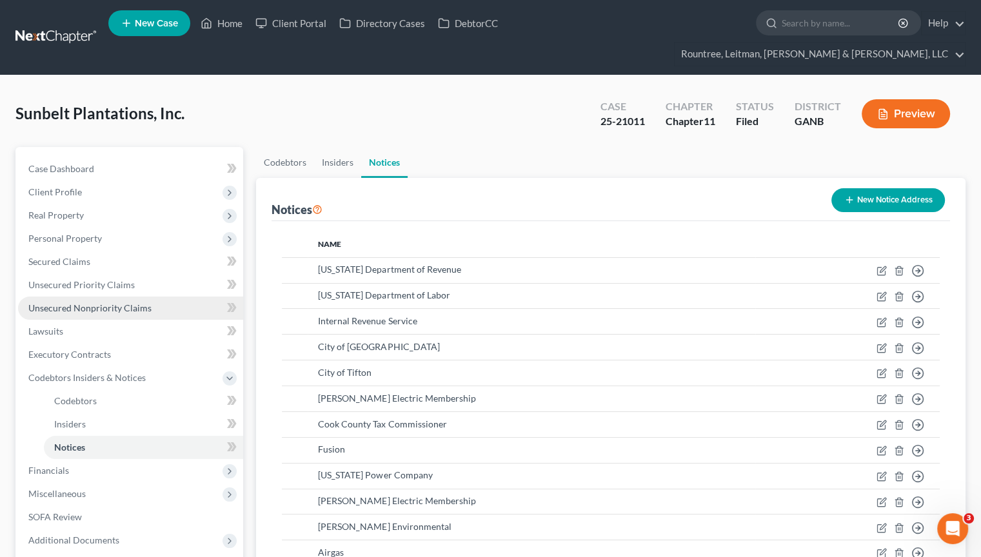
click at [83, 302] on span "Unsecured Nonpriority Claims" at bounding box center [89, 307] width 123 height 11
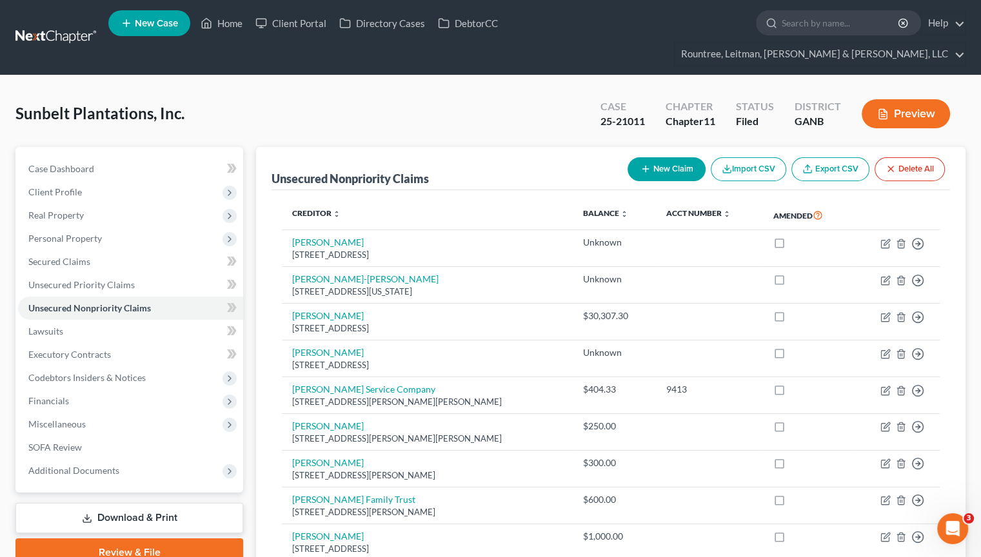
click at [299, 91] on div "Sunbelt Plantations, Inc. Upgraded Case 25-21011 Chapter Chapter 11 Status File…" at bounding box center [490, 119] width 950 height 56
click at [90, 279] on span "Unsecured Priority Claims" at bounding box center [81, 284] width 106 height 11
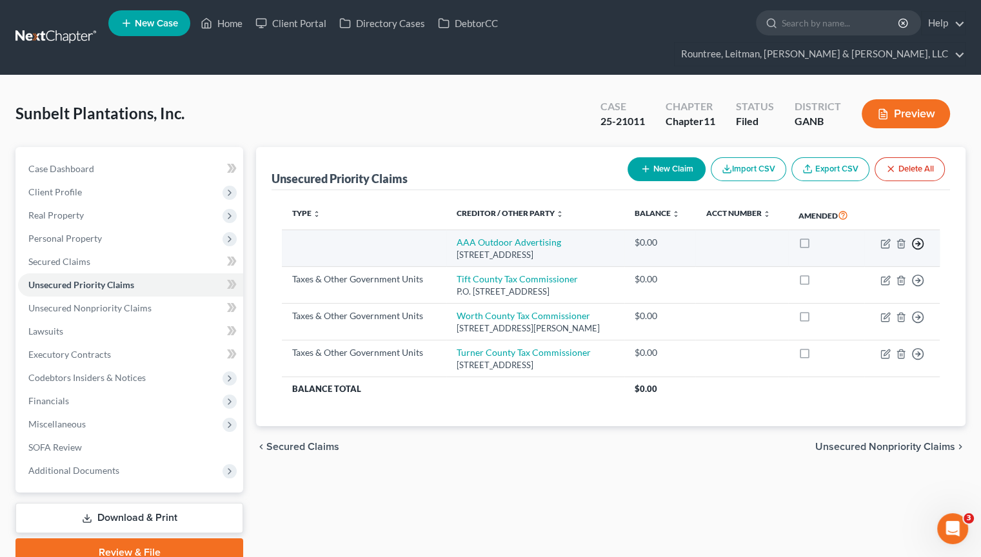
click at [915, 237] on icon "button" at bounding box center [917, 243] width 13 height 13
click at [842, 264] on link "Move to F" at bounding box center [859, 275] width 108 height 22
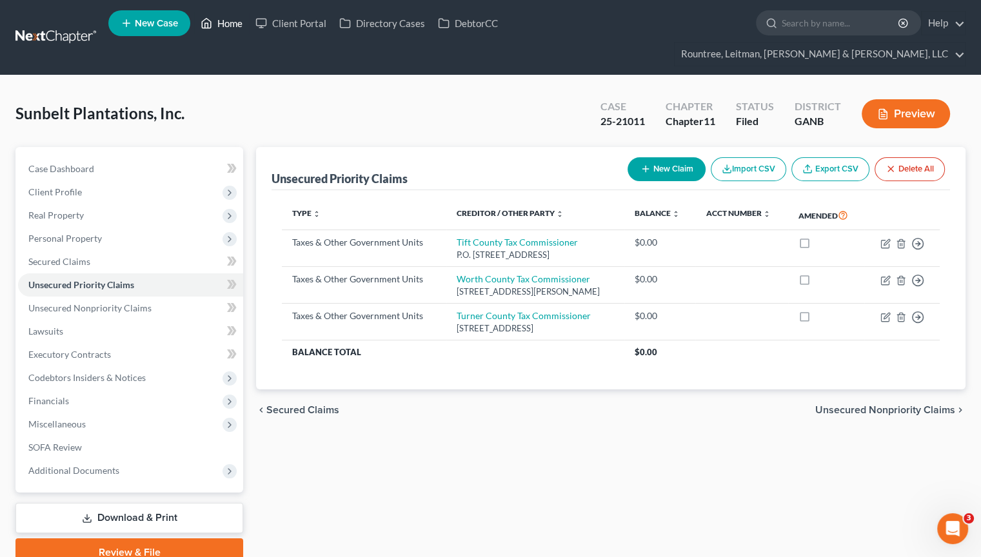
click at [235, 21] on link "Home" at bounding box center [221, 23] width 55 height 23
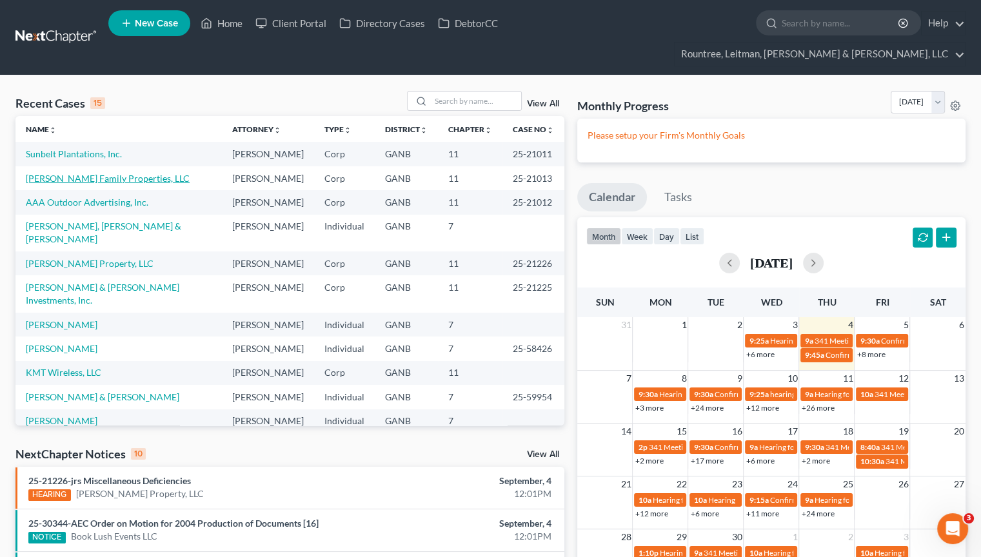
click at [68, 173] on link "[PERSON_NAME] Family Properties, LLC" at bounding box center [108, 178] width 164 height 11
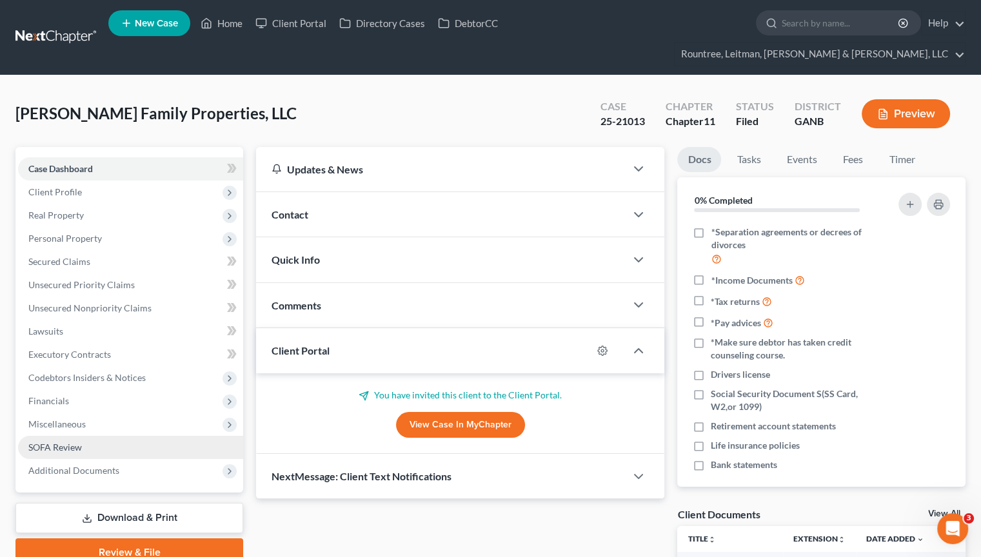
click at [73, 442] on span "SOFA Review" at bounding box center [55, 447] width 54 height 11
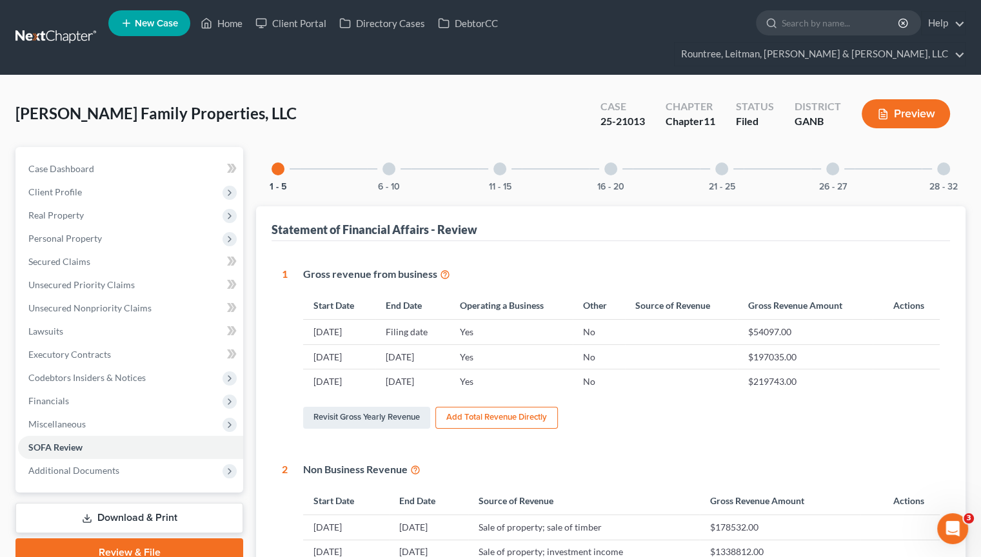
click at [944, 162] on div at bounding box center [943, 168] width 13 height 13
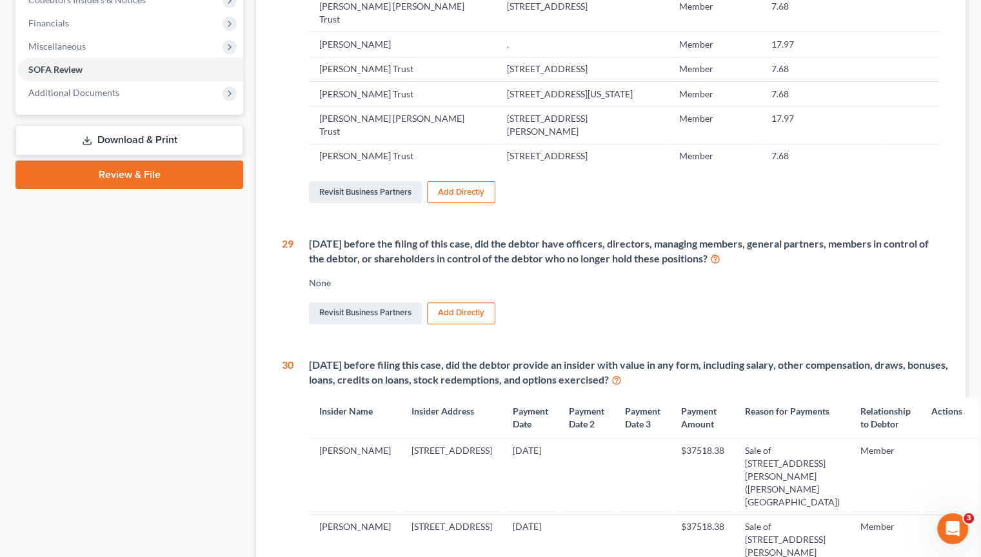
scroll to position [387, 0]
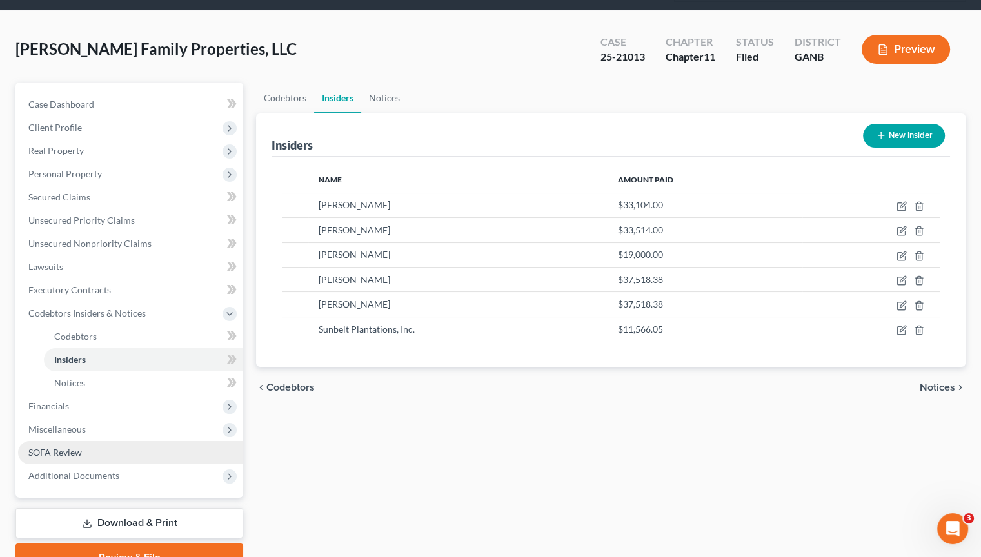
click at [55, 447] on span "SOFA Review" at bounding box center [55, 452] width 54 height 11
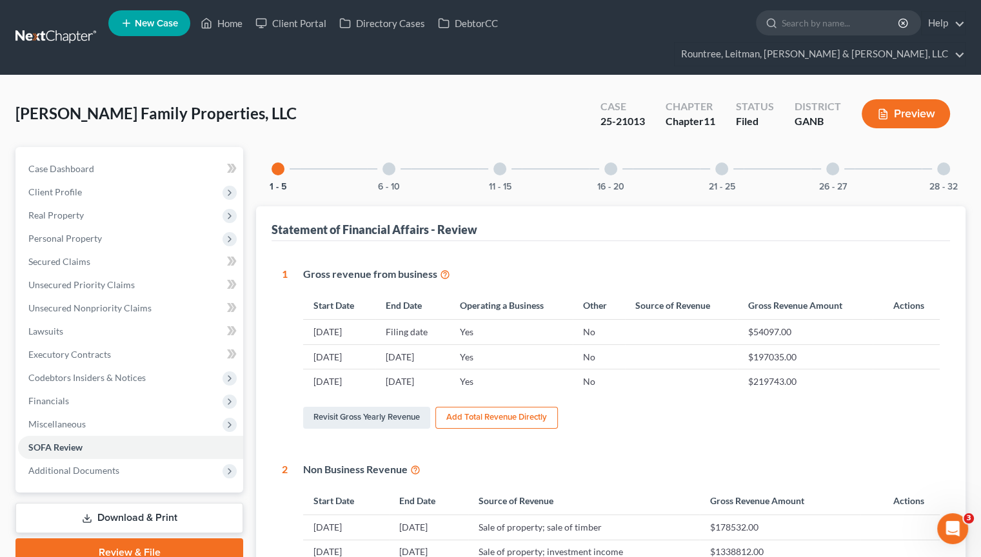
click at [946, 162] on div at bounding box center [943, 168] width 13 height 13
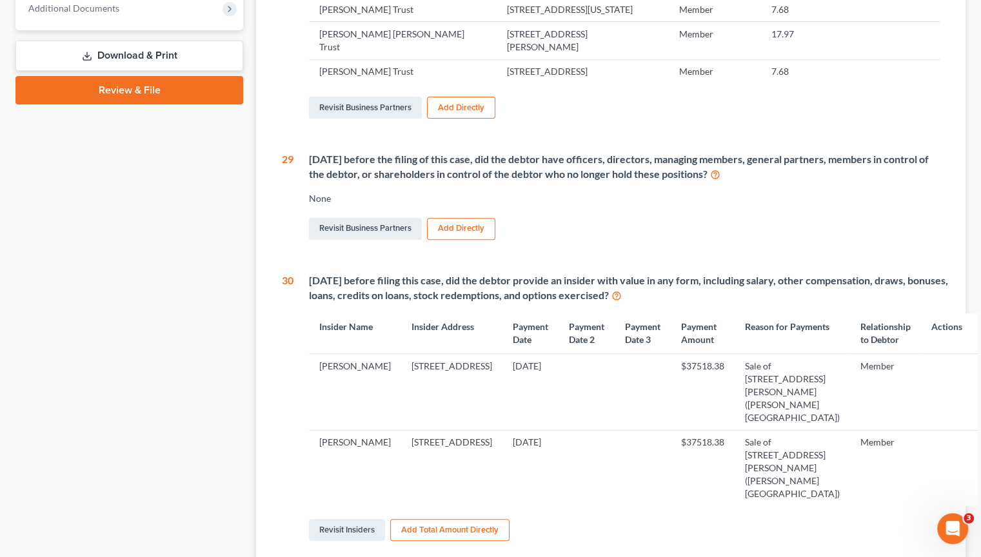
scroll to position [516, 0]
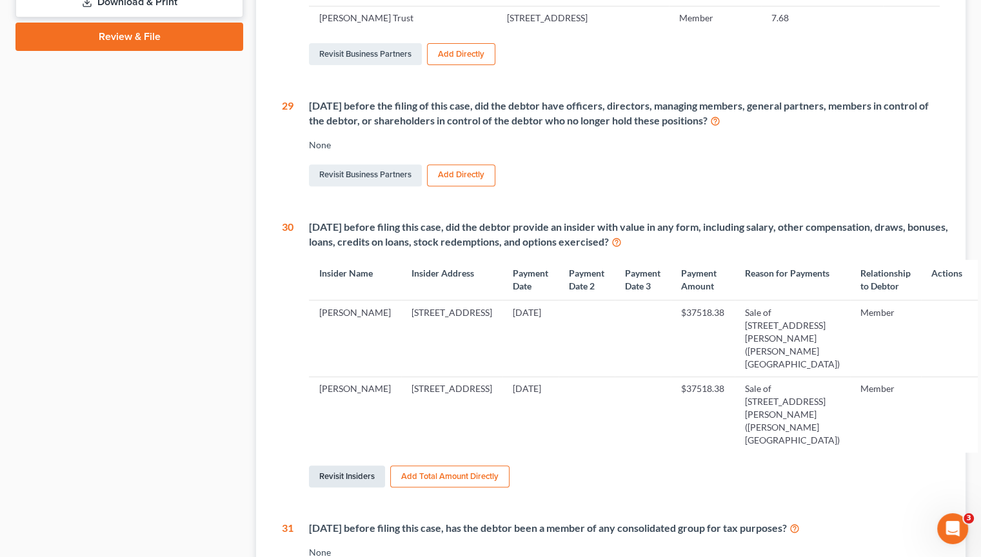
click at [341, 465] on link "Revisit Insiders" at bounding box center [347, 476] width 76 height 22
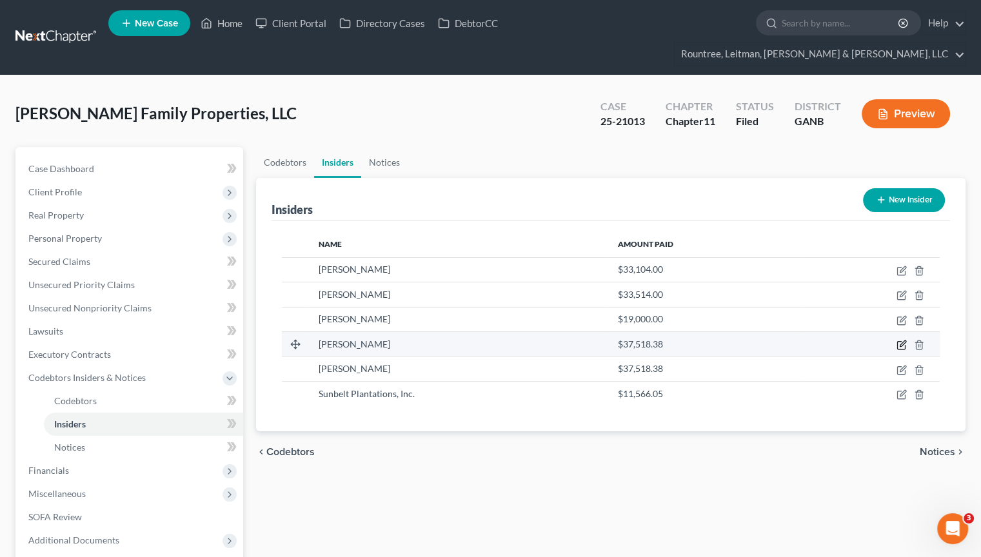
click at [898, 340] on icon "button" at bounding box center [901, 345] width 10 height 10
select select "10"
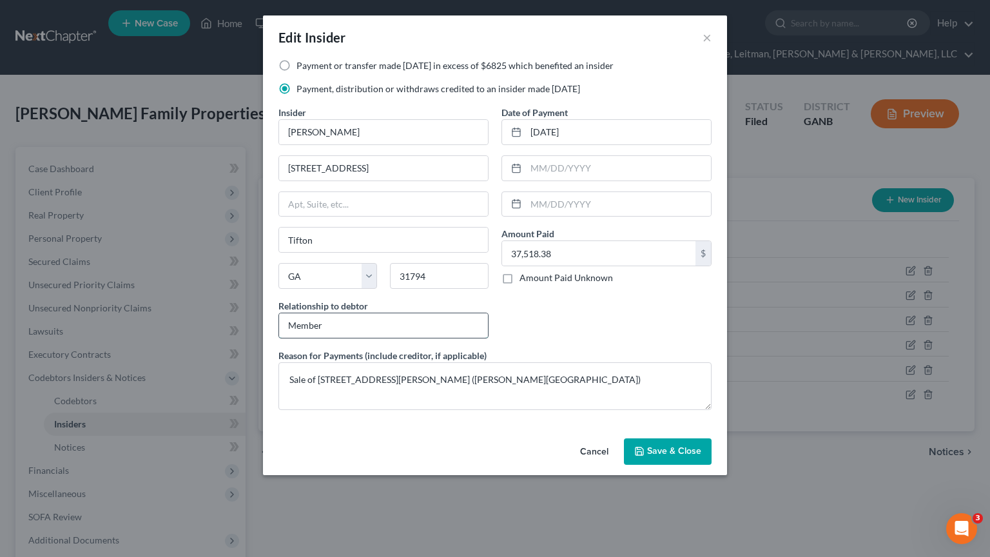
click at [289, 324] on input "Member" at bounding box center [383, 325] width 209 height 24
drag, startPoint x: 411, startPoint y: 320, endPoint x: 57, endPoint y: 304, distance: 354.3
click at [57, 304] on div "Edit Insider × Payment or transfer made [DATE] in excess of $6825 which benefit…" at bounding box center [495, 278] width 990 height 557
type input "Beneficiary of Member's Trust"
click at [674, 446] on span "Save & Close" at bounding box center [674, 451] width 54 height 11
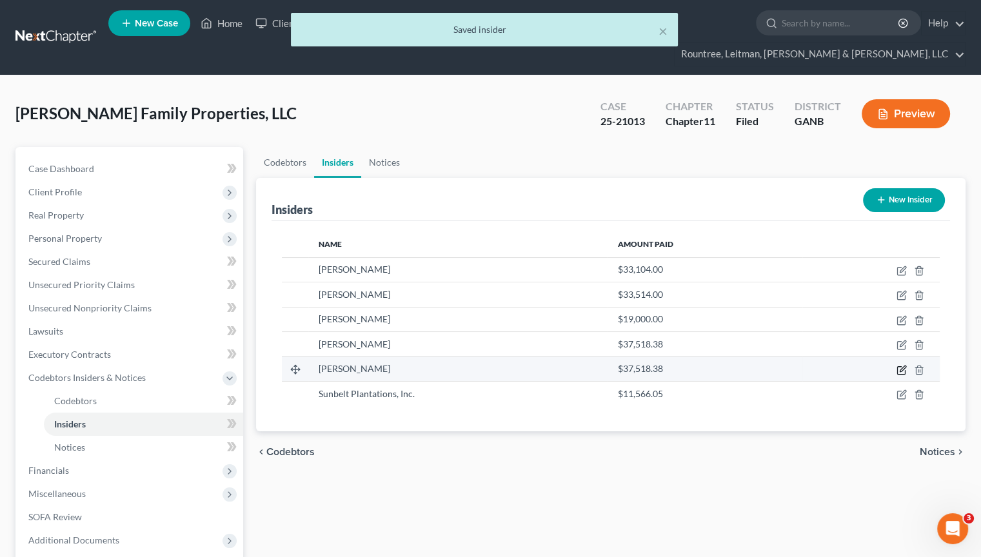
click at [897, 366] on icon "button" at bounding box center [901, 370] width 8 height 8
select select "10"
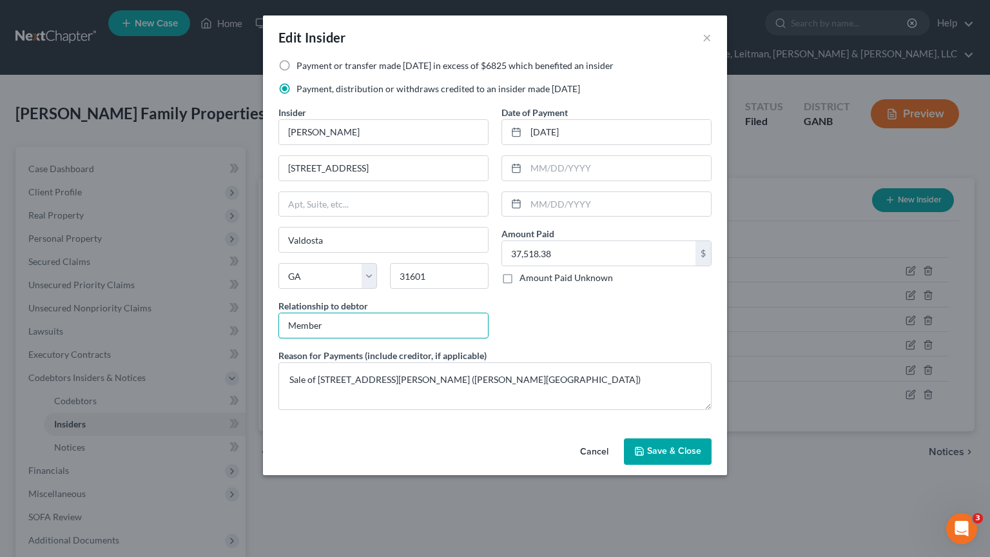
drag, startPoint x: 422, startPoint y: 323, endPoint x: -43, endPoint y: 326, distance: 464.8
click at [0, 326] on html "Home New Case Client Portal Directory Cases DebtorCC Rountree, [PERSON_NAME], […" at bounding box center [495, 342] width 990 height 685
paste input "Beneficiary of Member's Trust"
type input "Beneficiary of Member's Trust"
click at [670, 447] on span "Save & Close" at bounding box center [674, 451] width 54 height 11
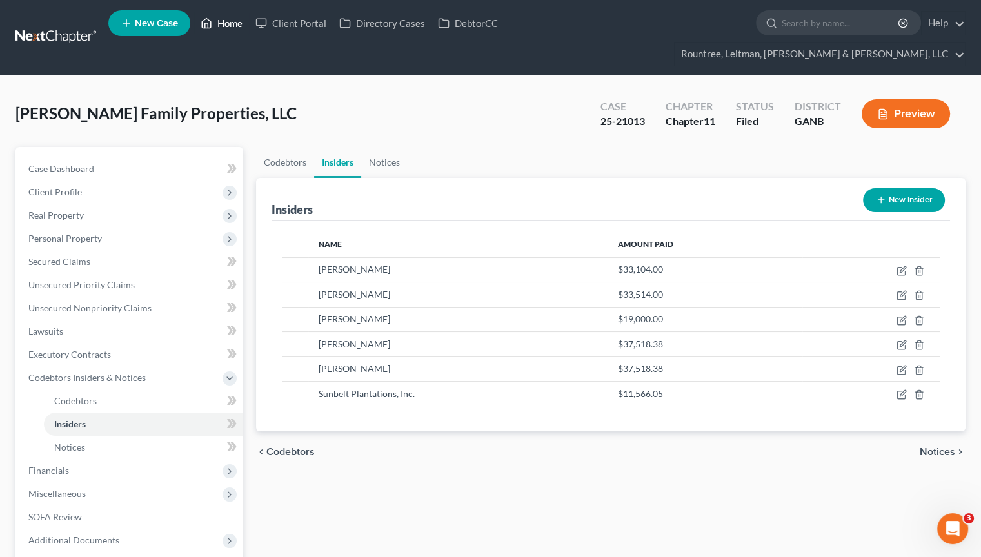
click at [224, 24] on link "Home" at bounding box center [221, 23] width 55 height 23
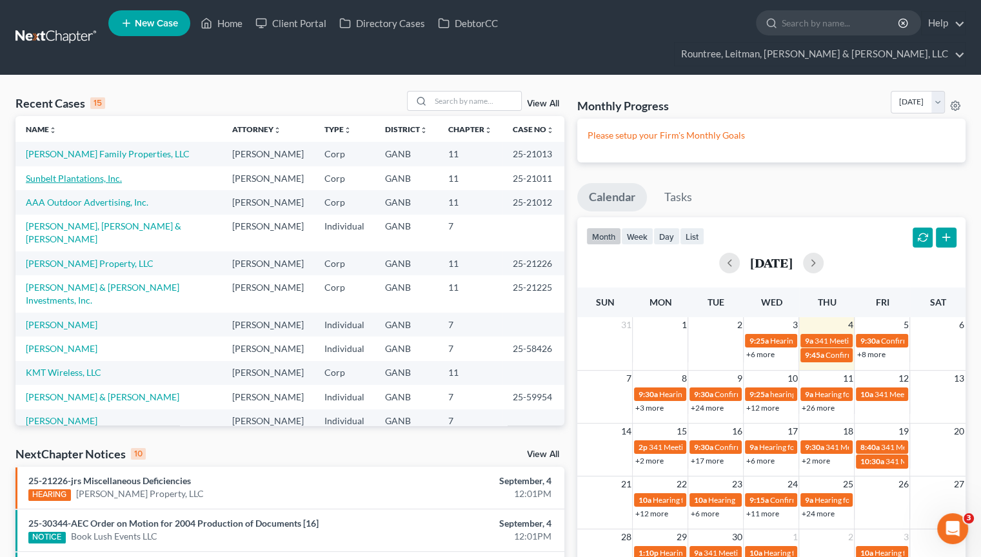
click at [81, 173] on link "Sunbelt Plantations, Inc." at bounding box center [74, 178] width 96 height 11
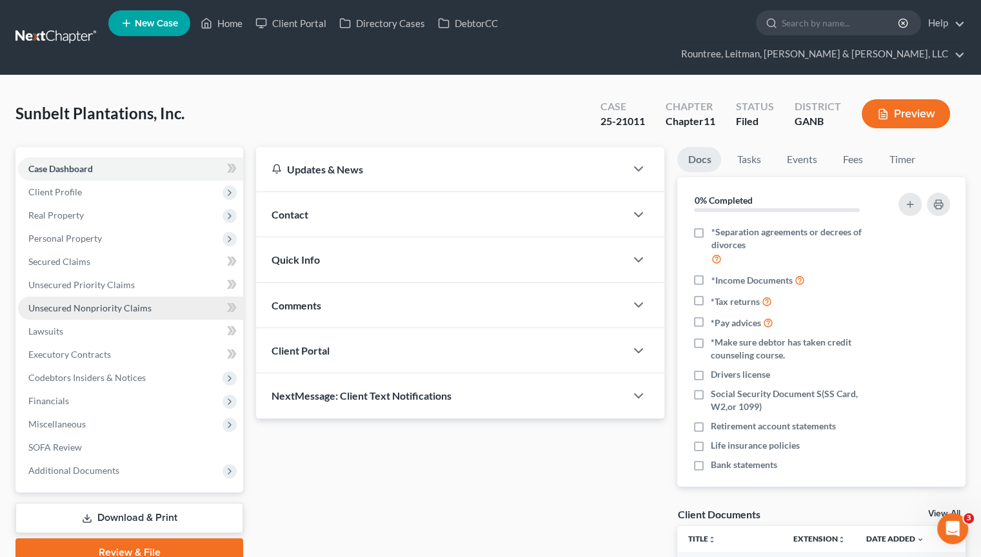
click at [93, 302] on span "Unsecured Nonpriority Claims" at bounding box center [89, 307] width 123 height 11
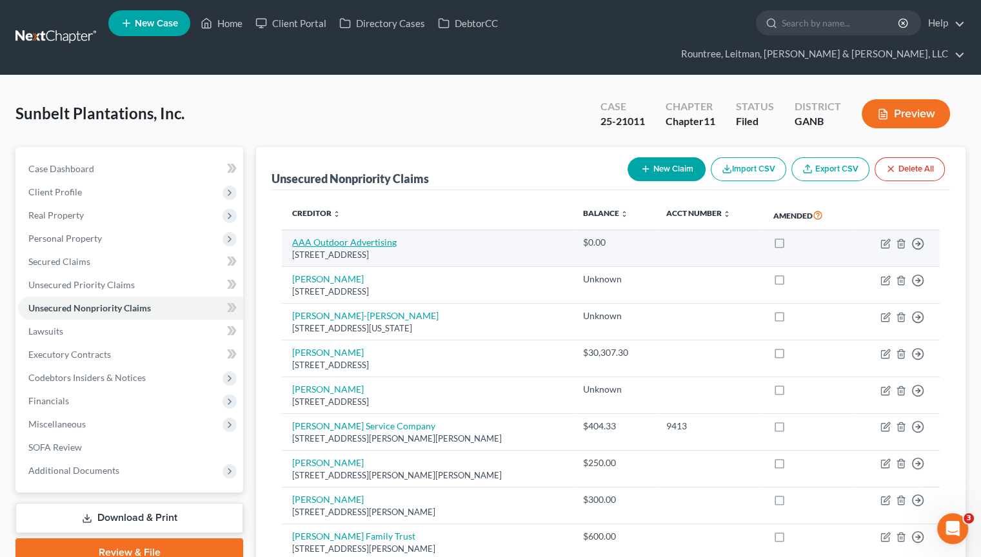
click at [338, 237] on link "AAA Outdoor Advertising" at bounding box center [344, 242] width 104 height 11
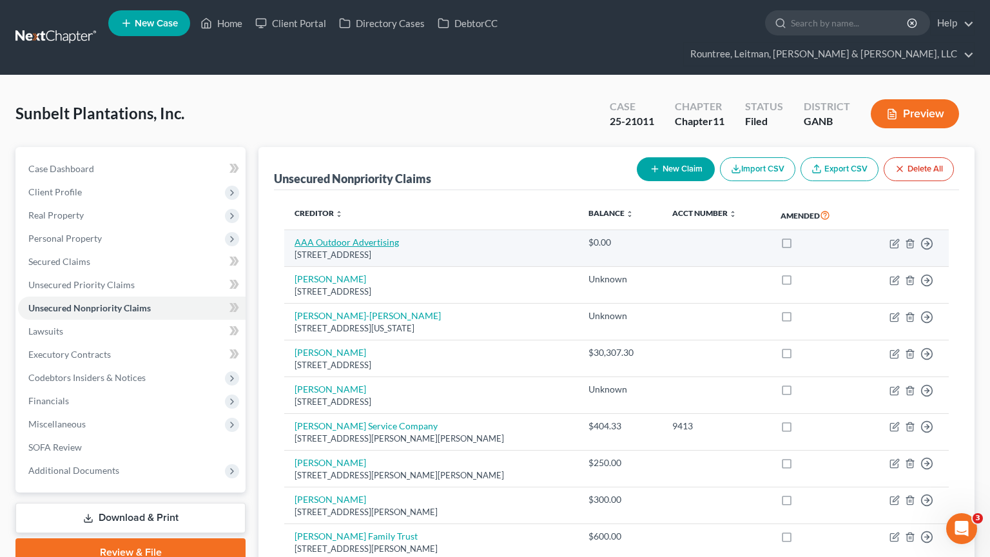
select select "10"
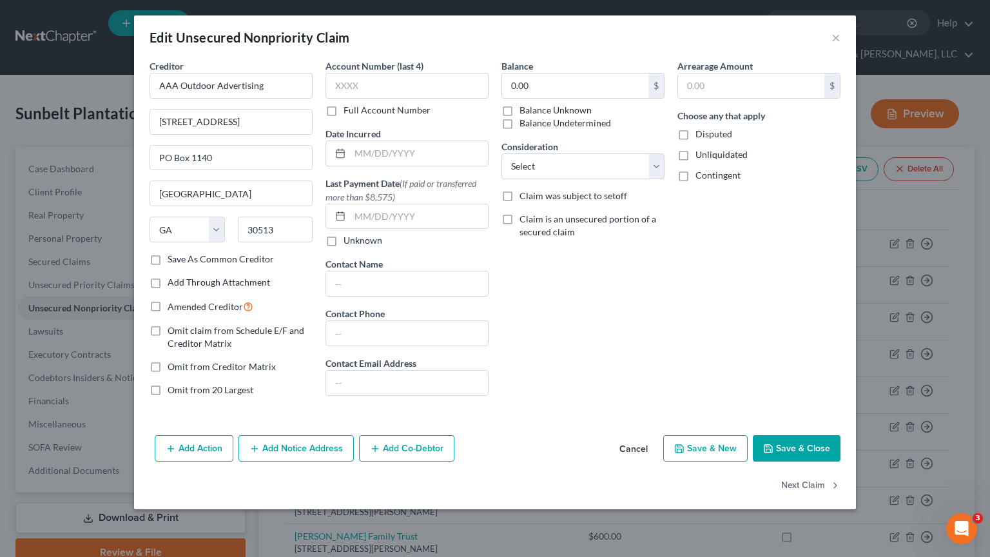
click at [634, 446] on button "Cancel" at bounding box center [633, 449] width 49 height 26
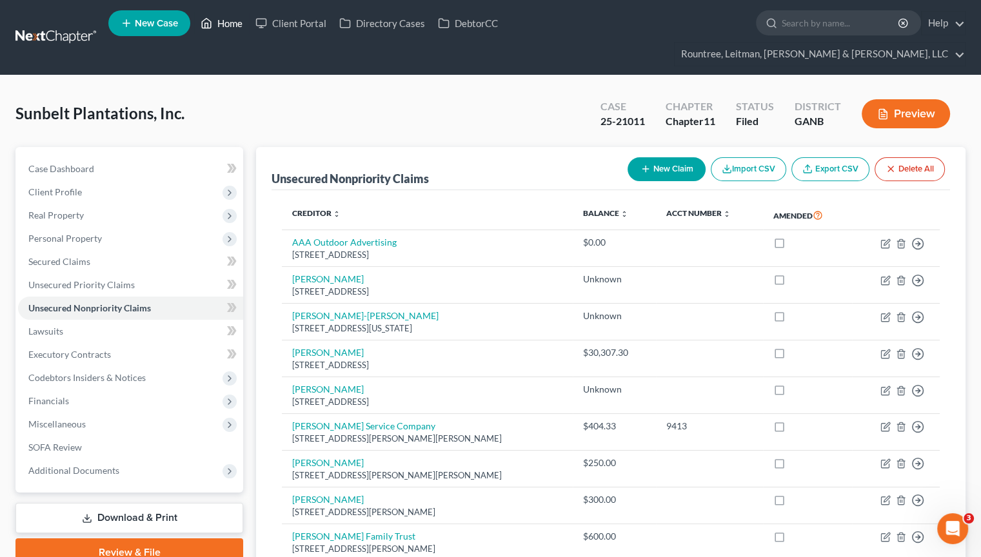
click at [222, 20] on link "Home" at bounding box center [221, 23] width 55 height 23
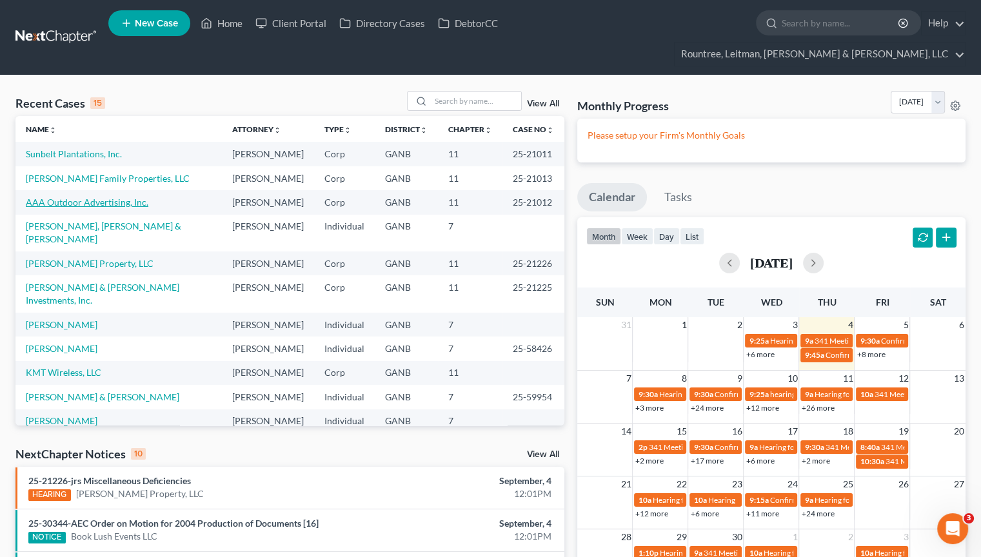
click at [82, 197] on link "AAA Outdoor Advertising, Inc." at bounding box center [87, 202] width 122 height 11
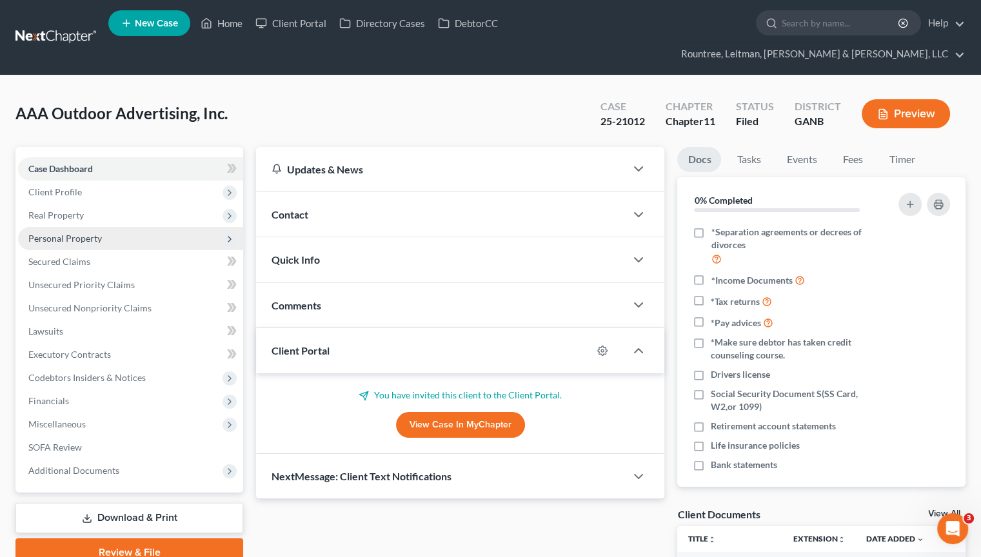
click at [49, 233] on span "Personal Property" at bounding box center [64, 238] width 73 height 11
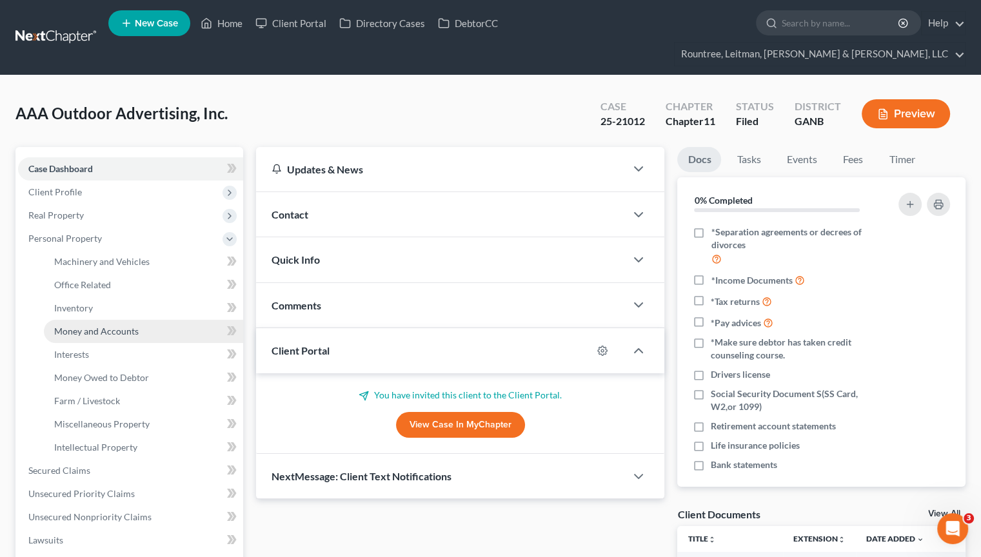
click at [92, 326] on span "Money and Accounts" at bounding box center [96, 331] width 84 height 11
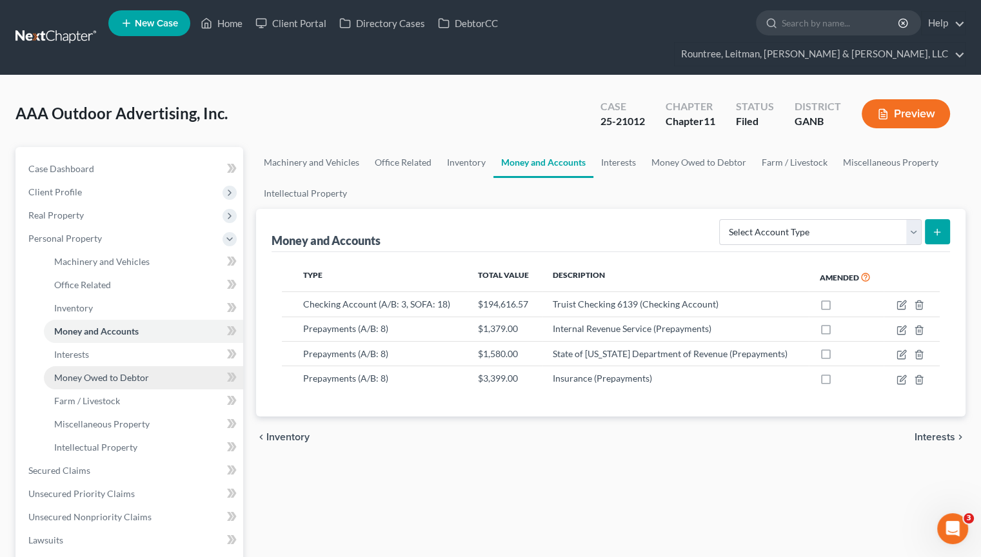
click at [118, 372] on span "Money Owed to Debtor" at bounding box center [101, 377] width 95 height 11
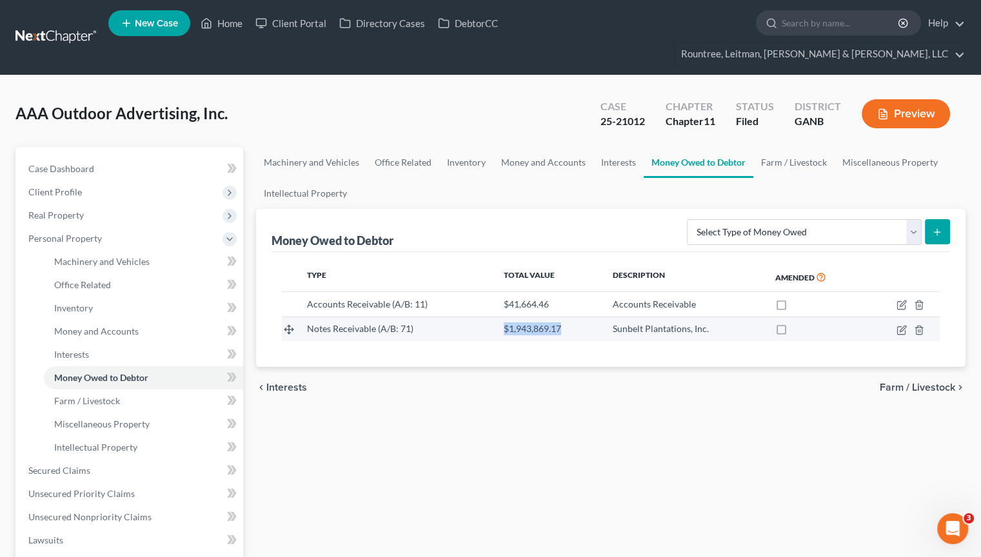
drag, startPoint x: 562, startPoint y: 303, endPoint x: 501, endPoint y: 307, distance: 60.7
click at [501, 317] on td "$1,943,869.17" at bounding box center [547, 329] width 109 height 24
copy span "$1,943,869.17"
click at [899, 325] on icon "button" at bounding box center [901, 330] width 10 height 10
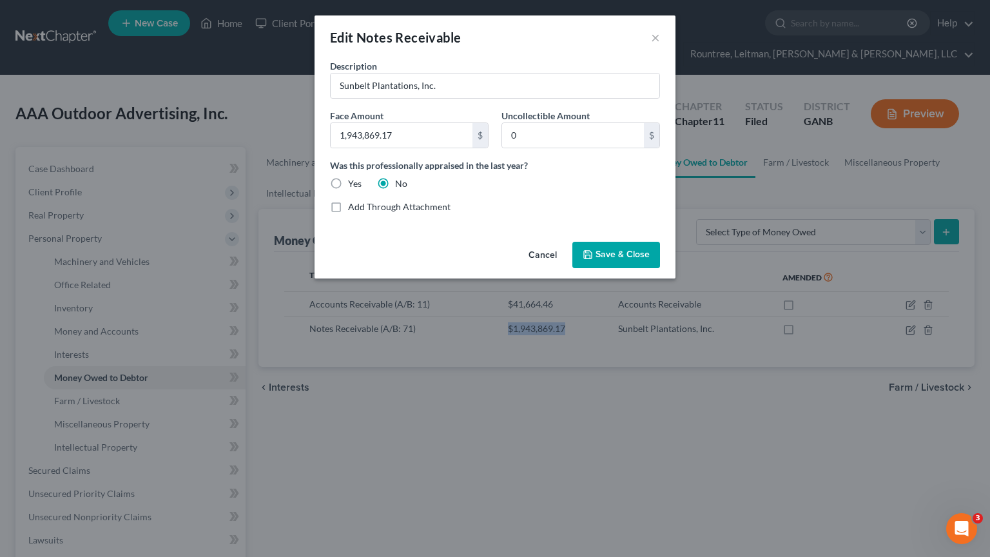
click at [627, 255] on span "Save & Close" at bounding box center [623, 254] width 54 height 11
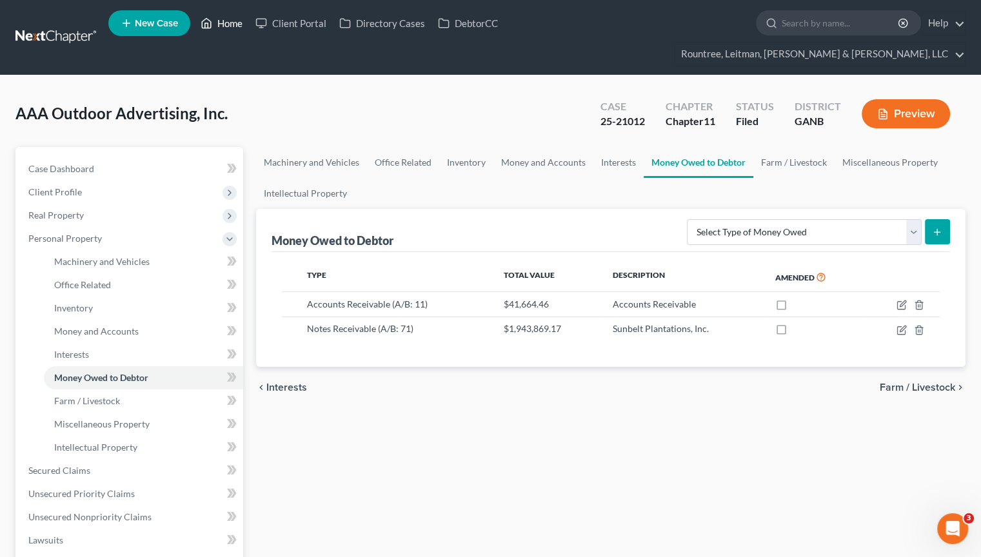
click at [231, 25] on link "Home" at bounding box center [221, 23] width 55 height 23
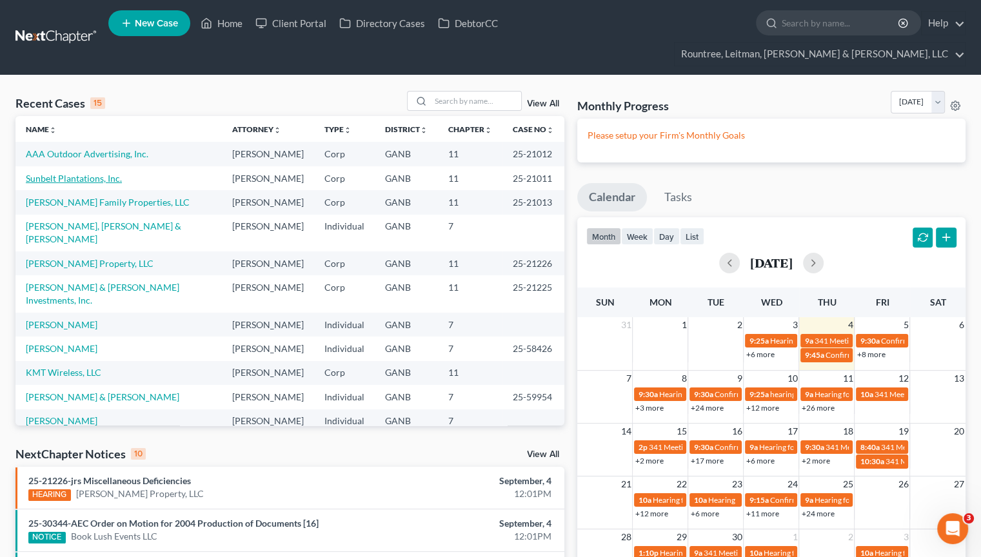
click at [83, 173] on link "Sunbelt Plantations, Inc." at bounding box center [74, 178] width 96 height 11
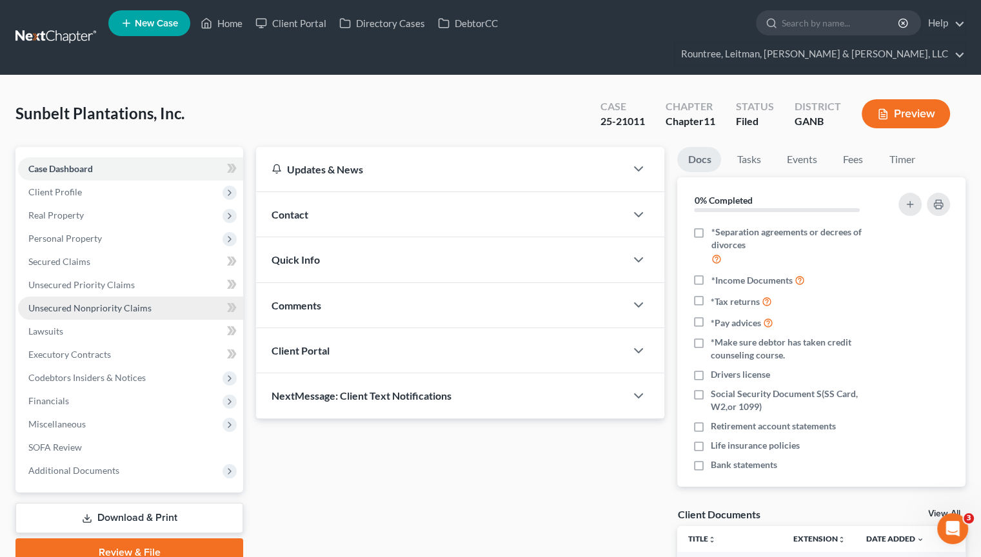
click at [88, 302] on span "Unsecured Nonpriority Claims" at bounding box center [89, 307] width 123 height 11
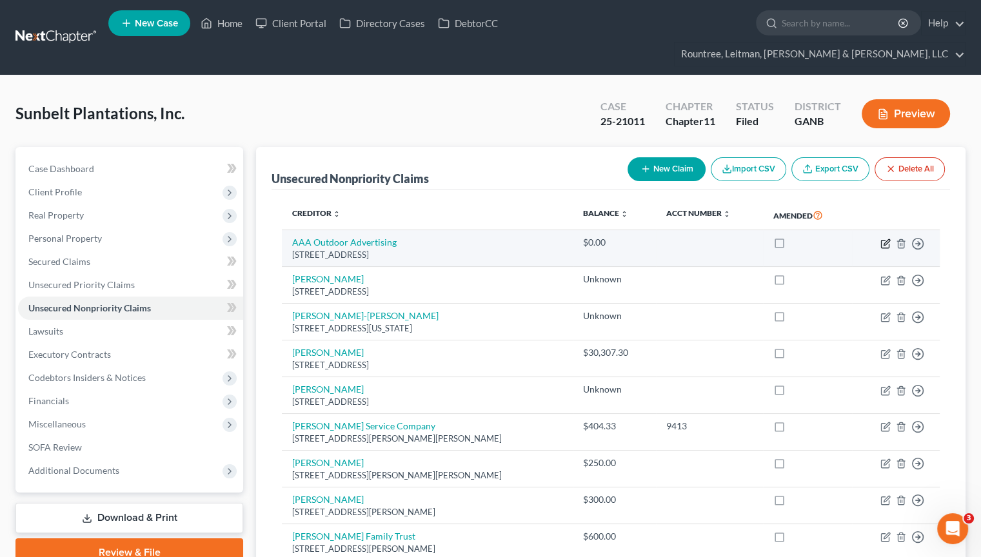
click at [890, 239] on icon "button" at bounding box center [885, 244] width 10 height 10
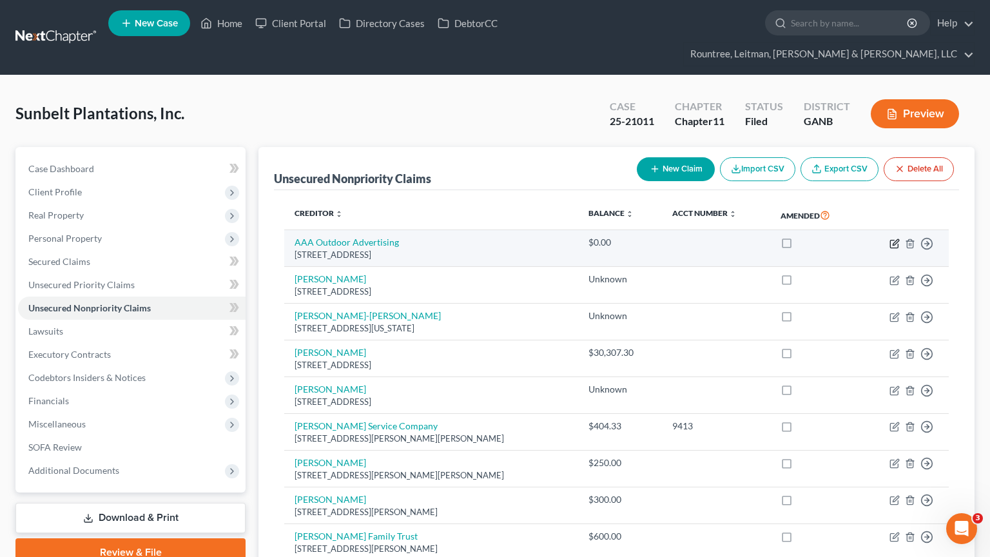
select select "10"
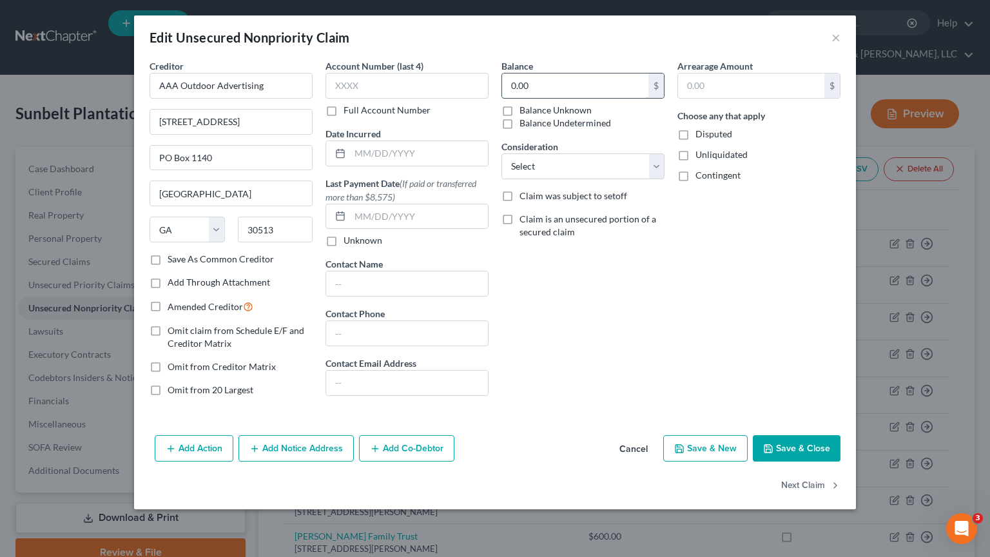
click at [591, 90] on input "0.00" at bounding box center [575, 85] width 146 height 24
paste input "$1,943,869.17"
type input "1,943,869.17"
click at [168, 389] on label "Omit from 20 Largest" at bounding box center [211, 390] width 86 height 13
click at [173, 389] on input "Omit from 20 Largest" at bounding box center [177, 388] width 8 height 8
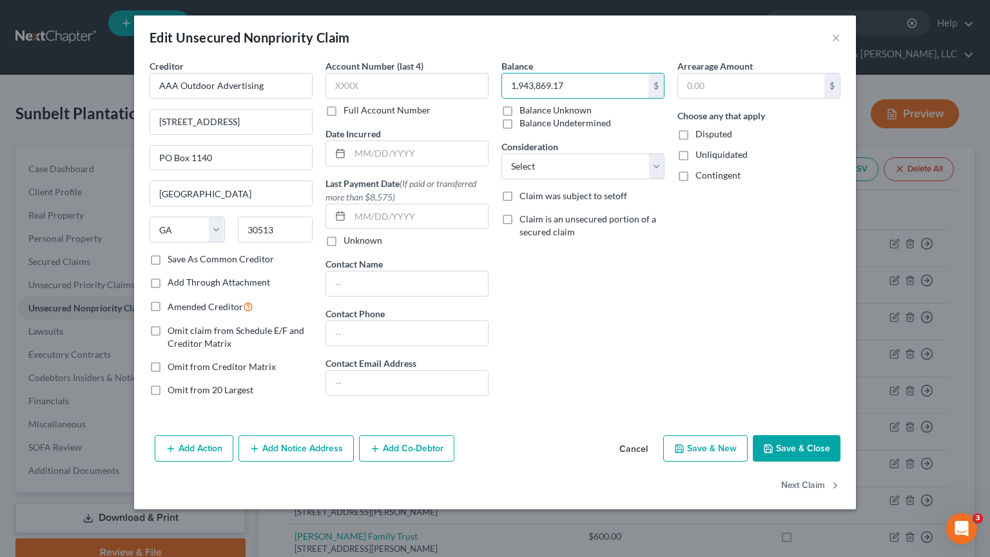
checkbox input "true"
click at [788, 445] on button "Save & Close" at bounding box center [797, 448] width 88 height 27
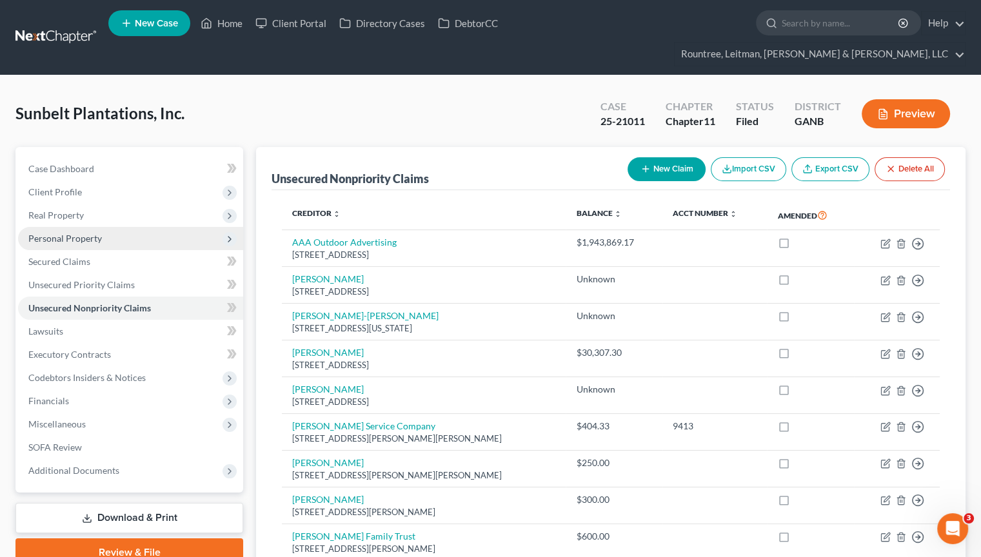
click at [68, 233] on span "Personal Property" at bounding box center [64, 238] width 73 height 11
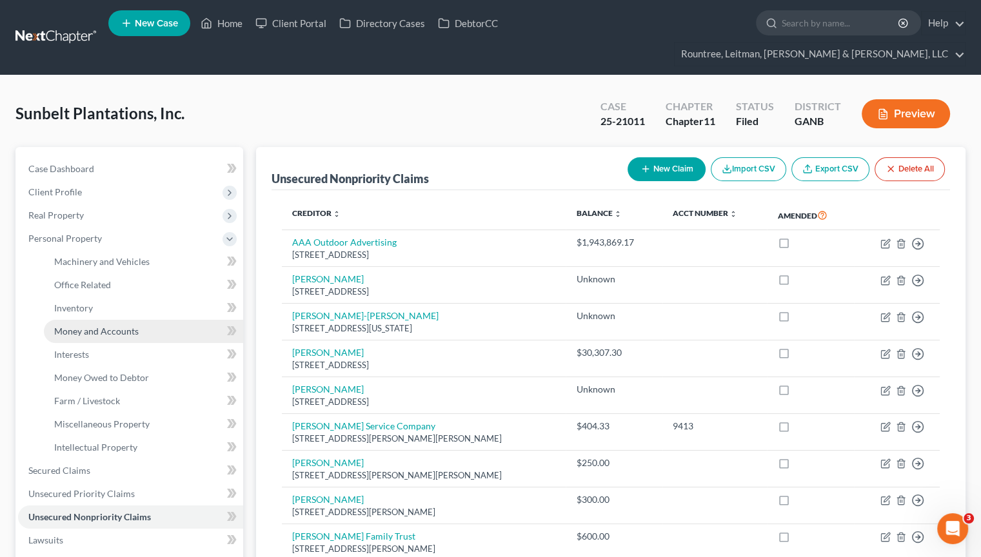
click at [102, 326] on span "Money and Accounts" at bounding box center [96, 331] width 84 height 11
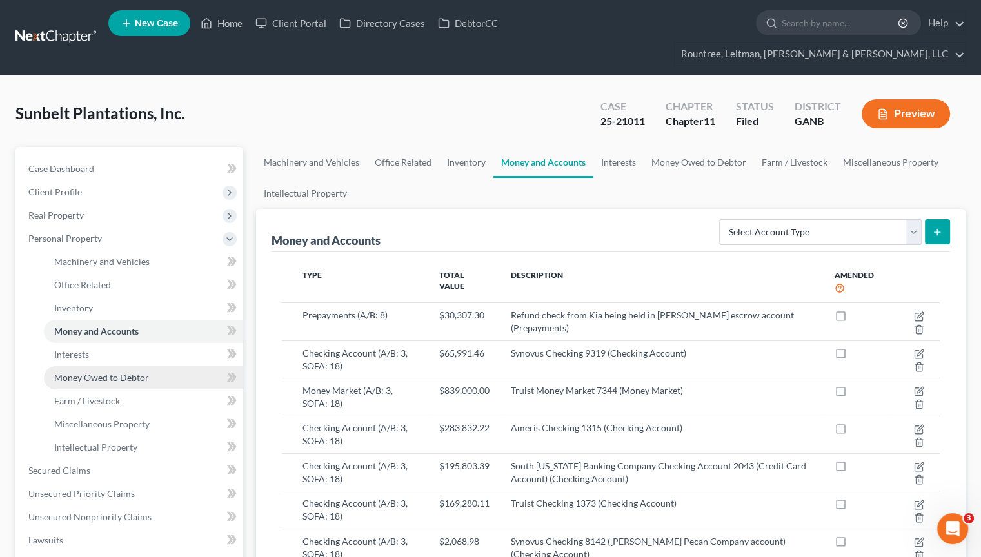
click at [117, 372] on span "Money Owed to Debtor" at bounding box center [101, 377] width 95 height 11
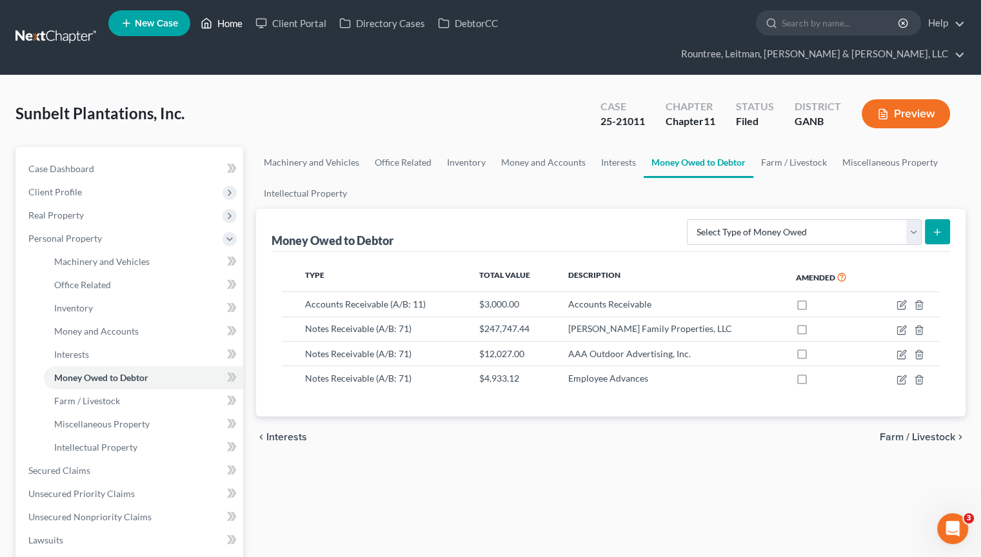
click at [215, 23] on link "Home" at bounding box center [221, 23] width 55 height 23
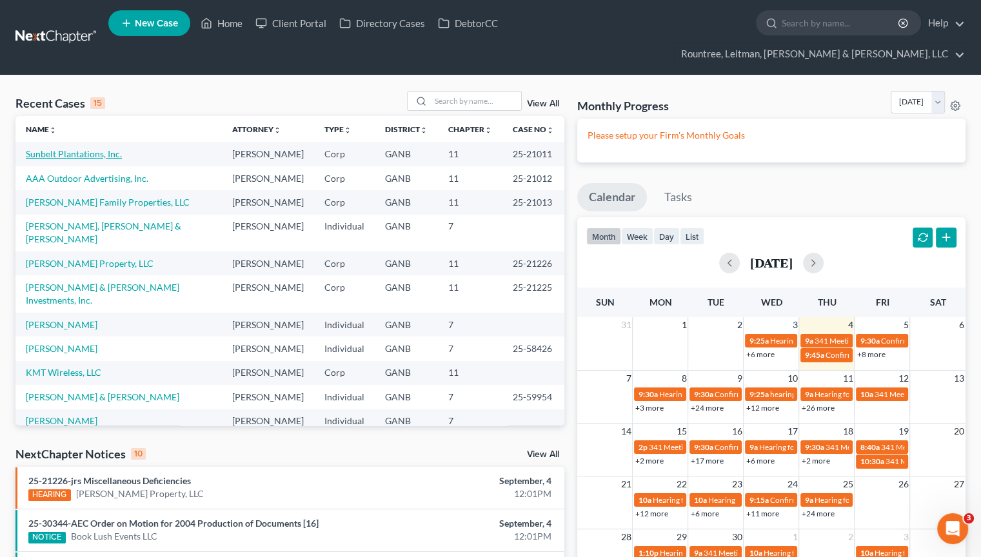
click at [70, 148] on link "Sunbelt Plantations, Inc." at bounding box center [74, 153] width 96 height 11
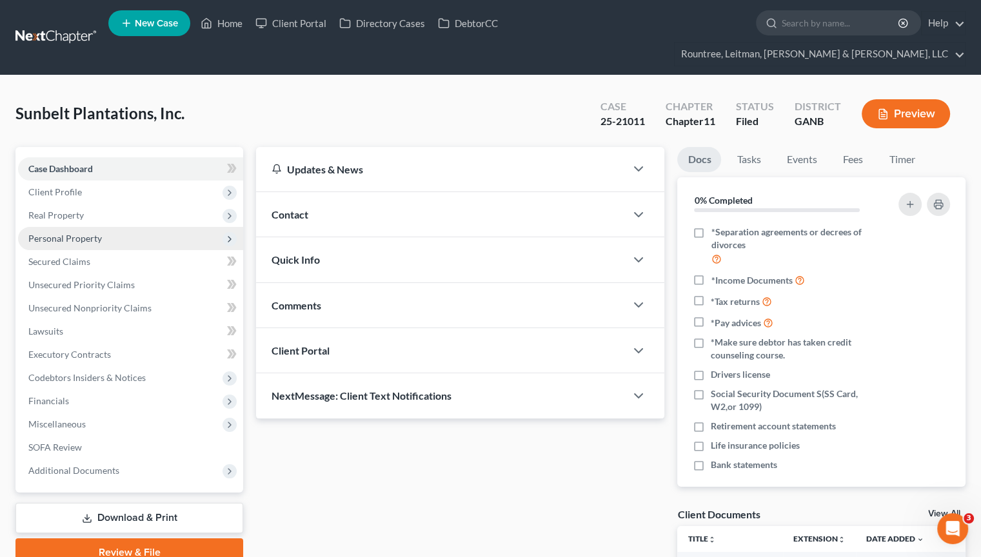
click at [63, 233] on span "Personal Property" at bounding box center [64, 238] width 73 height 11
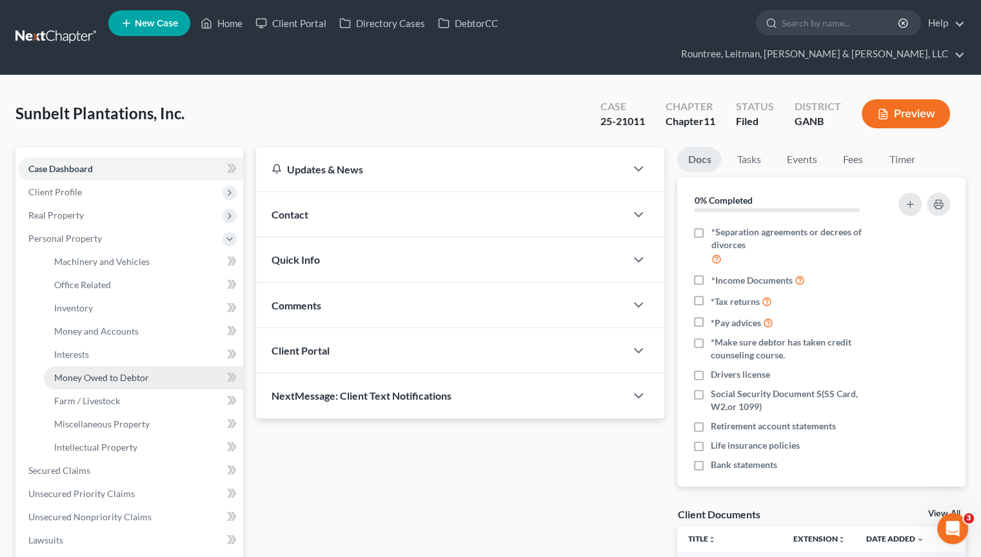
click at [84, 372] on span "Money Owed to Debtor" at bounding box center [101, 377] width 95 height 11
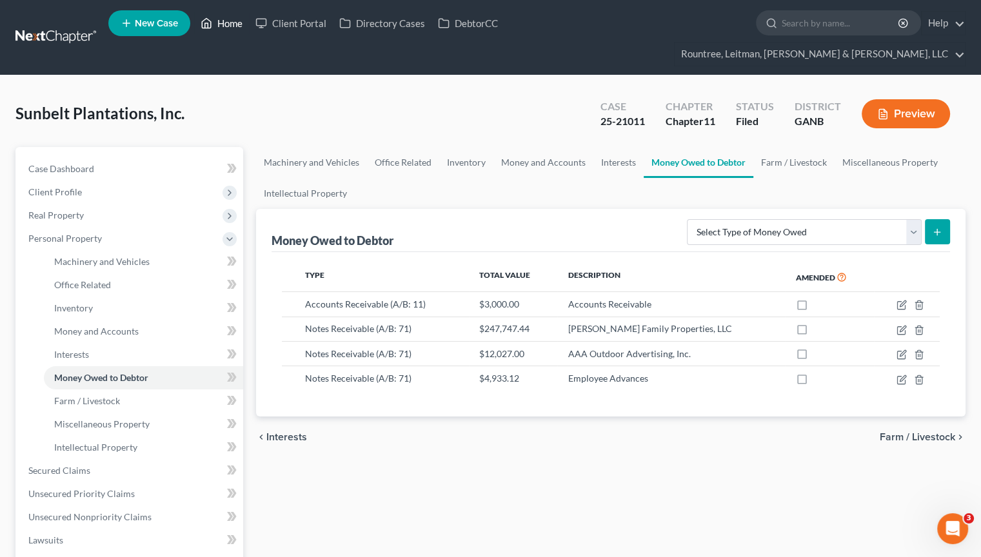
click at [230, 19] on link "Home" at bounding box center [221, 23] width 55 height 23
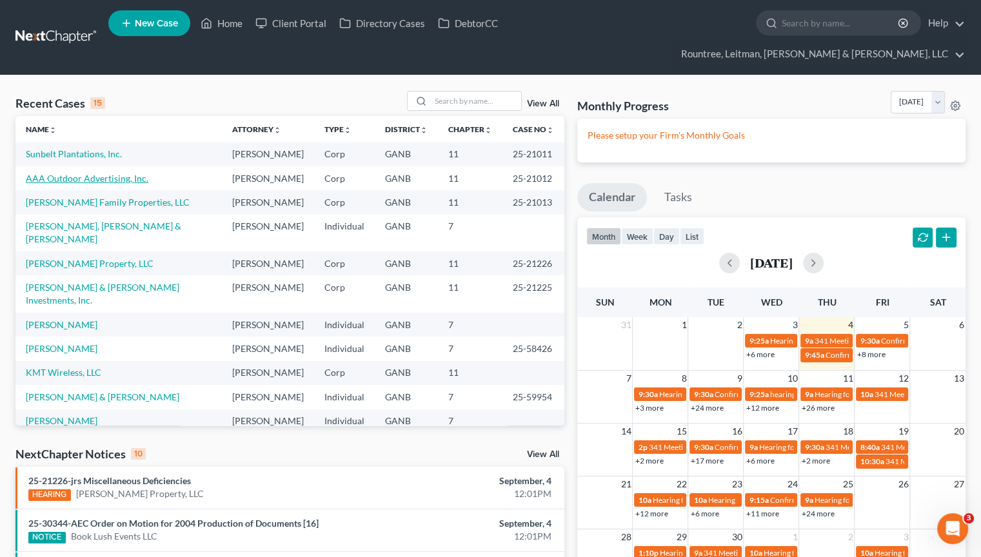
click at [66, 173] on link "AAA Outdoor Advertising, Inc." at bounding box center [87, 178] width 122 height 11
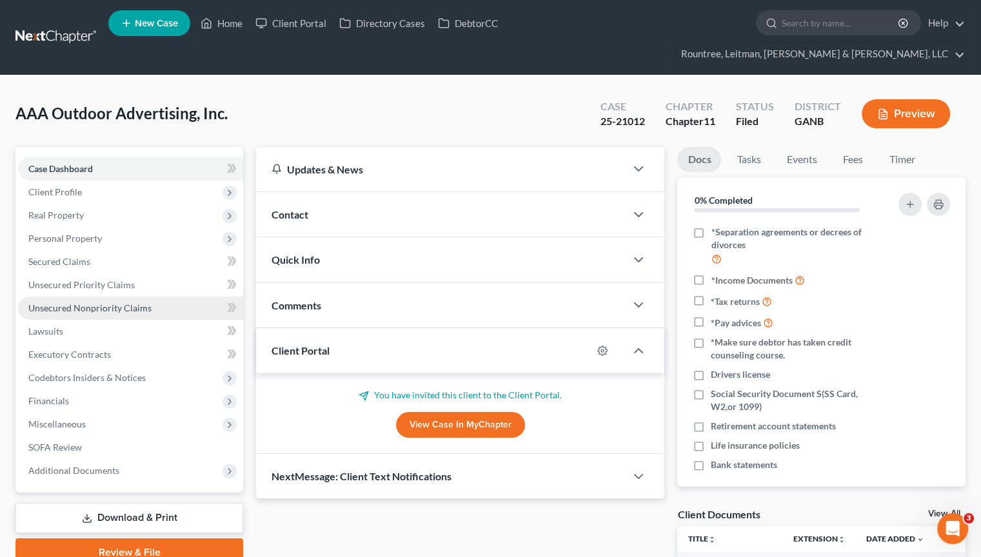
click at [83, 302] on span "Unsecured Nonpriority Claims" at bounding box center [89, 307] width 123 height 11
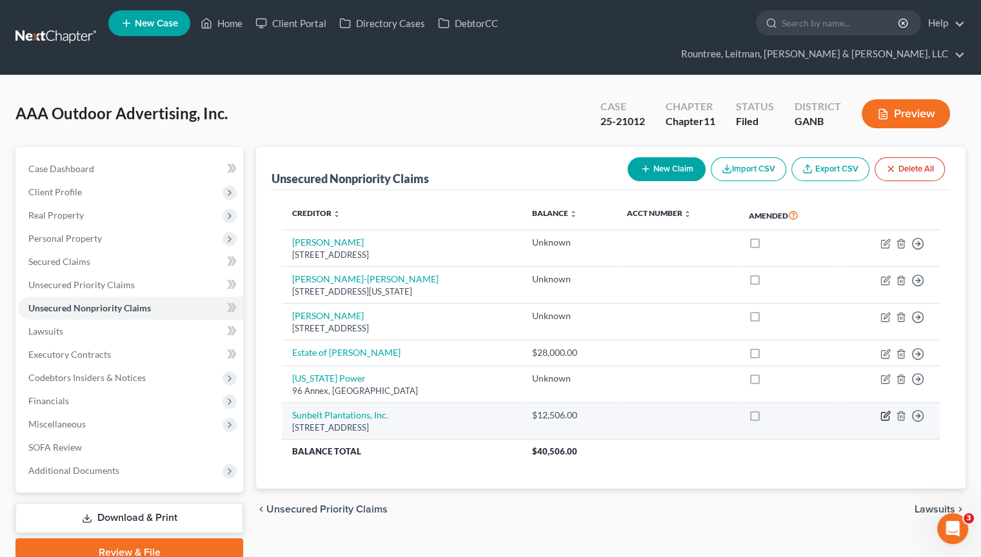
click at [883, 412] on icon "button" at bounding box center [886, 415] width 6 height 6
select select "10"
select select "8"
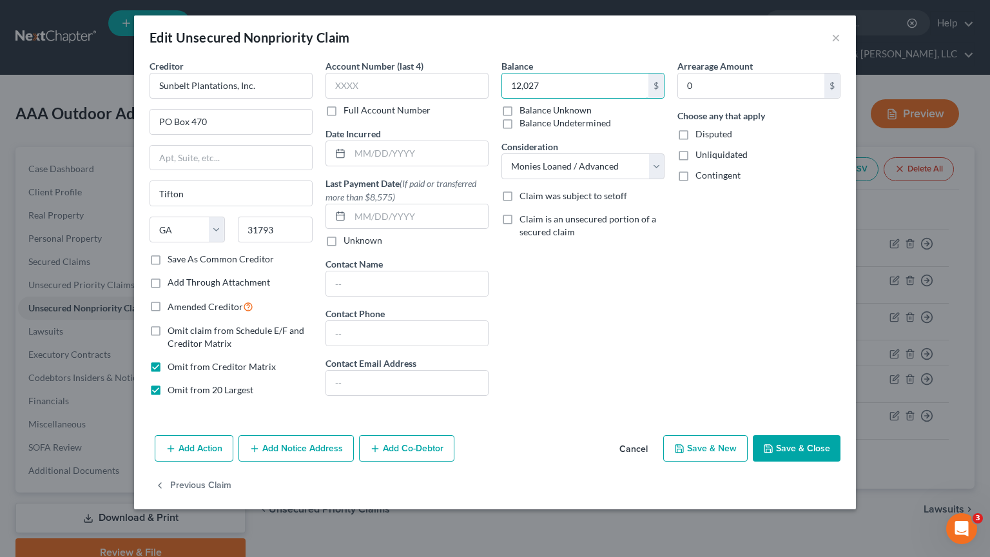
type input "12,027"
click at [791, 442] on button "Save & Close" at bounding box center [797, 448] width 88 height 27
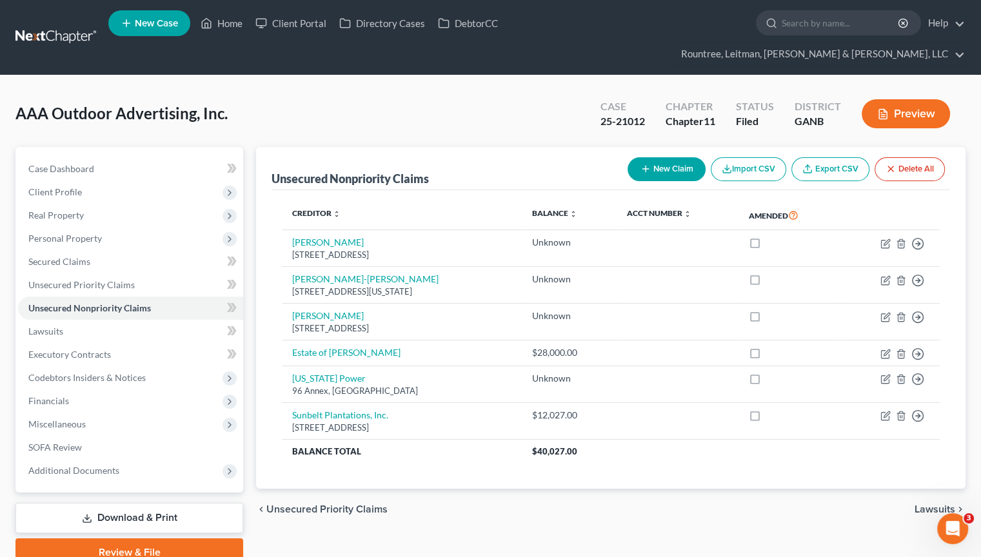
click at [653, 157] on button "New Claim" at bounding box center [666, 169] width 78 height 24
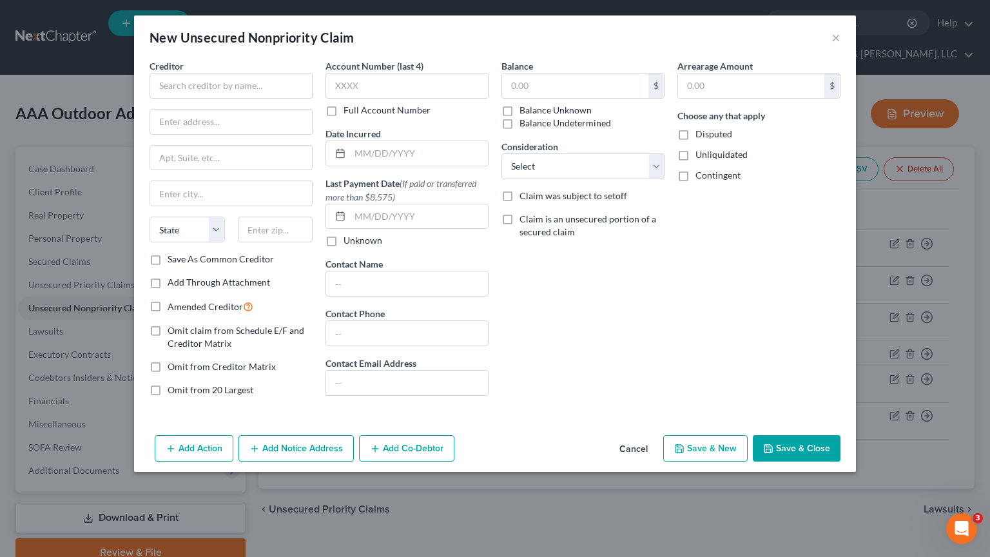
click at [776, 446] on button "Save & Close" at bounding box center [797, 448] width 88 height 27
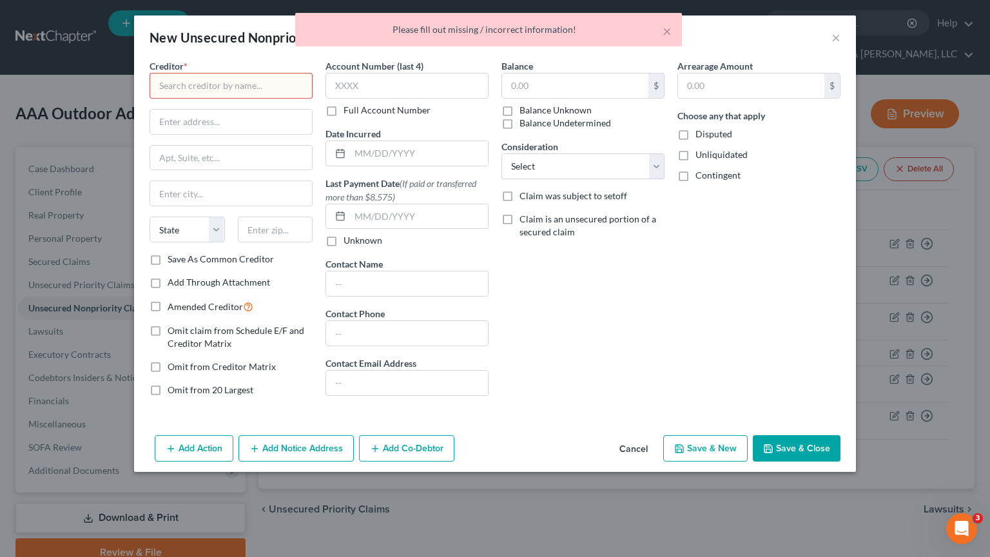
click at [634, 444] on button "Cancel" at bounding box center [633, 449] width 49 height 26
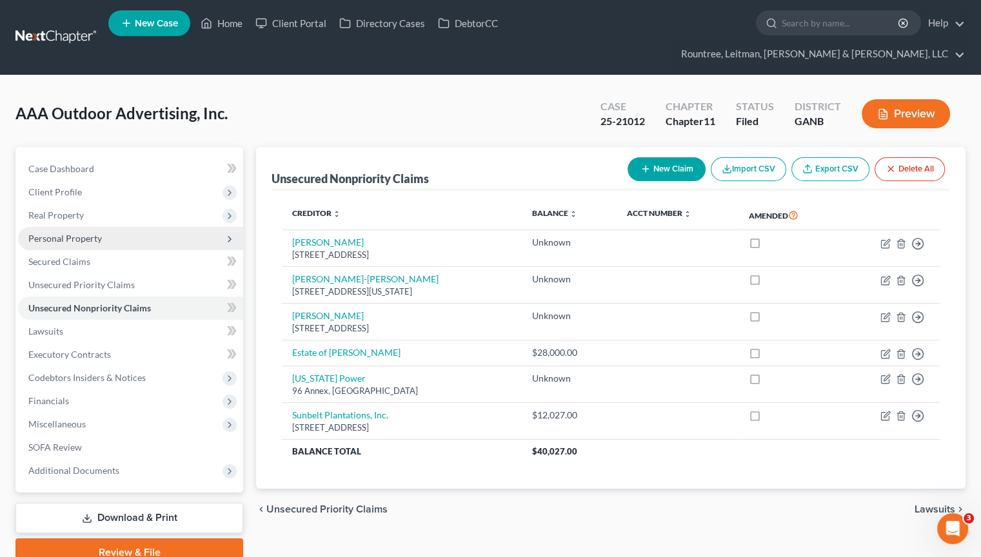
click at [46, 233] on span "Personal Property" at bounding box center [64, 238] width 73 height 11
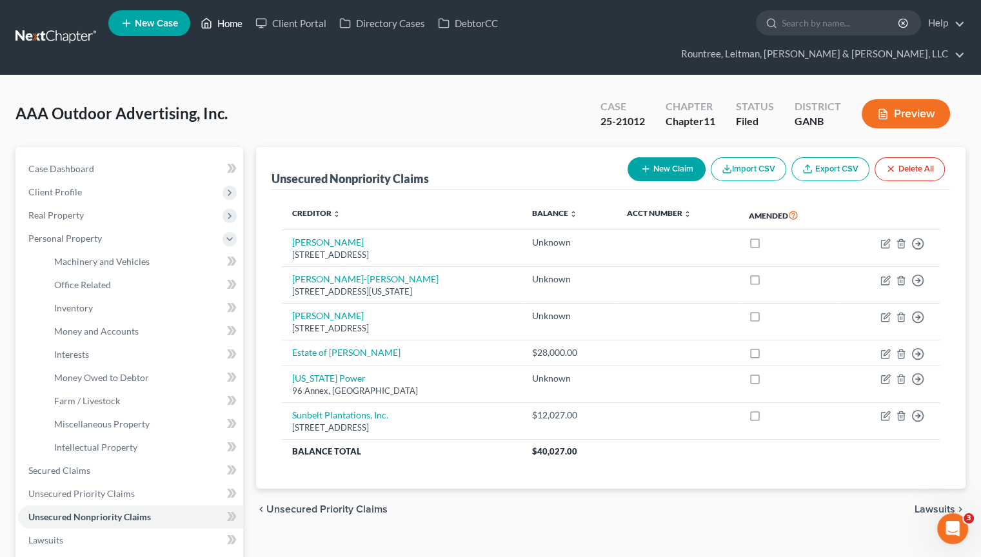
click at [224, 23] on link "Home" at bounding box center [221, 23] width 55 height 23
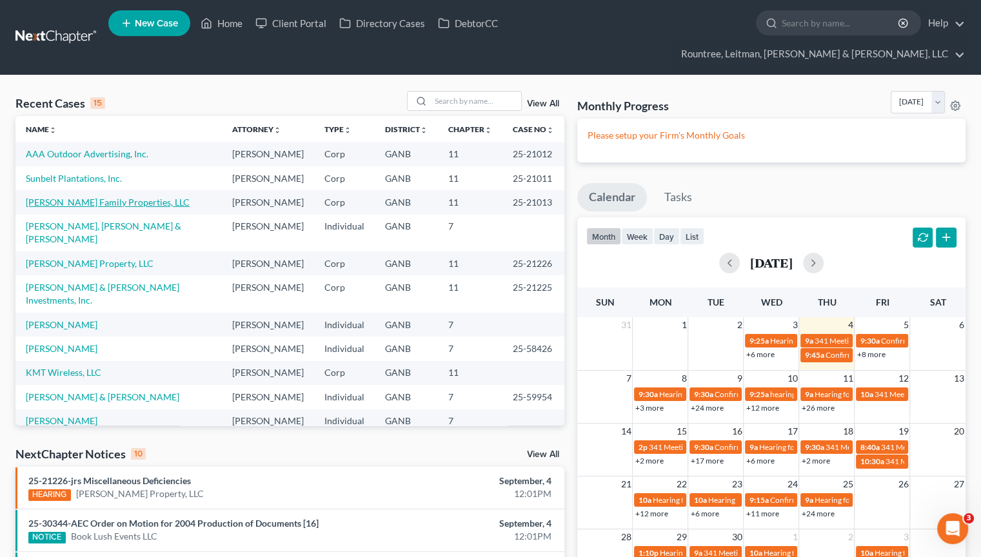
click at [62, 197] on link "[PERSON_NAME] Family Properties, LLC" at bounding box center [108, 202] width 164 height 11
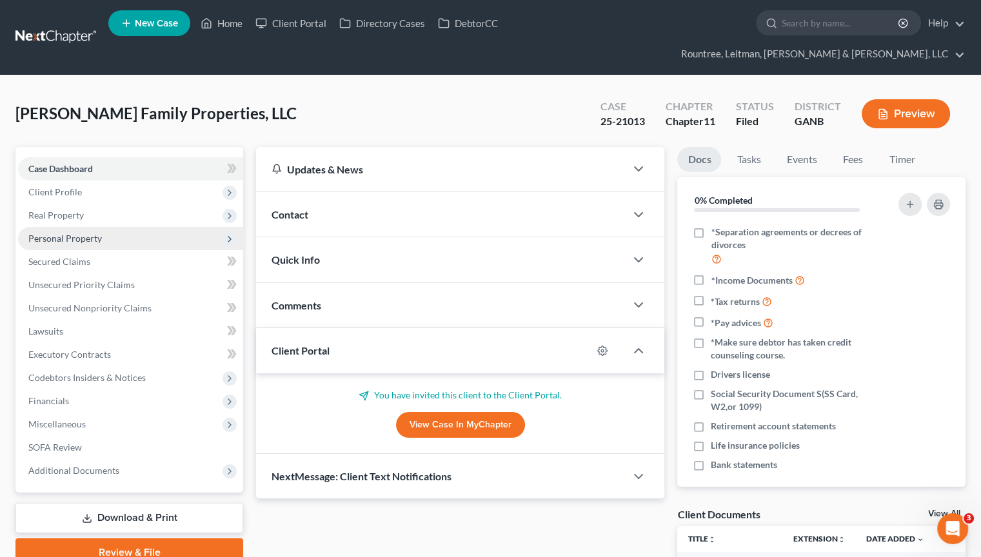
click at [66, 233] on span "Personal Property" at bounding box center [64, 238] width 73 height 11
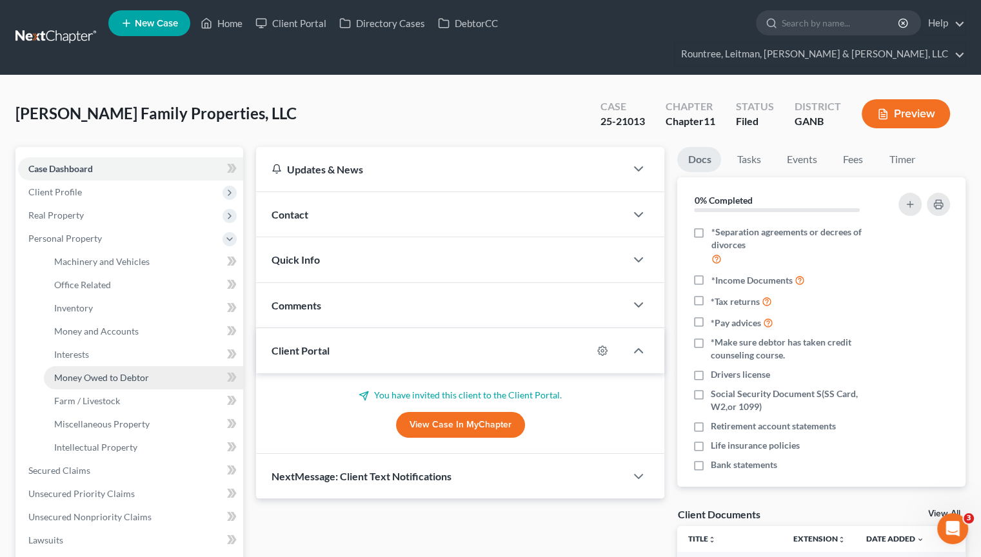
click at [95, 372] on span "Money Owed to Debtor" at bounding box center [101, 377] width 95 height 11
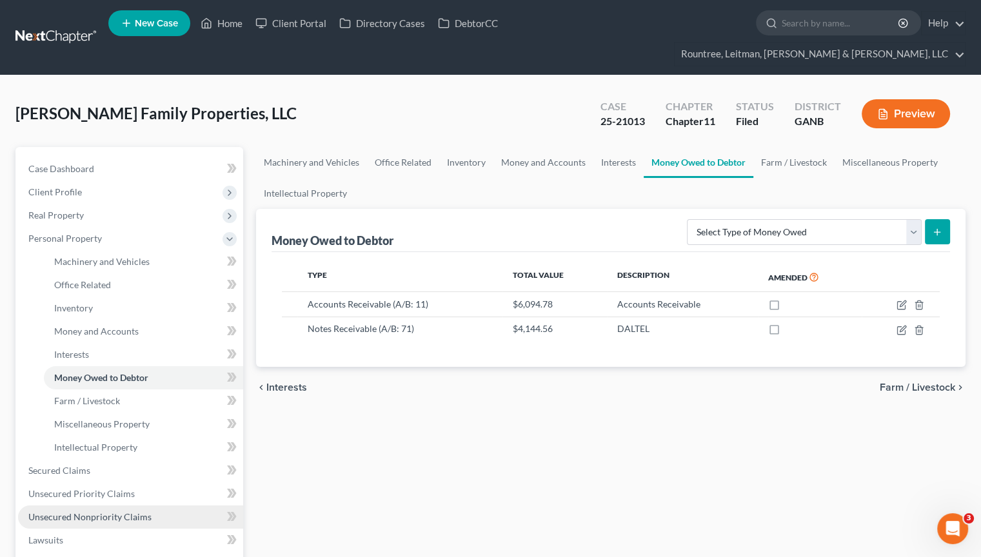
click at [84, 511] on span "Unsecured Nonpriority Claims" at bounding box center [89, 516] width 123 height 11
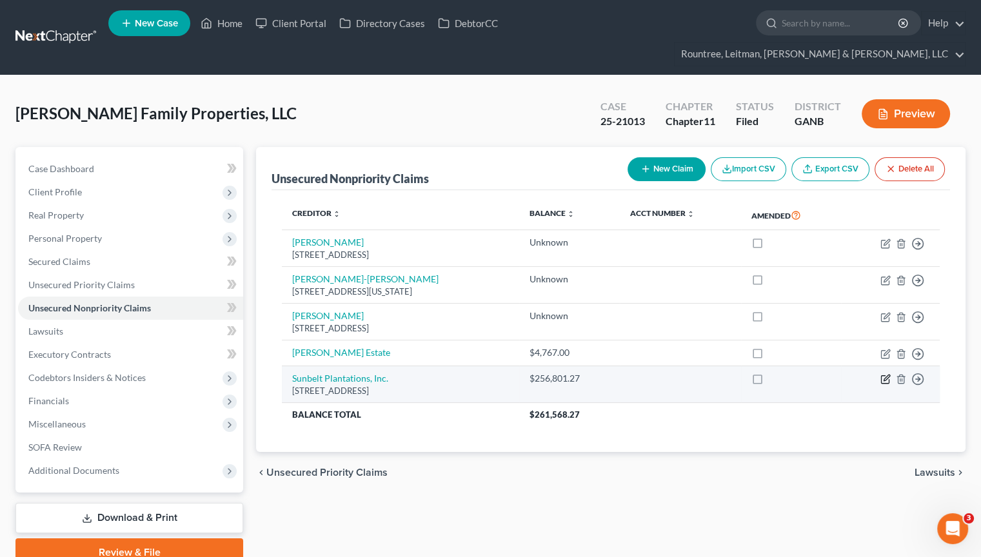
click at [885, 374] on icon "button" at bounding box center [885, 379] width 10 height 10
select select "10"
select select "8"
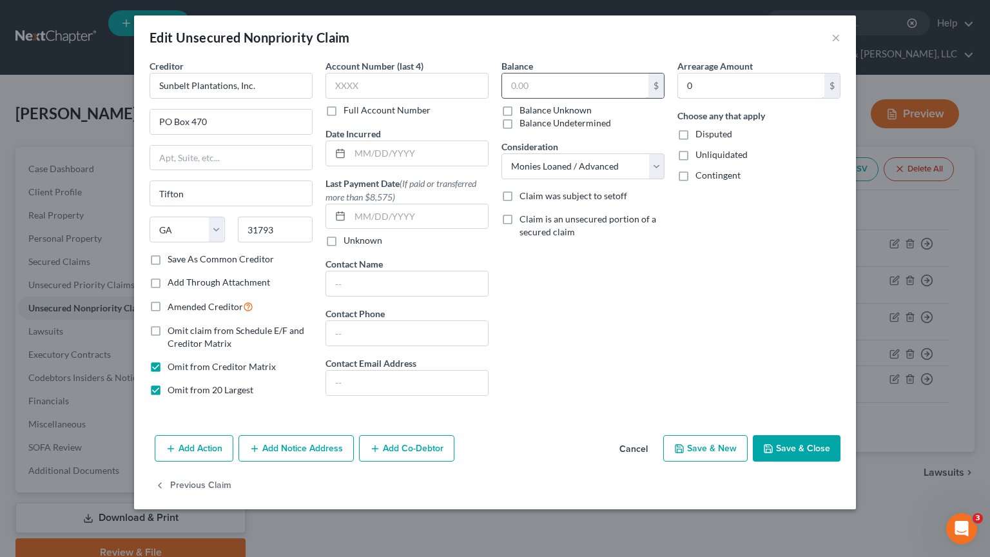
type input "256,801.27"
click at [549, 80] on input "text" at bounding box center [575, 85] width 146 height 24
type input "247,747.44"
click at [791, 442] on button "Save & Close" at bounding box center [797, 448] width 88 height 27
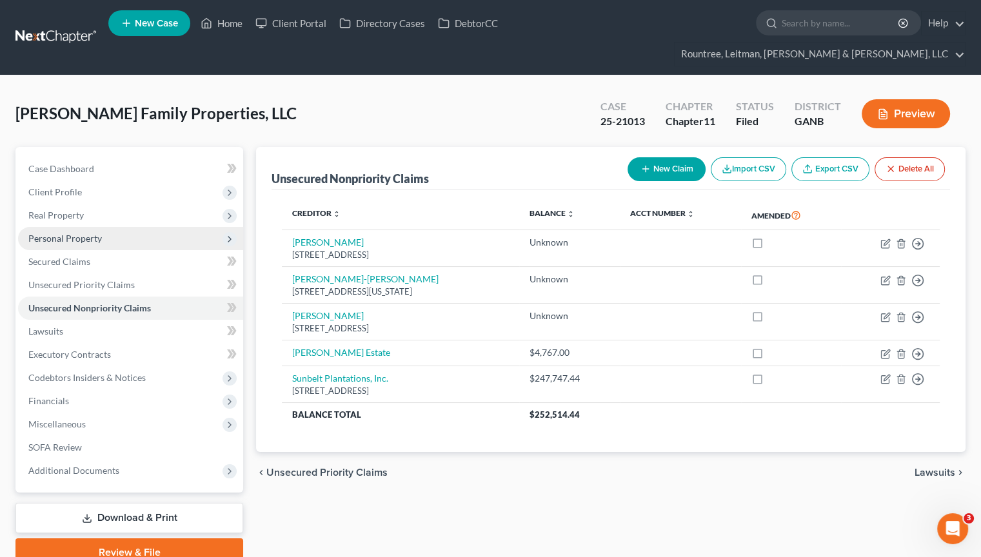
click at [66, 233] on span "Personal Property" at bounding box center [64, 238] width 73 height 11
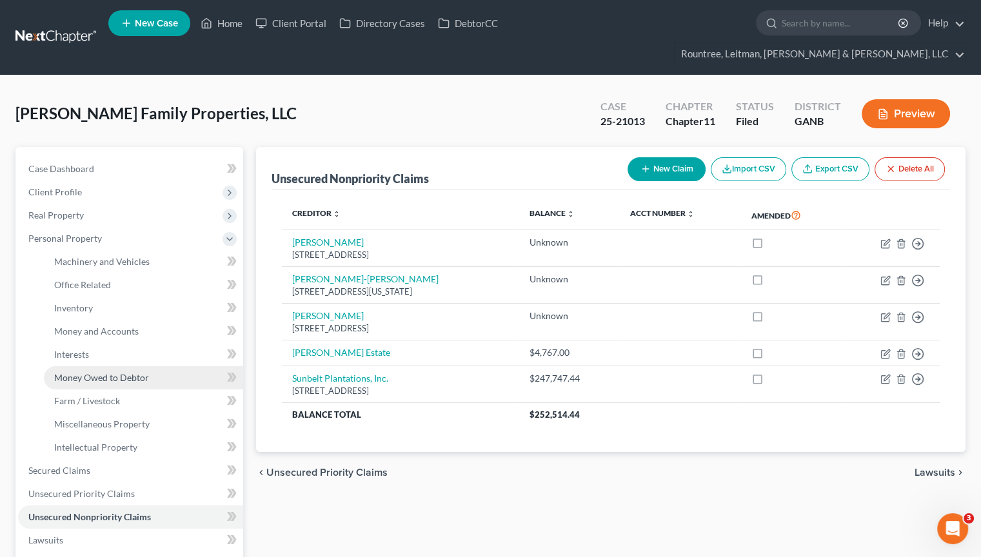
click at [78, 372] on span "Money Owed to Debtor" at bounding box center [101, 377] width 95 height 11
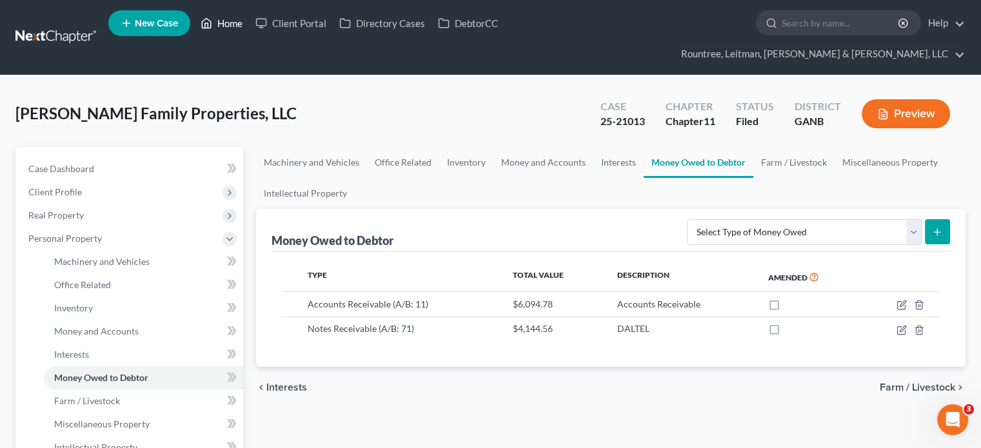
click at [221, 23] on link "Home" at bounding box center [221, 23] width 55 height 23
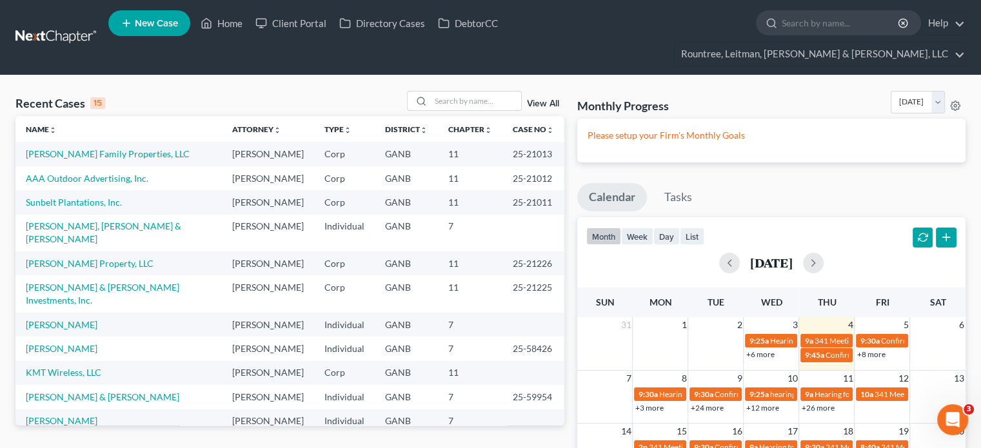
click at [79, 166] on td "AAA Outdoor Advertising, Inc." at bounding box center [118, 178] width 206 height 24
click at [79, 173] on link "AAA Outdoor Advertising, Inc." at bounding box center [87, 178] width 122 height 11
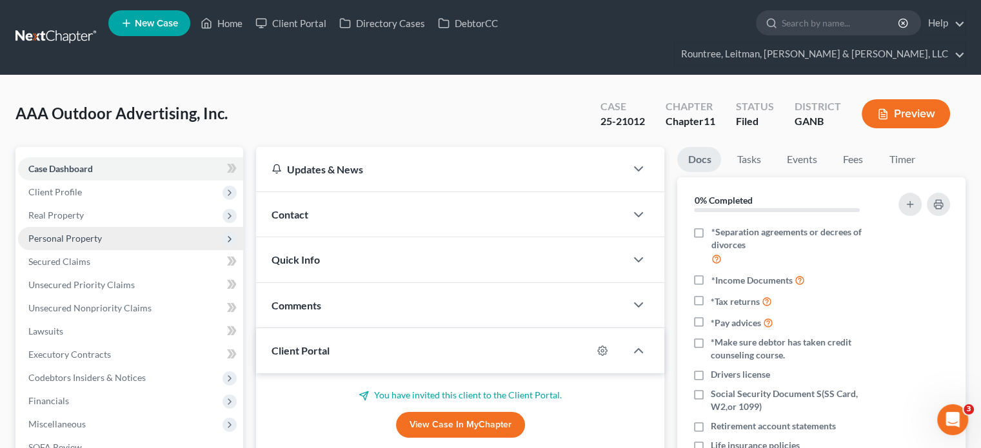
click at [66, 233] on span "Personal Property" at bounding box center [64, 238] width 73 height 11
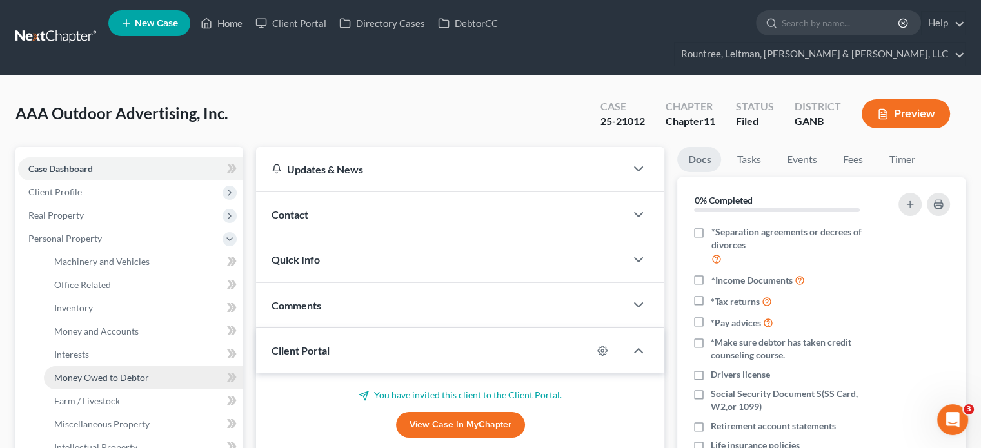
click at [110, 372] on span "Money Owed to Debtor" at bounding box center [101, 377] width 95 height 11
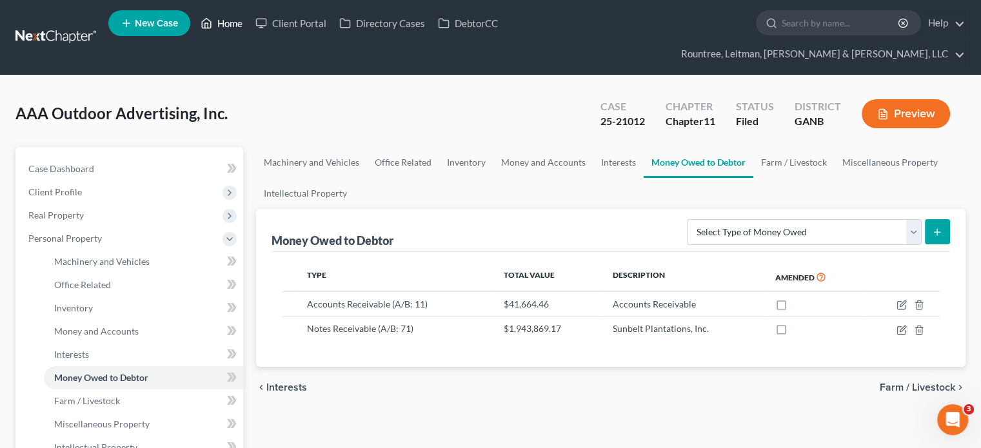
click at [230, 20] on link "Home" at bounding box center [221, 23] width 55 height 23
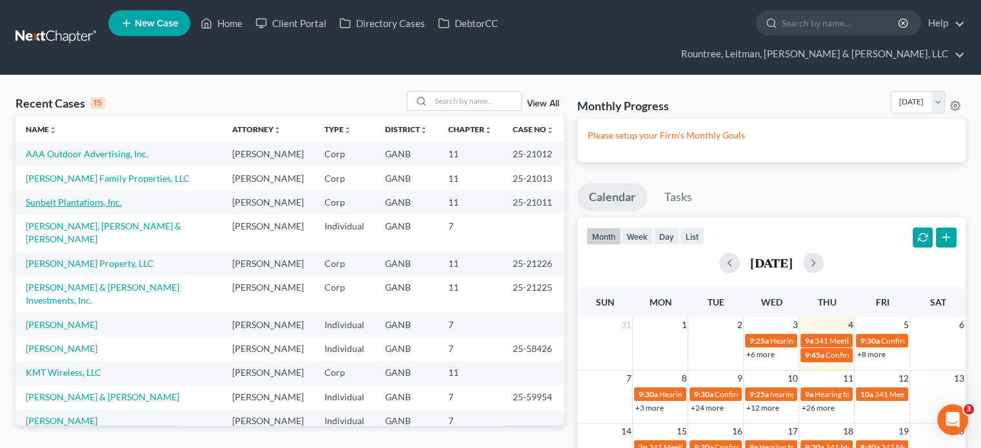
click at [64, 197] on link "Sunbelt Plantations, Inc." at bounding box center [74, 202] width 96 height 11
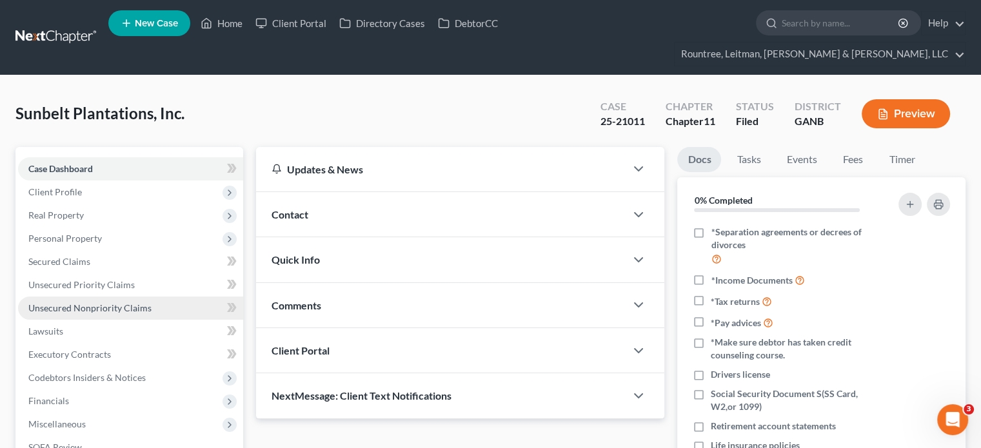
click at [67, 302] on span "Unsecured Nonpriority Claims" at bounding box center [89, 307] width 123 height 11
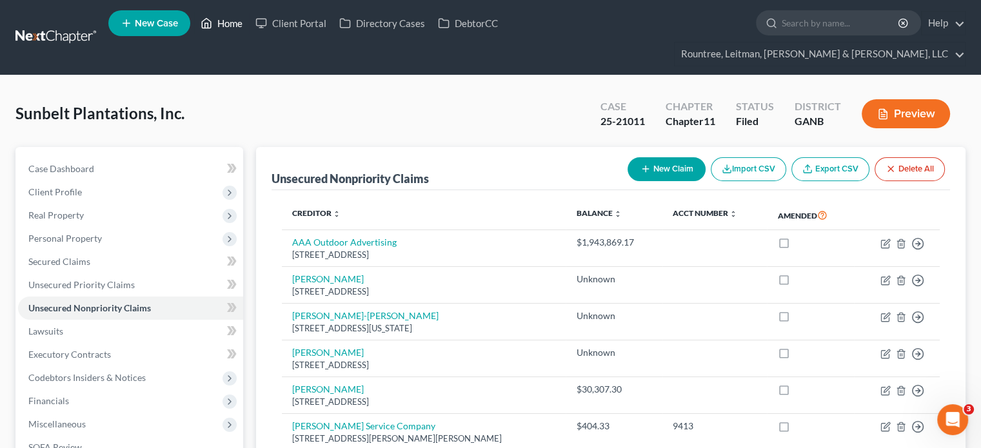
click at [224, 25] on link "Home" at bounding box center [221, 23] width 55 height 23
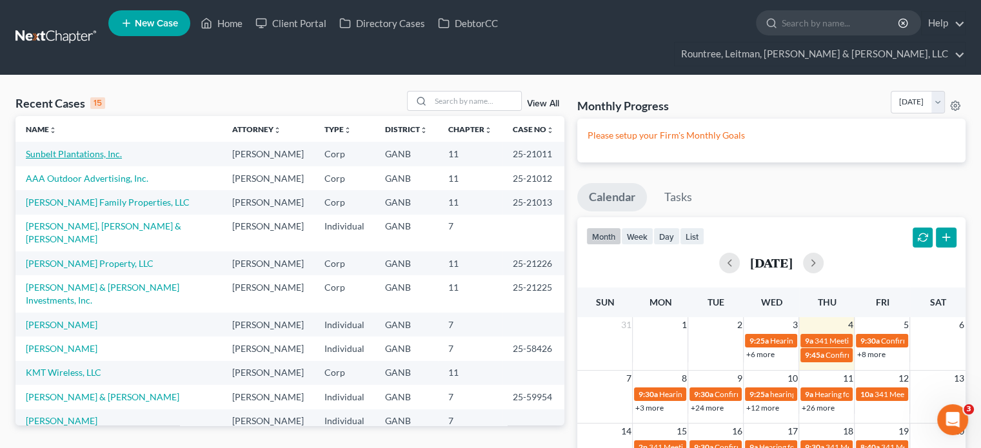
click at [86, 148] on link "Sunbelt Plantations, Inc." at bounding box center [74, 153] width 96 height 11
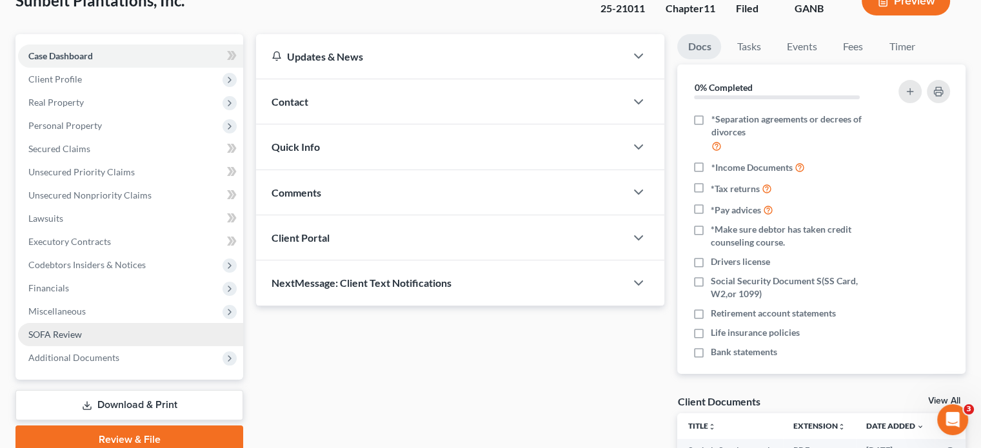
scroll to position [322, 0]
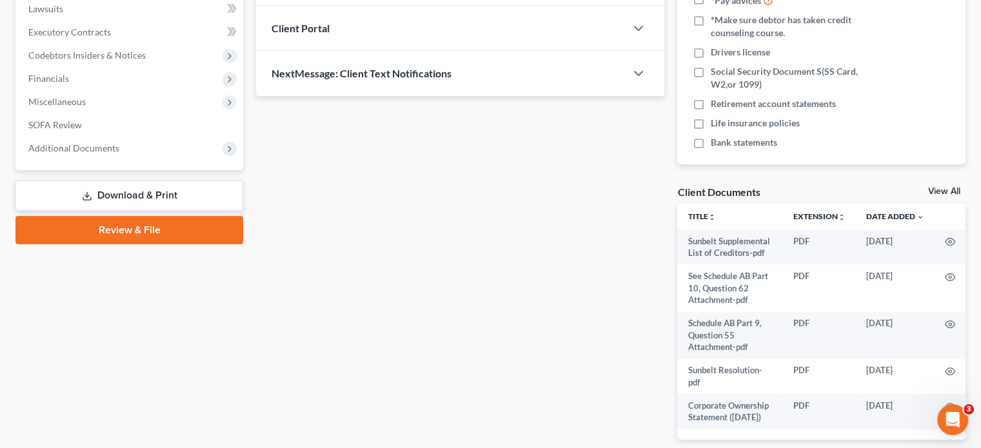
click at [137, 181] on link "Download & Print" at bounding box center [129, 196] width 228 height 30
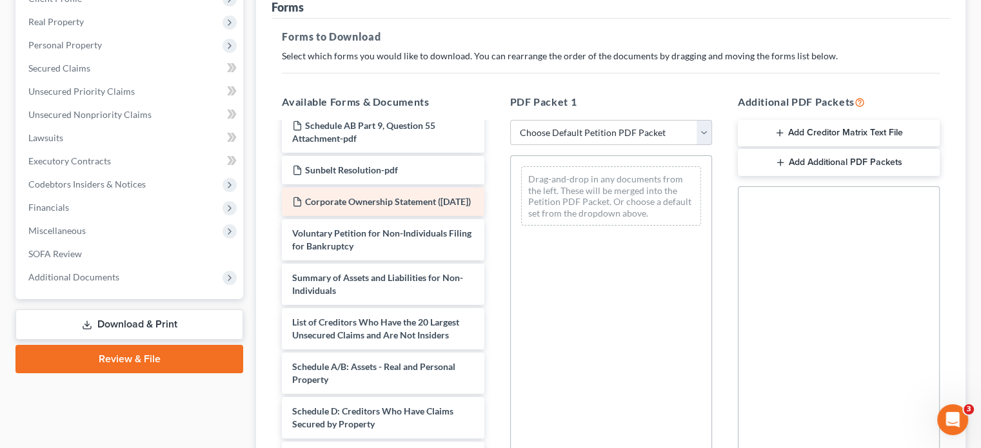
scroll to position [129, 0]
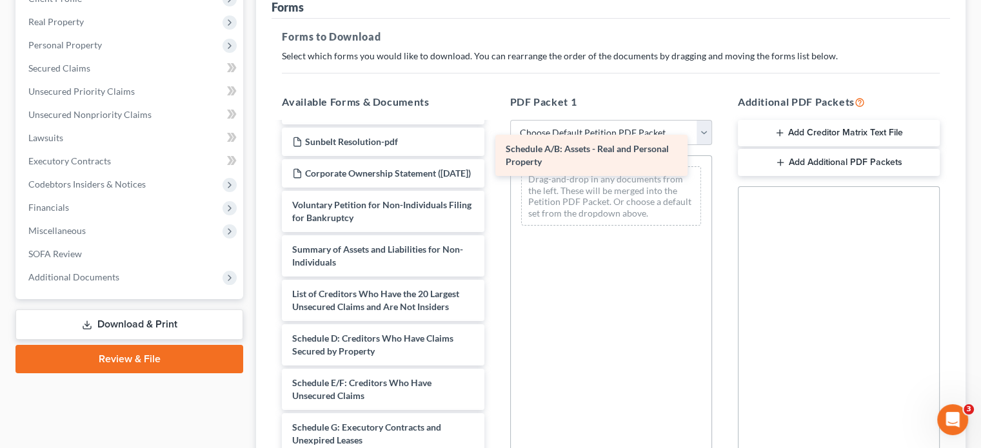
drag, startPoint x: 377, startPoint y: 322, endPoint x: 594, endPoint y: 144, distance: 280.3
click at [494, 144] on div "Schedule A/B: Assets - Real and Personal Property Sunbelt Supplemental List of …" at bounding box center [382, 347] width 222 height 707
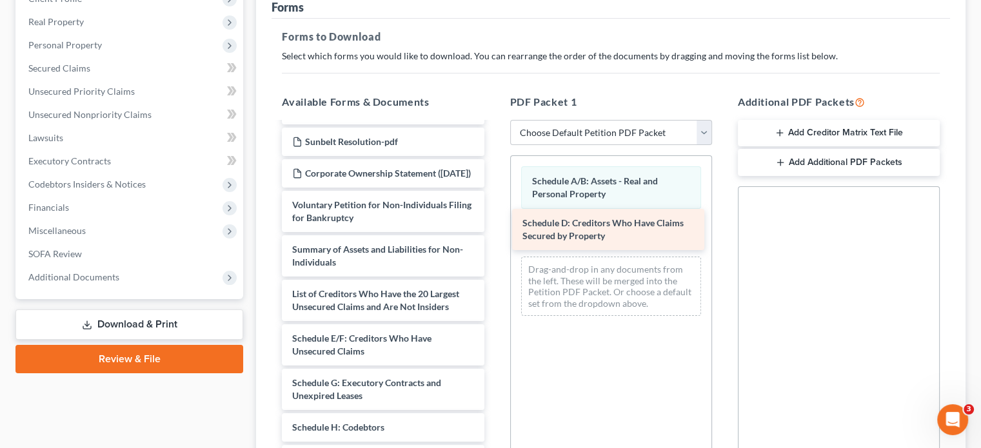
drag, startPoint x: 346, startPoint y: 329, endPoint x: 571, endPoint y: 216, distance: 251.1
click at [494, 213] on div "Schedule D: Creditors Who Have Claims Secured by Property Sunbelt Supplemental …" at bounding box center [382, 325] width 222 height 663
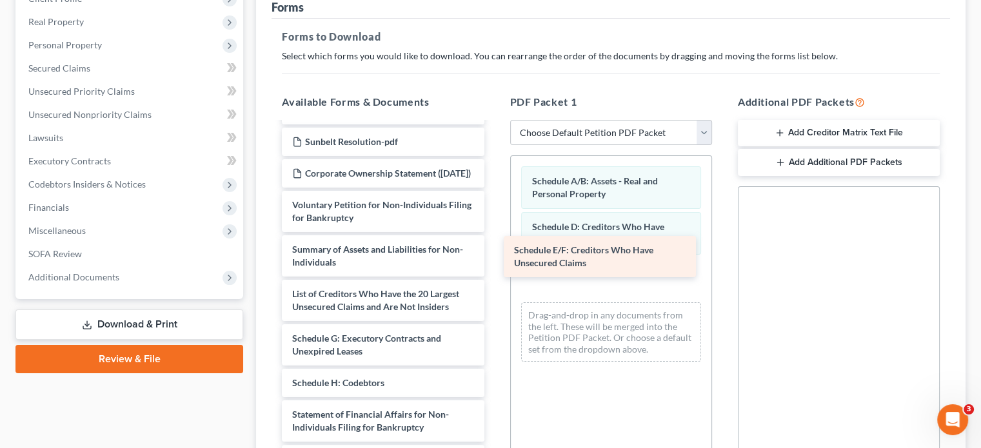
drag, startPoint x: 348, startPoint y: 330, endPoint x: 570, endPoint y: 253, distance: 234.7
click at [494, 253] on div "Schedule E/F: Creditors Who Have Unsecured Claims Sunbelt Supplemental List of …" at bounding box center [382, 303] width 222 height 618
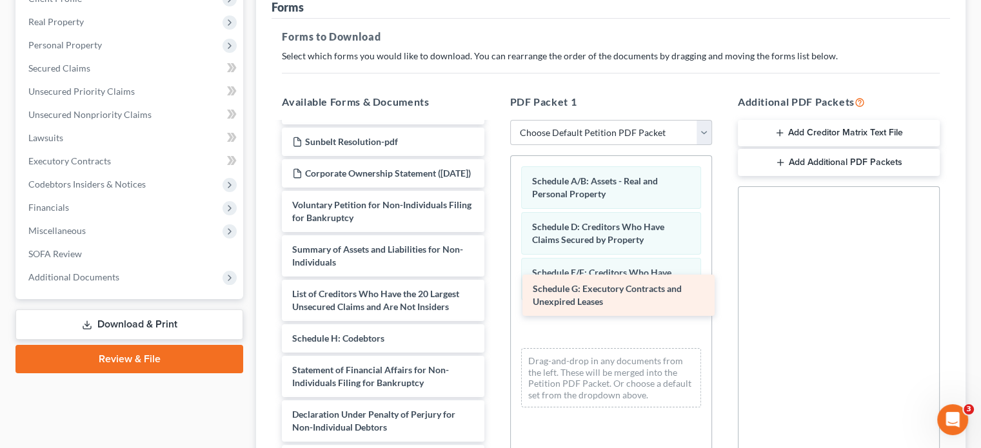
drag, startPoint x: 346, startPoint y: 329, endPoint x: 574, endPoint y: 291, distance: 231.4
click at [494, 291] on div "Schedule G: Executory Contracts and Unexpired Leases Sunbelt Supplemental List …" at bounding box center [382, 281] width 222 height 574
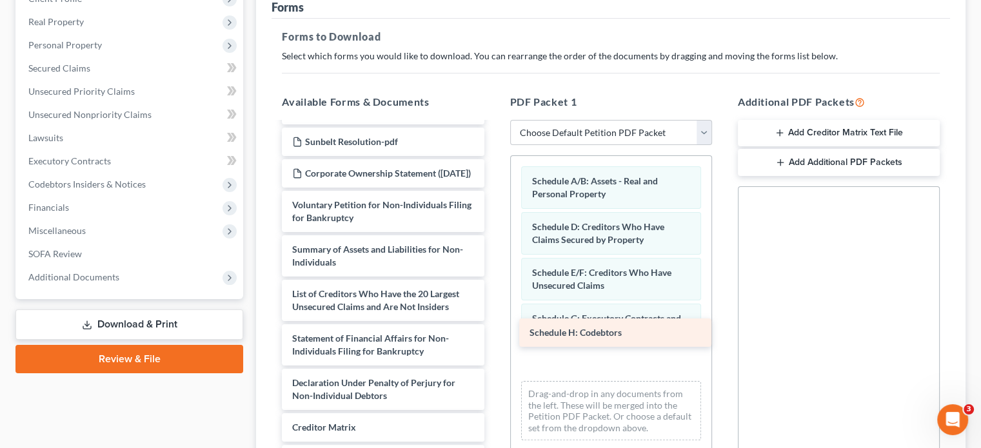
drag, startPoint x: 343, startPoint y: 324, endPoint x: 582, endPoint y: 329, distance: 238.6
click at [494, 329] on div "Schedule H: Codebtors Sunbelt Supplemental List of Creditors-pdf See Schedule A…" at bounding box center [382, 265] width 222 height 542
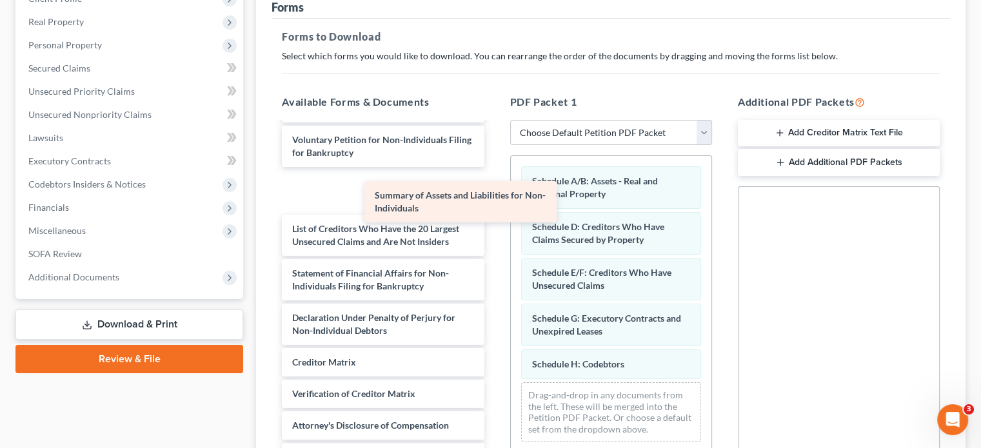
scroll to position [162, 0]
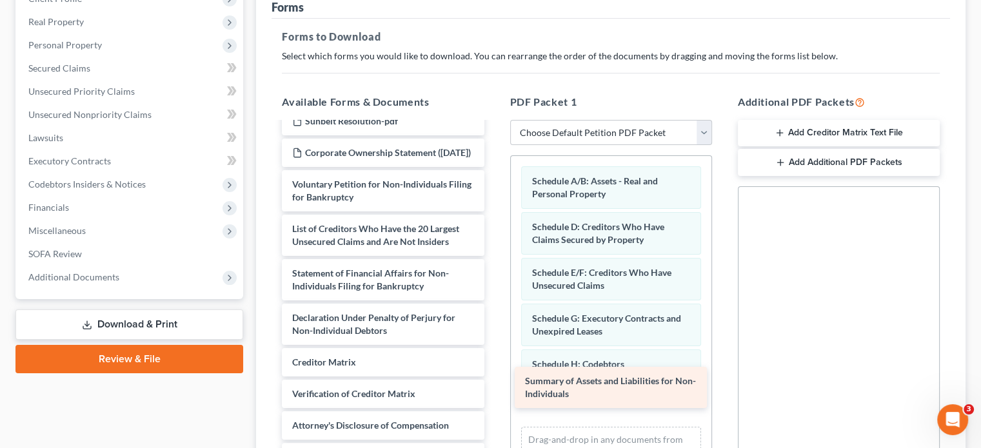
drag, startPoint x: 379, startPoint y: 170, endPoint x: 614, endPoint y: 387, distance: 319.8
click at [494, 387] on div "Summary of Assets and Liabilities for Non-Individuals Sunbelt Supplemental List…" at bounding box center [382, 223] width 222 height 498
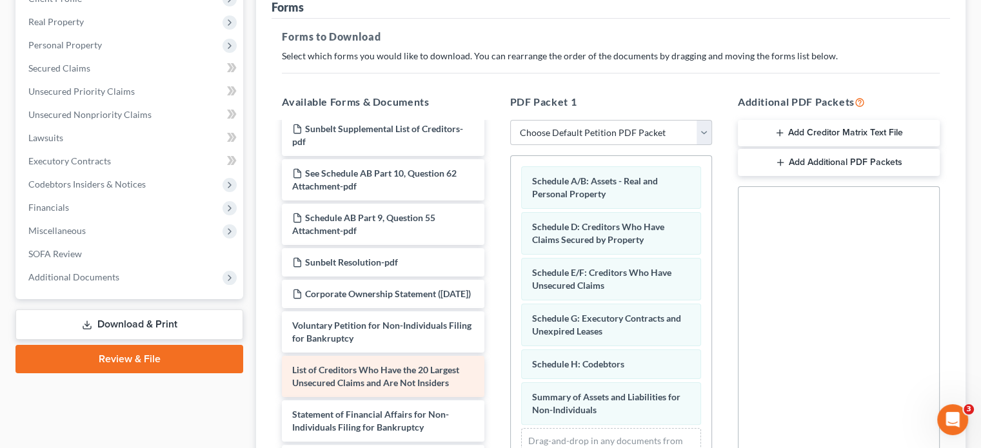
scroll to position [0, 0]
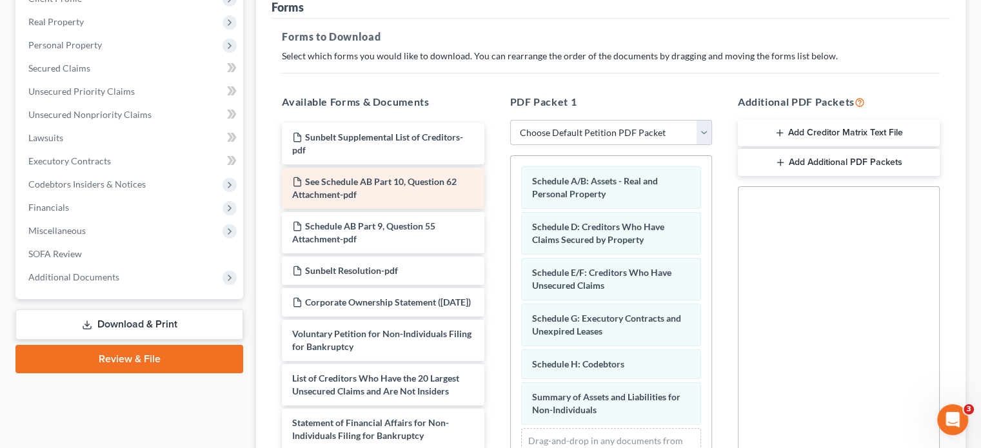
click at [356, 176] on span "See Schedule AB Part 10, Question 62 Attachment-pdf" at bounding box center [374, 188] width 164 height 24
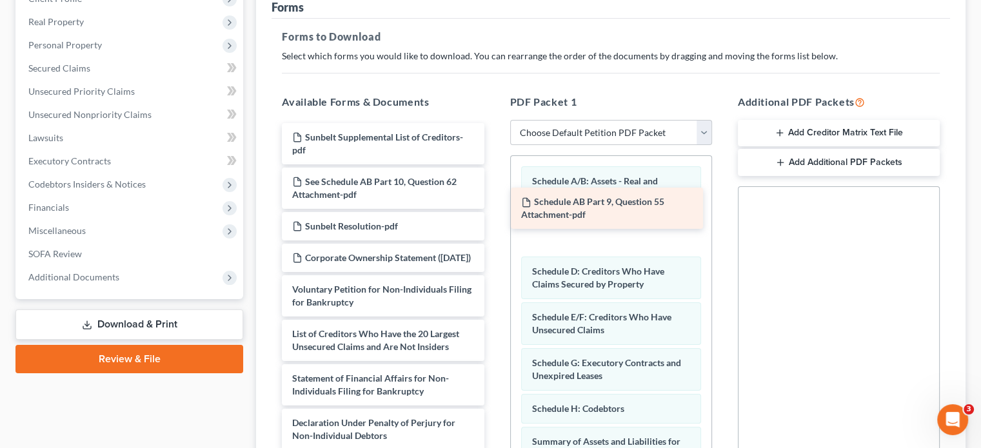
drag, startPoint x: 371, startPoint y: 206, endPoint x: 587, endPoint y: 204, distance: 216.0
click at [494, 204] on div "Schedule AB Part 9, Question 55 Attachment-pdf Sunbelt Supplemental List of Cre…" at bounding box center [382, 349] width 222 height 453
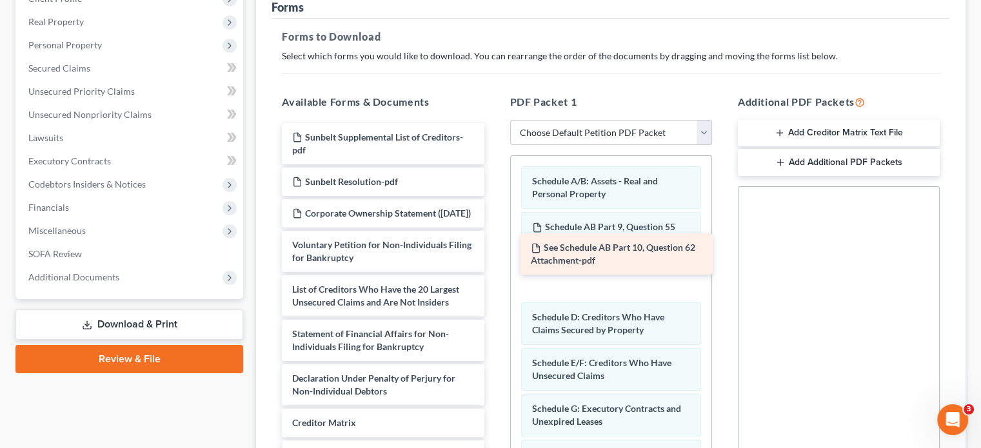
drag, startPoint x: 357, startPoint y: 163, endPoint x: 593, endPoint y: 228, distance: 245.4
click at [494, 228] on div "See Schedule AB Part 10, Question 62 Attachment-pdf Sunbelt Supplemental List o…" at bounding box center [382, 327] width 222 height 409
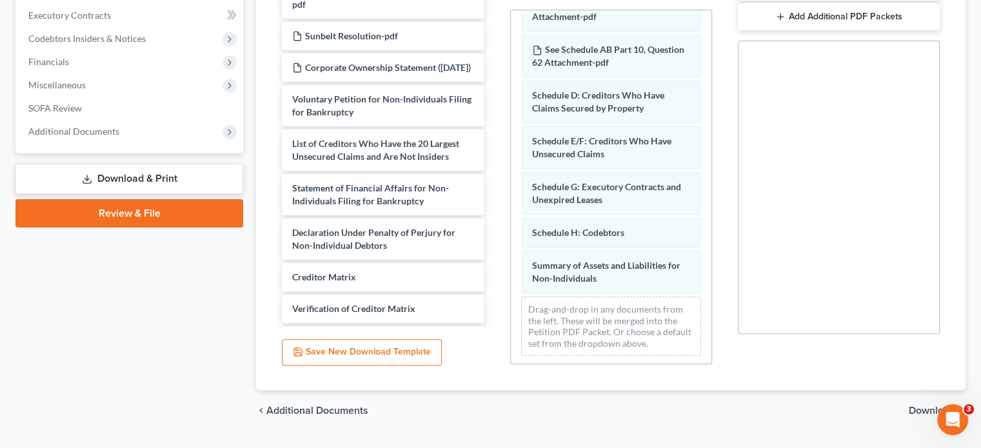
scroll to position [347, 0]
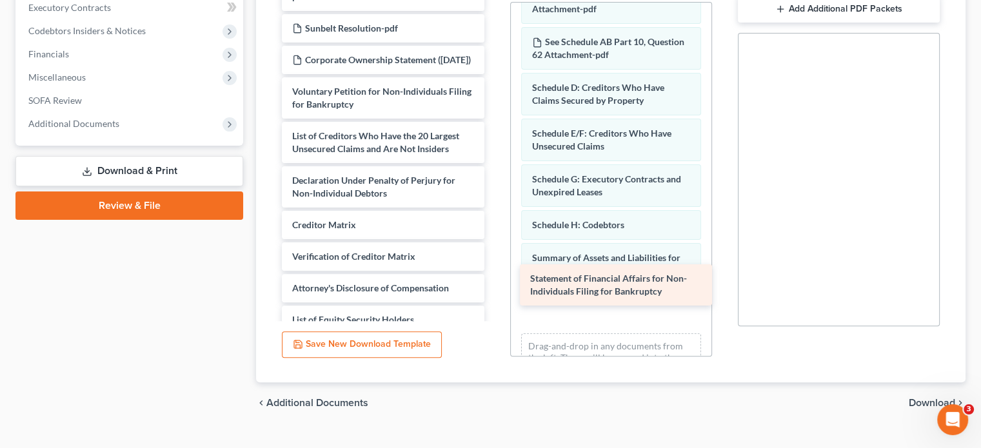
drag, startPoint x: 366, startPoint y: 173, endPoint x: 604, endPoint y: 283, distance: 261.9
click at [494, 283] on div "Statement of Financial Affairs for Non-Individuals Filing for Bankruptcy Sunbel…" at bounding box center [382, 152] width 222 height 364
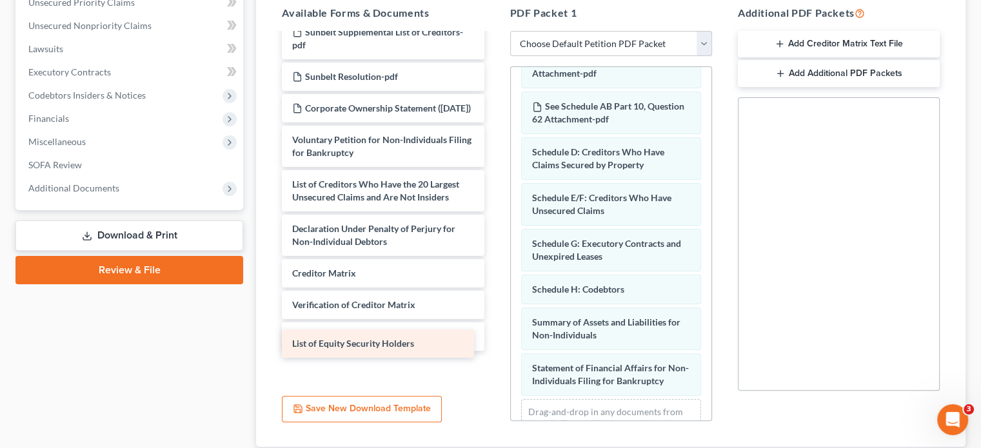
scroll to position [0, 0]
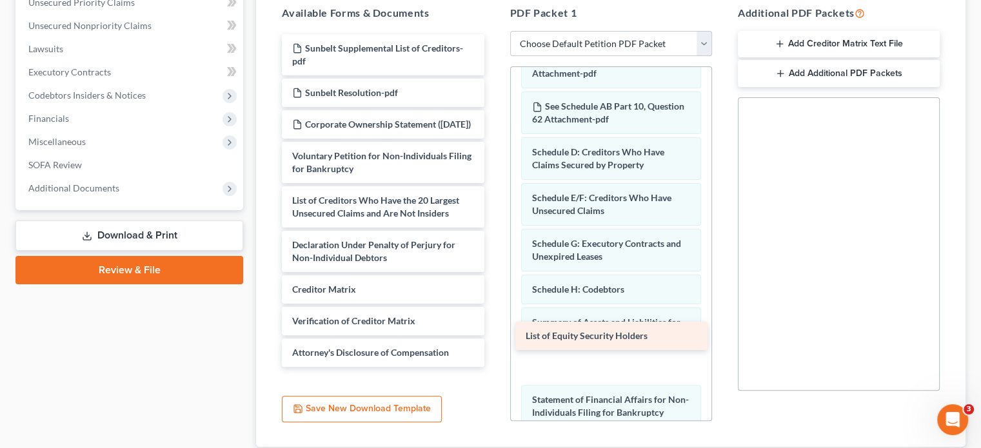
drag, startPoint x: 360, startPoint y: 342, endPoint x: 594, endPoint y: 335, distance: 233.5
click at [494, 335] on div "List of Equity Security Holders Sunbelt Supplemental List of Creditors-pdf Sunb…" at bounding box center [382, 200] width 222 height 333
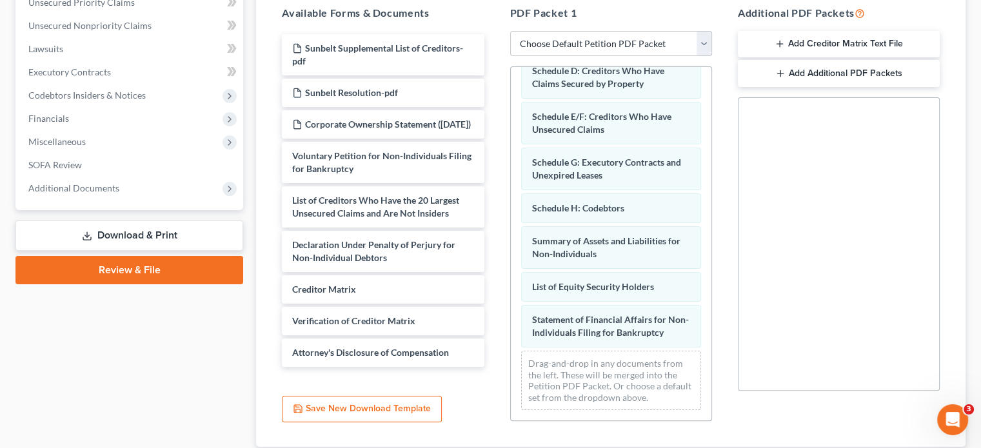
scroll to position [168, 0]
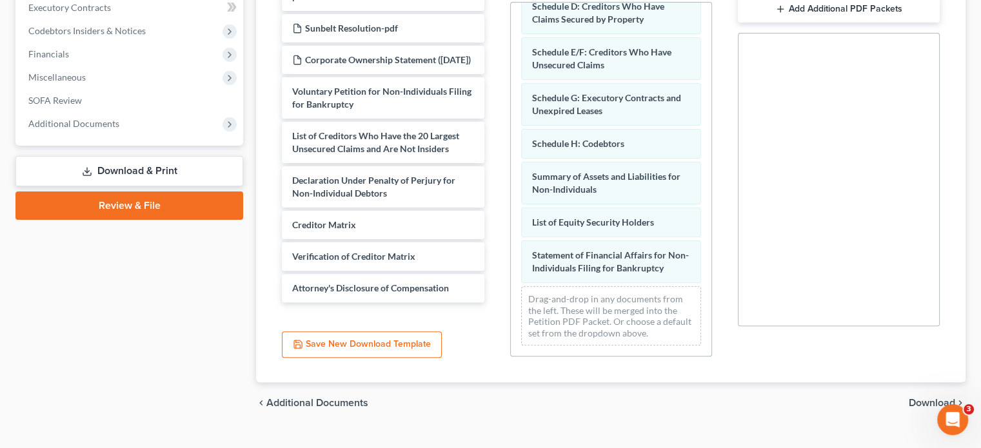
click at [930, 398] on span "Download" at bounding box center [931, 403] width 46 height 10
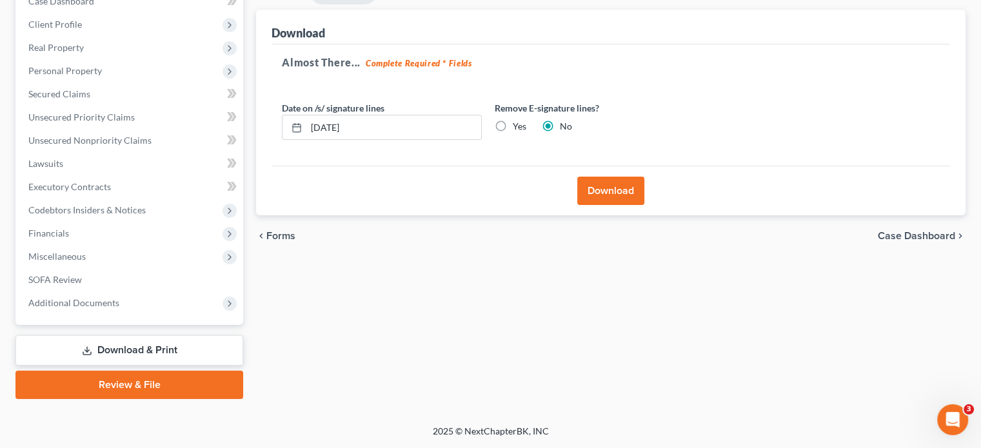
scroll to position [143, 0]
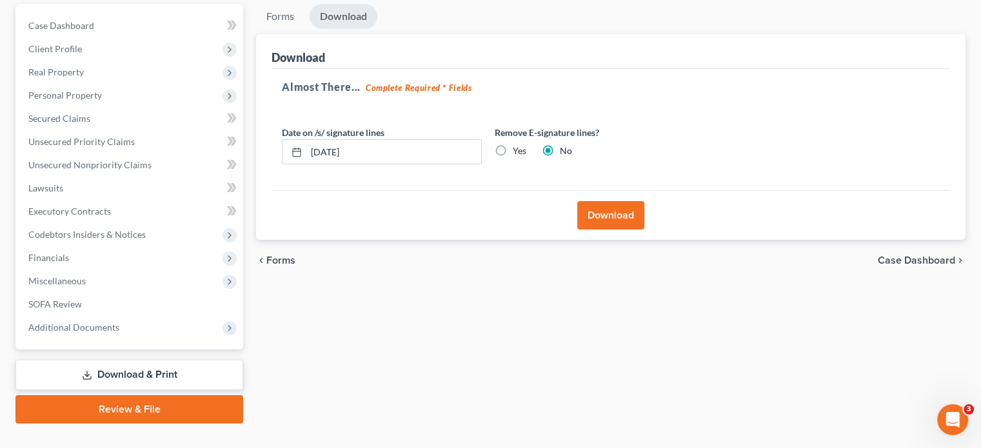
drag, startPoint x: 501, startPoint y: 123, endPoint x: 551, endPoint y: 173, distance: 70.2
click at [513, 144] on label "Yes" at bounding box center [520, 150] width 14 height 13
click at [518, 144] on input "Yes" at bounding box center [522, 148] width 8 height 8
radio input "true"
radio input "false"
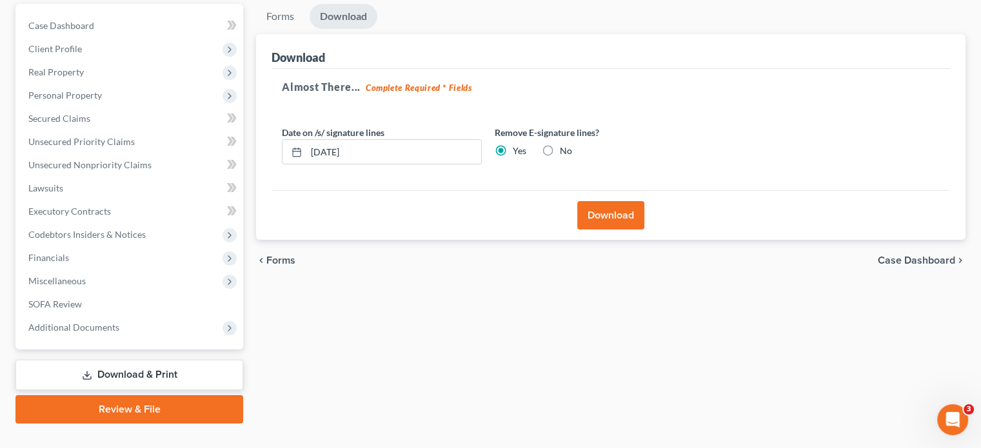
click at [600, 201] on button "Download" at bounding box center [610, 215] width 67 height 28
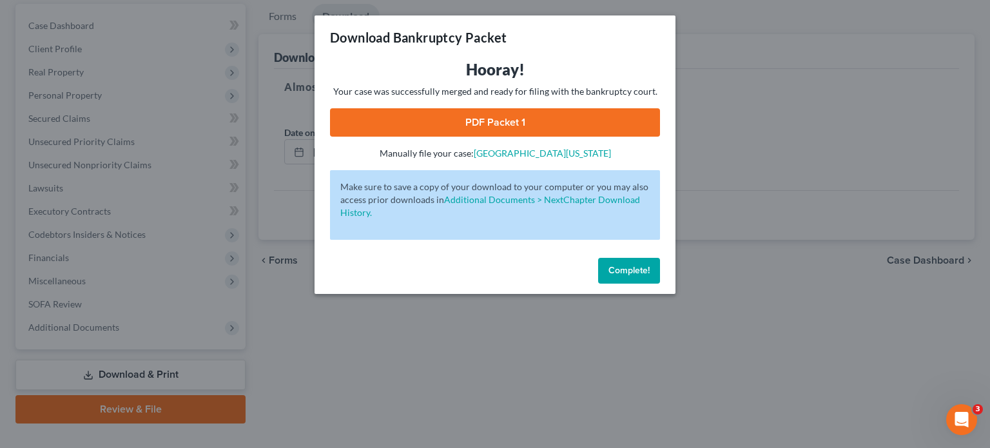
click at [539, 126] on link "PDF Packet 1" at bounding box center [495, 122] width 330 height 28
click at [624, 268] on span "Complete!" at bounding box center [629, 270] width 41 height 11
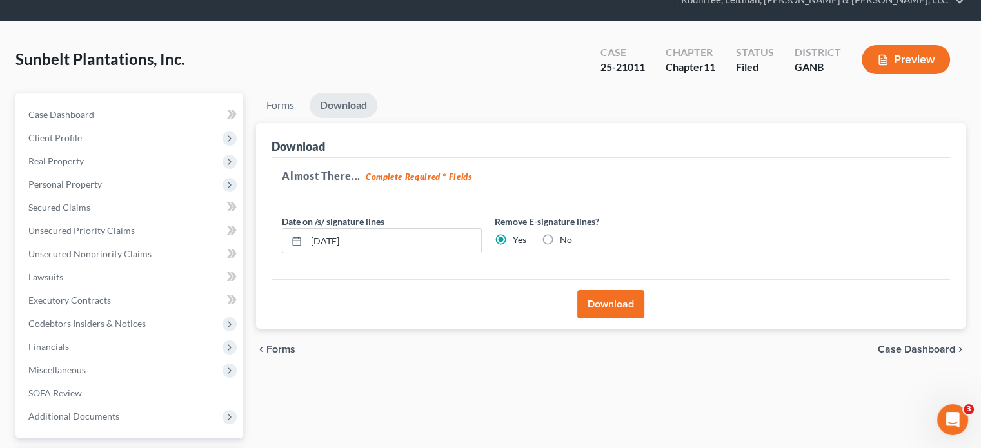
scroll to position [0, 0]
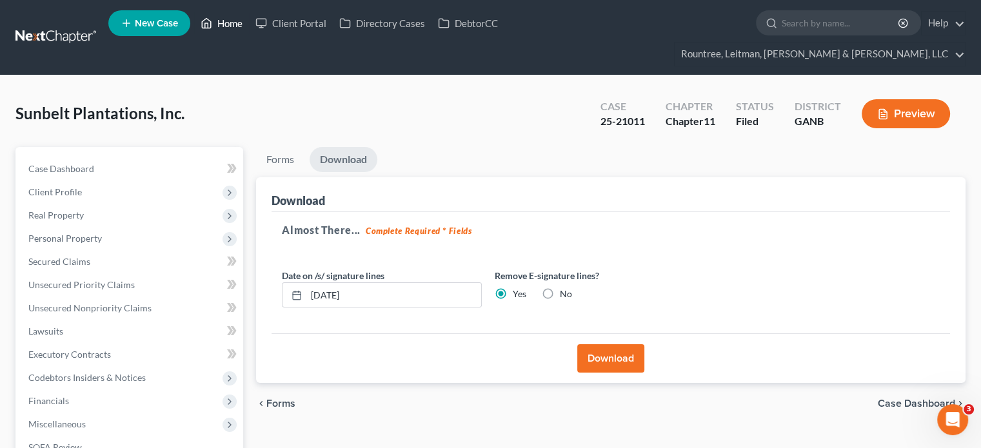
click at [221, 23] on link "Home" at bounding box center [221, 23] width 55 height 23
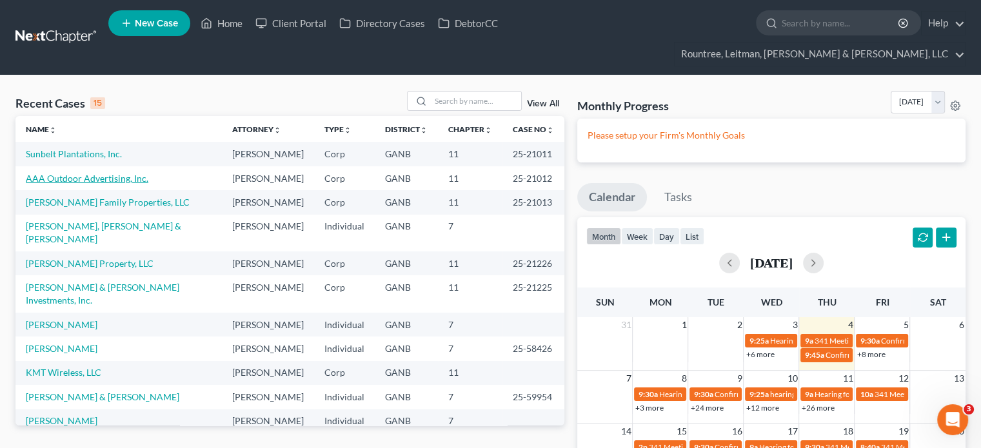
click at [72, 173] on link "AAA Outdoor Advertising, Inc." at bounding box center [87, 178] width 122 height 11
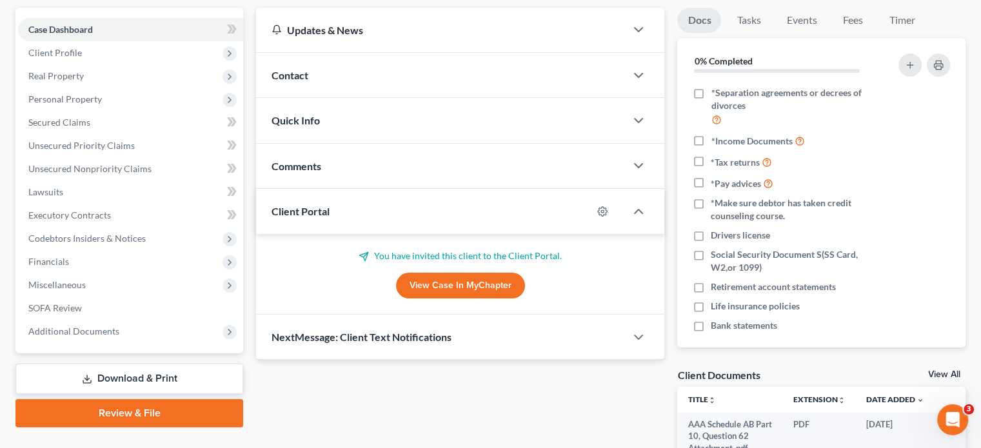
scroll to position [277, 0]
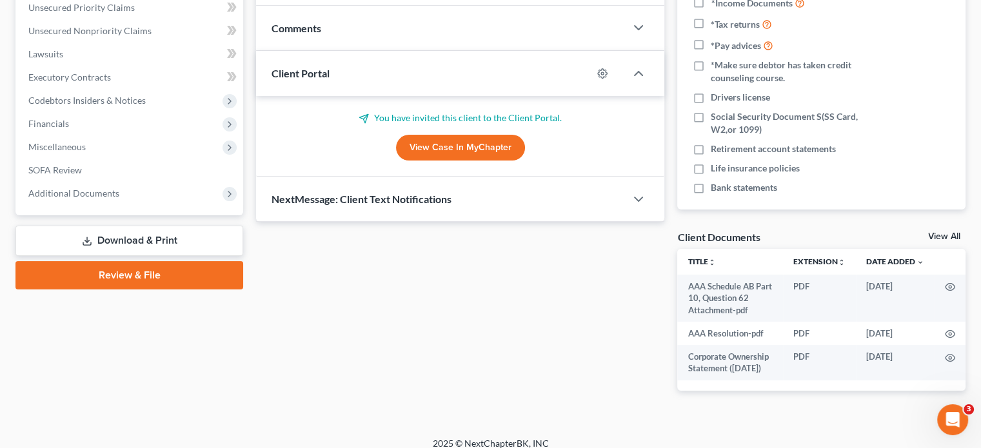
click at [153, 226] on link "Download & Print" at bounding box center [129, 241] width 228 height 30
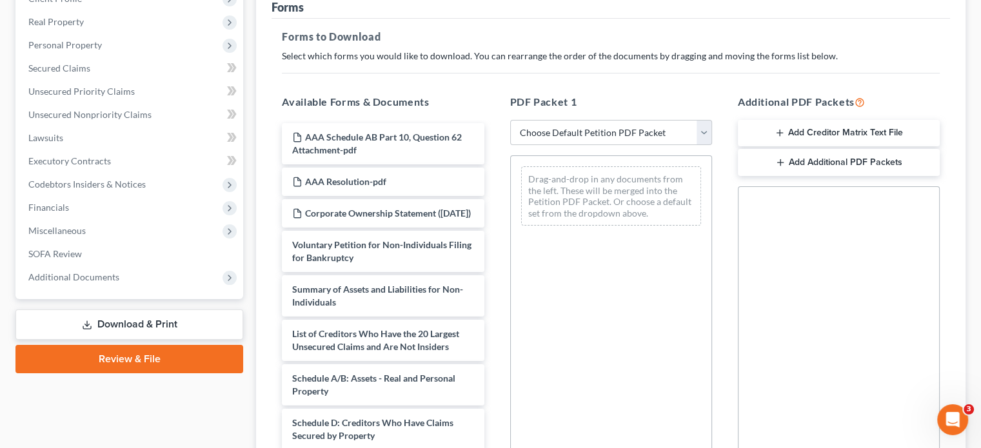
scroll to position [46, 0]
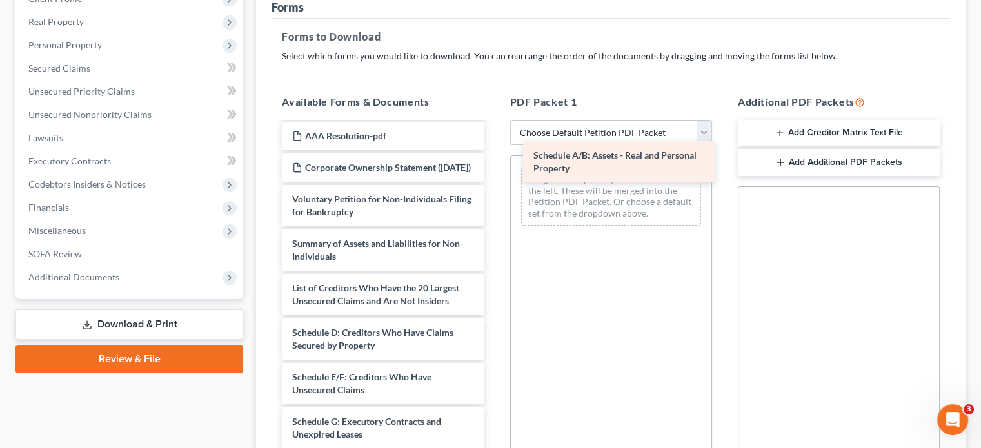
drag, startPoint x: 324, startPoint y: 326, endPoint x: 565, endPoint y: 160, distance: 292.6
click at [494, 160] on div "Schedule A/B: Assets - Real and Personal Property AAA Schedule AB Part 10, Ques…" at bounding box center [382, 386] width 222 height 618
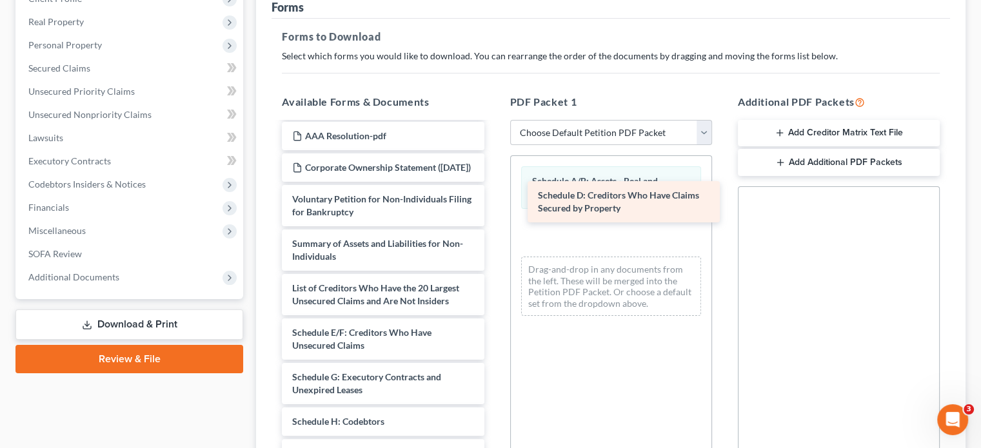
drag, startPoint x: 339, startPoint y: 329, endPoint x: 572, endPoint y: 206, distance: 263.9
click at [494, 206] on div "Schedule D: Creditors Who Have Claims Secured by Property AAA Schedule AB Part …" at bounding box center [382, 364] width 222 height 574
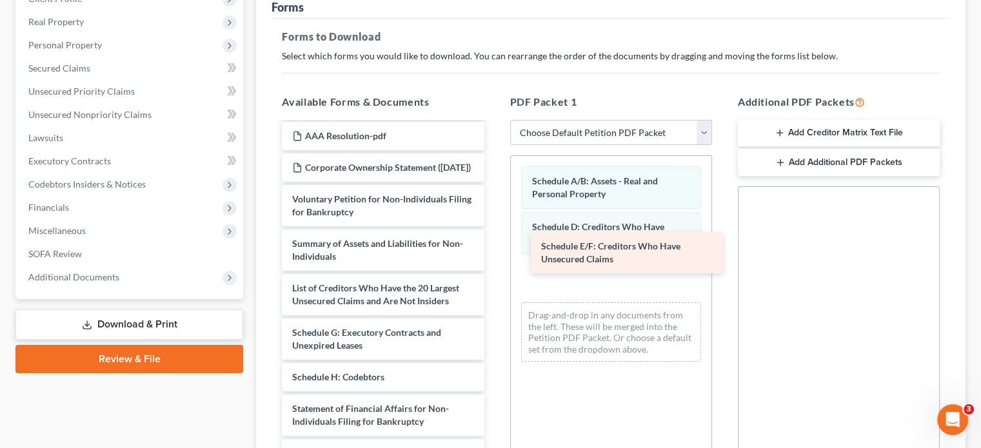
drag, startPoint x: 337, startPoint y: 331, endPoint x: 585, endPoint y: 257, distance: 259.8
click at [494, 257] on div "Schedule E/F: Creditors Who Have Unsecured Claims AAA Schedule AB Part 10, Ques…" at bounding box center [382, 341] width 222 height 529
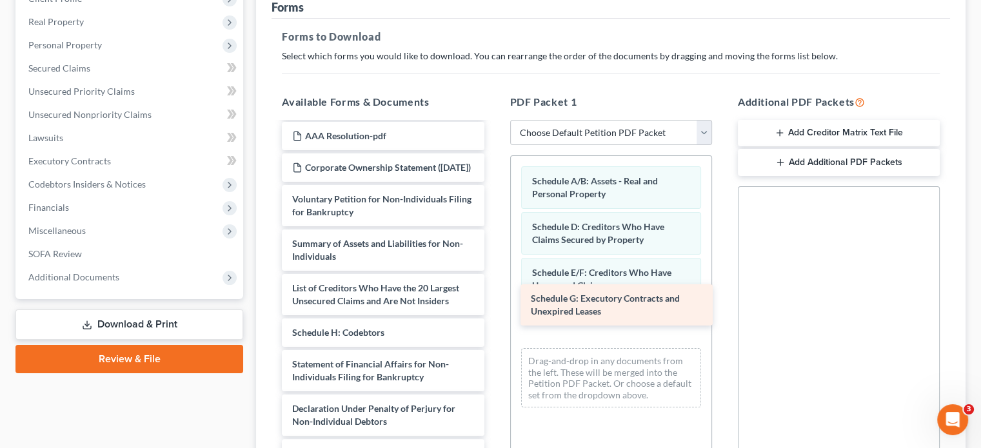
drag, startPoint x: 342, startPoint y: 319, endPoint x: 578, endPoint y: 294, distance: 237.9
click at [494, 296] on div "Schedule G: Executory Contracts and Unexpired Leases AAA Schedule AB Part 10, Q…" at bounding box center [382, 319] width 222 height 485
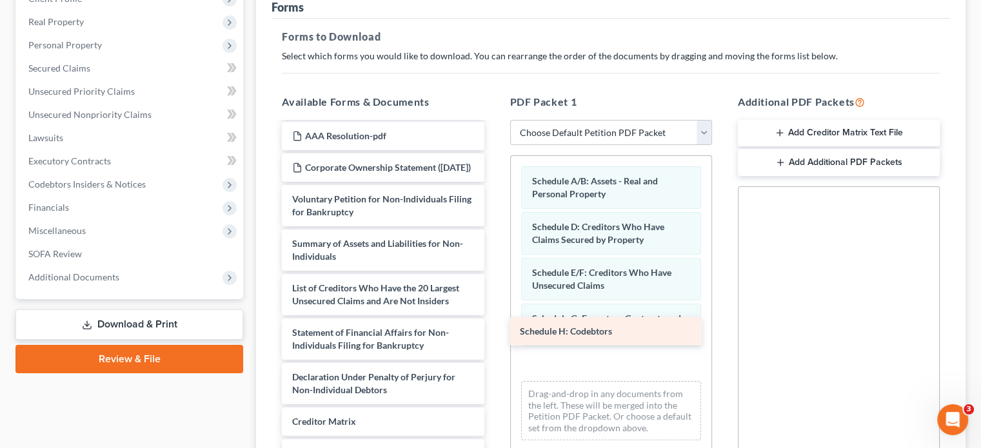
drag, startPoint x: 404, startPoint y: 324, endPoint x: 627, endPoint y: 337, distance: 223.5
click at [494, 335] on div "Schedule H: Codebtors AAA Schedule AB Part 10, Question 62 Attachment-pdf AAA R…" at bounding box center [382, 303] width 222 height 453
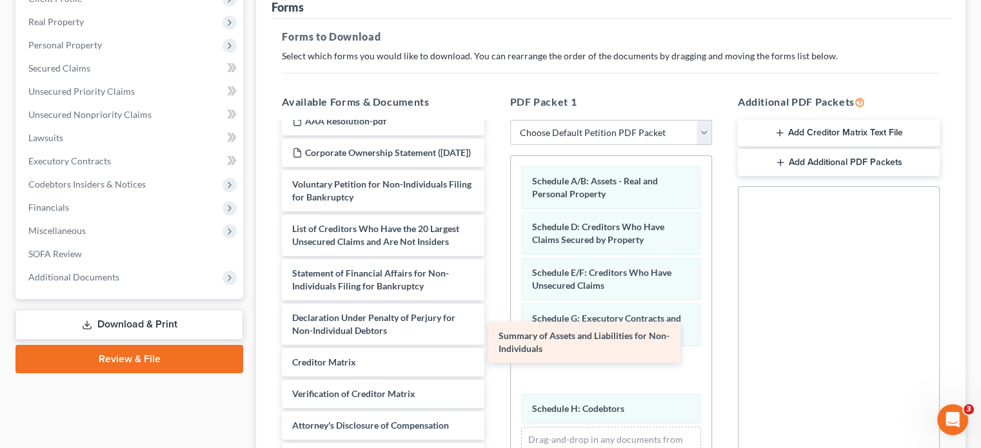
scroll to position [73, 0]
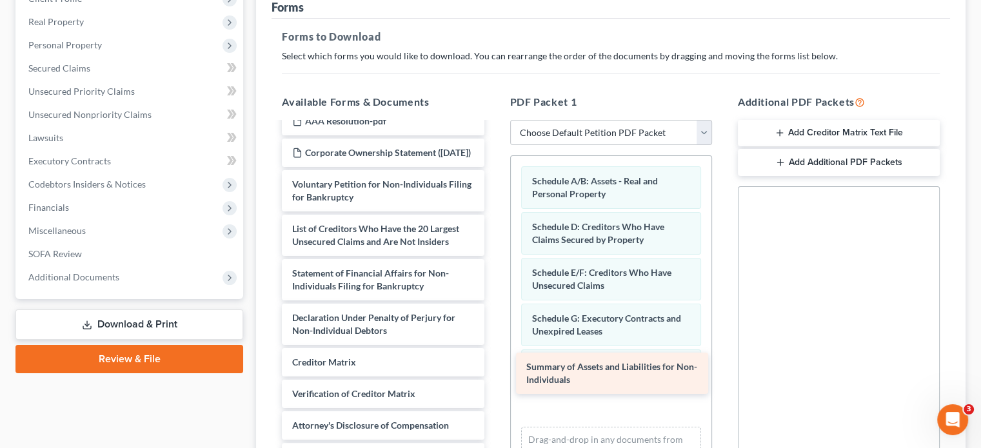
drag, startPoint x: 379, startPoint y: 184, endPoint x: 613, endPoint y: 384, distance: 307.7
click at [494, 384] on div "Summary of Assets and Liabilities for Non-Individuals AAA Schedule AB Part 10, …" at bounding box center [382, 267] width 222 height 409
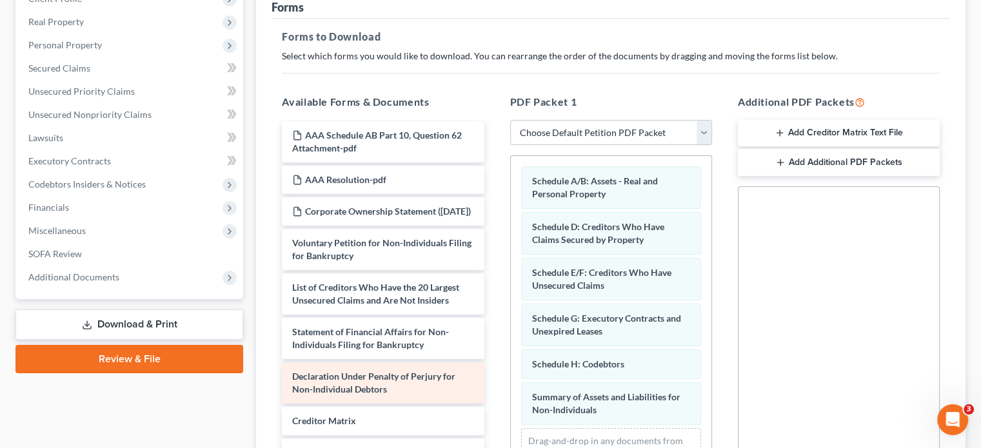
scroll to position [0, 0]
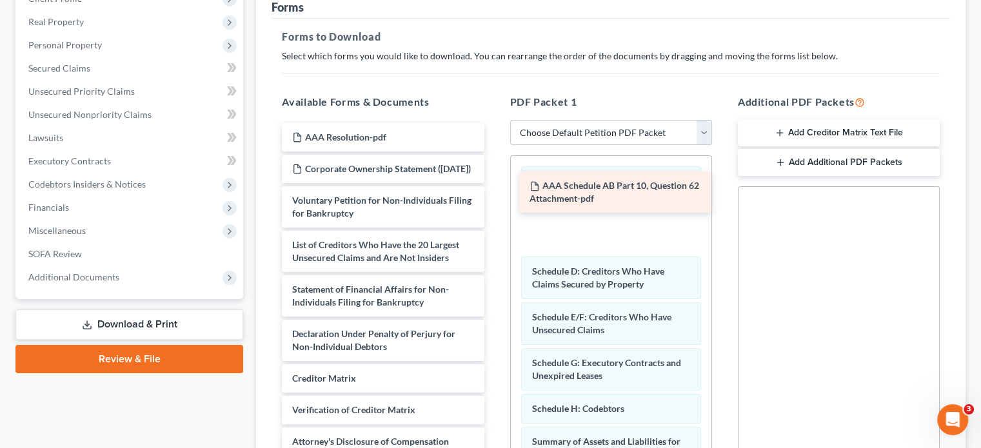
drag, startPoint x: 362, startPoint y: 123, endPoint x: 598, endPoint y: 193, distance: 246.6
click at [494, 193] on div "AAA Schedule AB Part 10, Question 62 Attachment-pdf AAA Schedule AB Part 10, Qu…" at bounding box center [382, 305] width 222 height 364
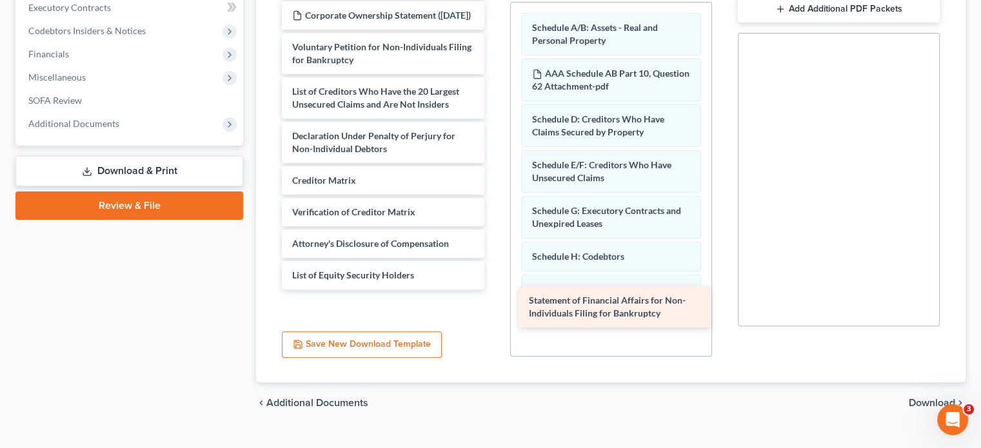
drag, startPoint x: 387, startPoint y: 95, endPoint x: 624, endPoint y: 299, distance: 312.6
click at [494, 289] on div "Statement of Financial Affairs for Non-Individuals Filing for Bankruptcy AAA Re…" at bounding box center [382, 130] width 222 height 320
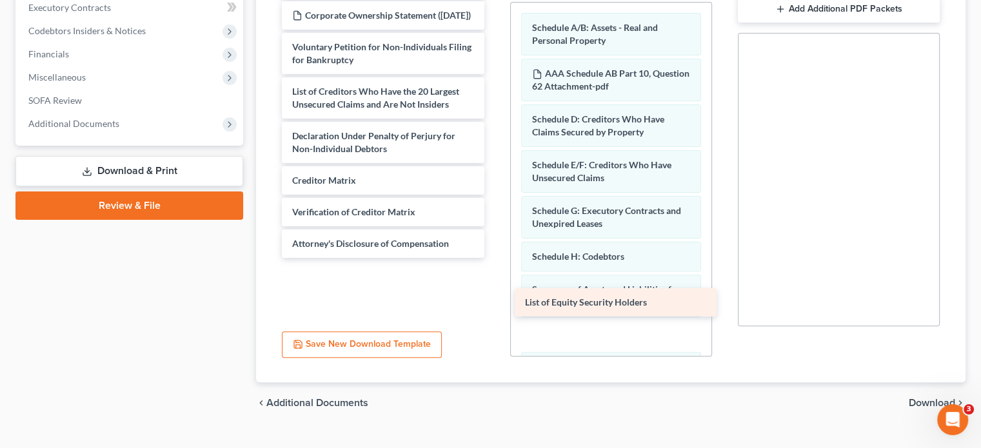
drag, startPoint x: 371, startPoint y: 265, endPoint x: 603, endPoint y: 304, distance: 235.9
click at [494, 258] on div "List of Equity Security Holders AAA Resolution-pdf Corporate Ownership Statemen…" at bounding box center [382, 114] width 222 height 288
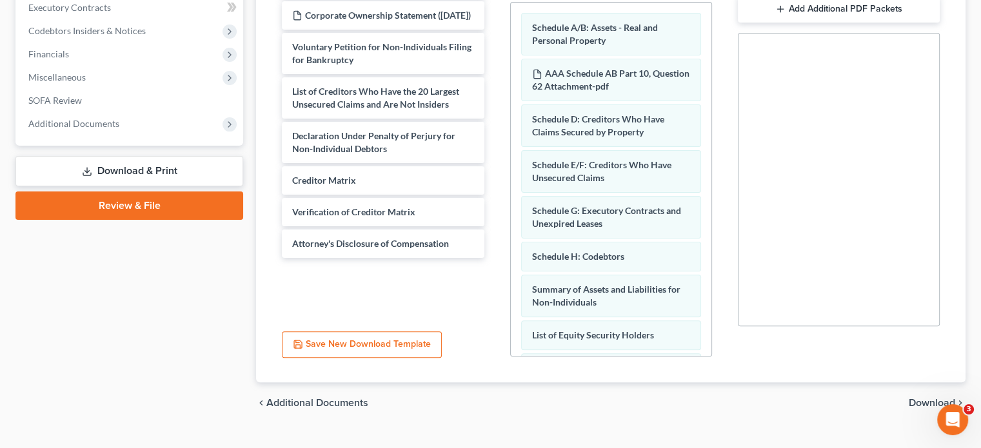
click at [921, 398] on span "Download" at bounding box center [931, 403] width 46 height 10
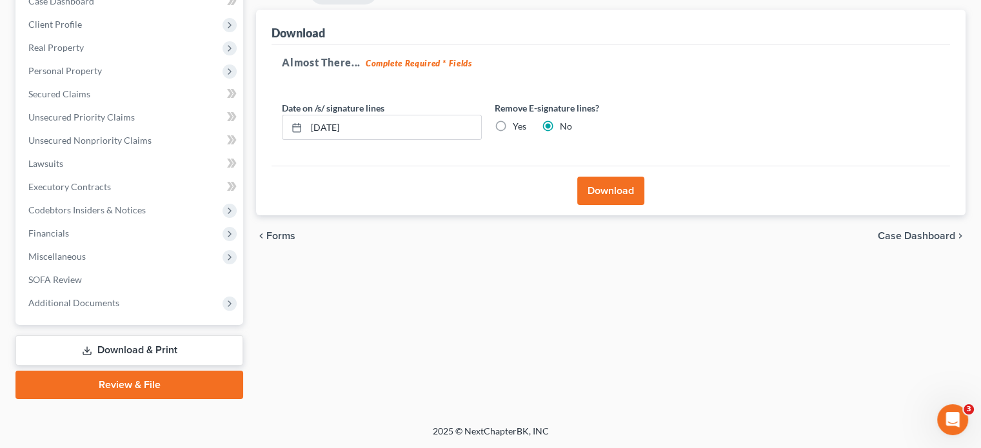
scroll to position [143, 0]
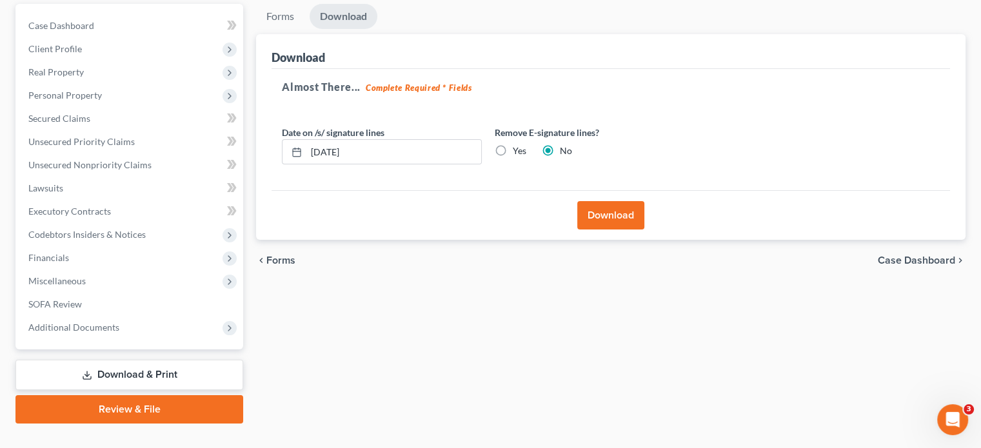
click at [607, 201] on button "Download" at bounding box center [610, 215] width 67 height 28
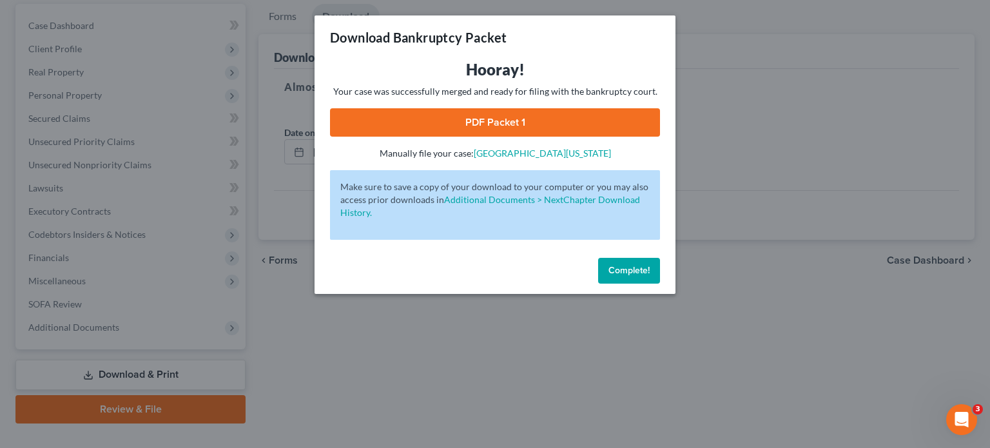
click at [518, 119] on link "PDF Packet 1" at bounding box center [495, 122] width 330 height 28
click at [628, 271] on span "Complete!" at bounding box center [629, 270] width 41 height 11
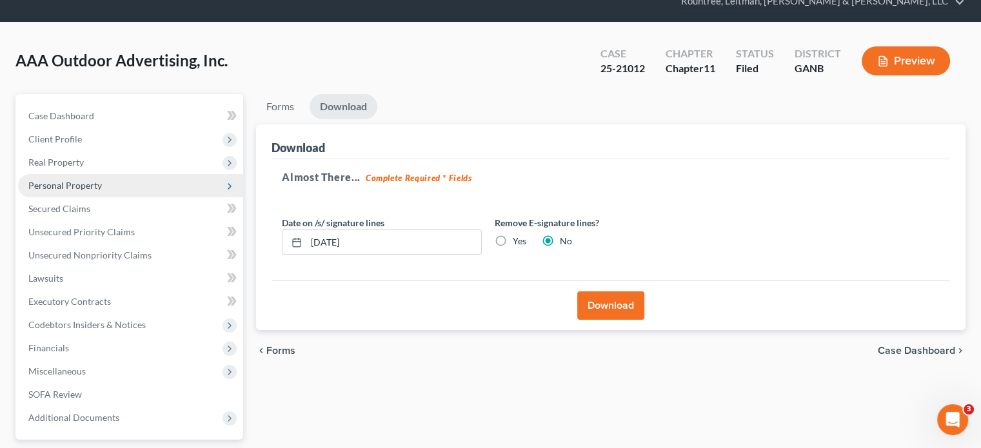
scroll to position [0, 0]
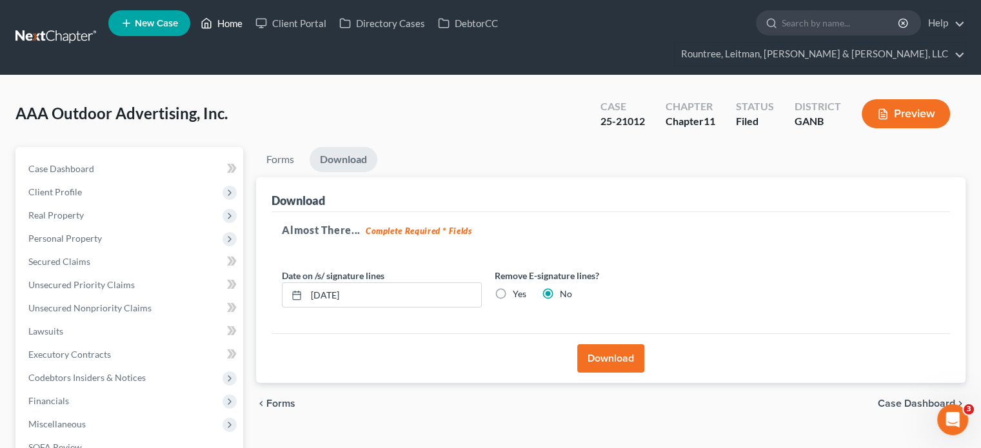
click at [226, 22] on link "Home" at bounding box center [221, 23] width 55 height 23
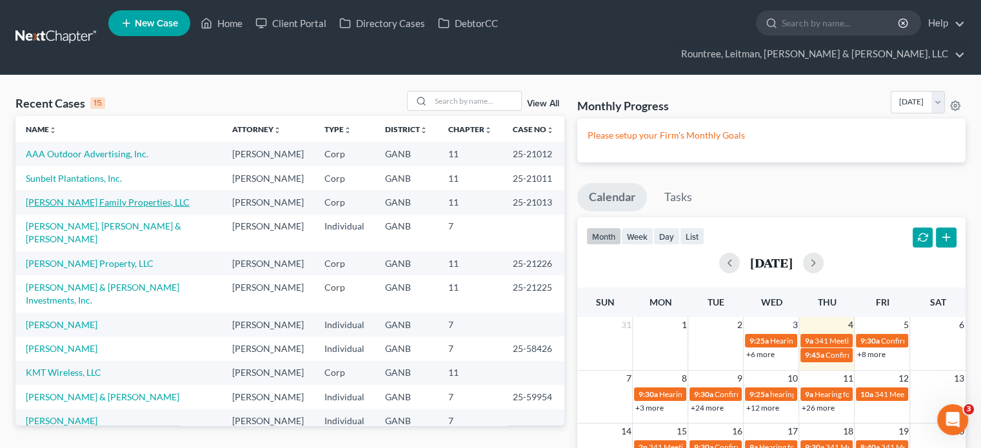
click at [83, 197] on link "[PERSON_NAME] Family Properties, LLC" at bounding box center [108, 202] width 164 height 11
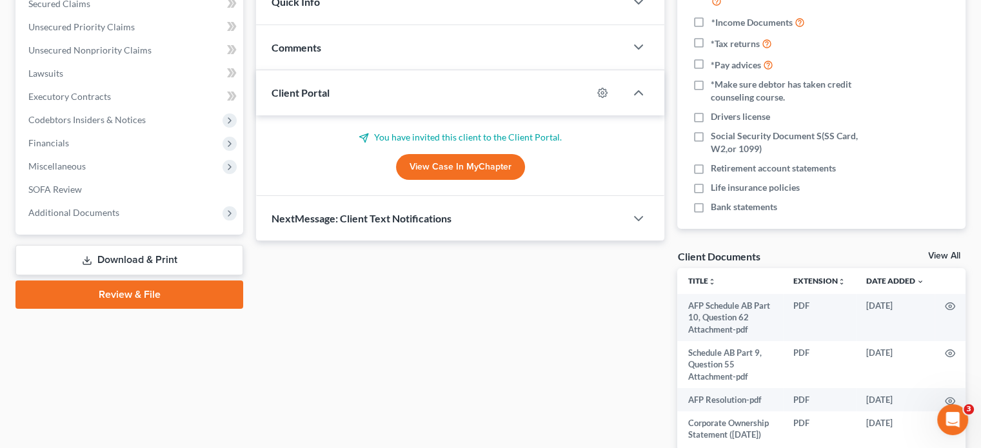
click at [126, 245] on link "Download & Print" at bounding box center [129, 260] width 228 height 30
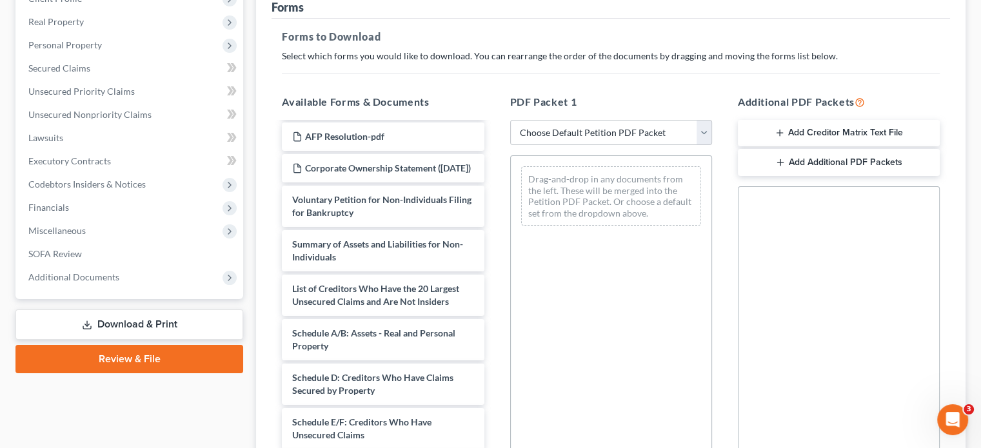
scroll to position [121, 0]
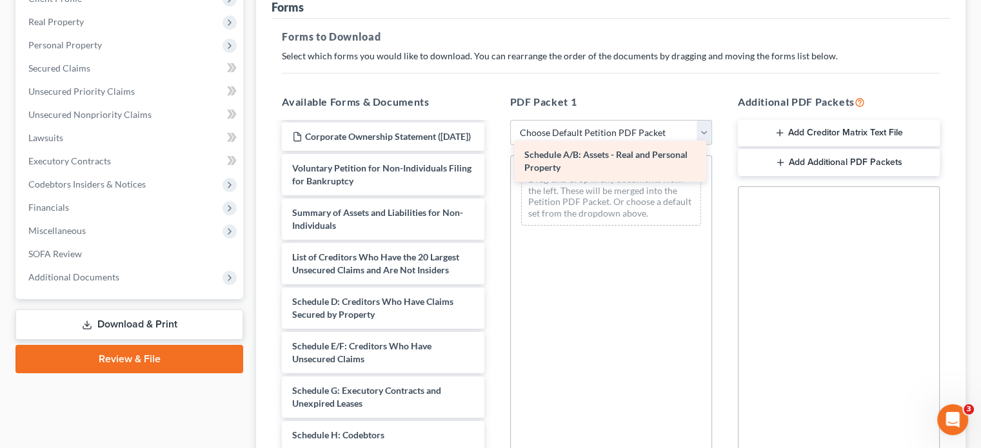
drag, startPoint x: 387, startPoint y: 289, endPoint x: 619, endPoint y: 153, distance: 269.0
click at [494, 153] on div "Schedule A/B: Assets - Real and Personal Property AFP Schedule AB Part 10, Ques…" at bounding box center [382, 333] width 222 height 663
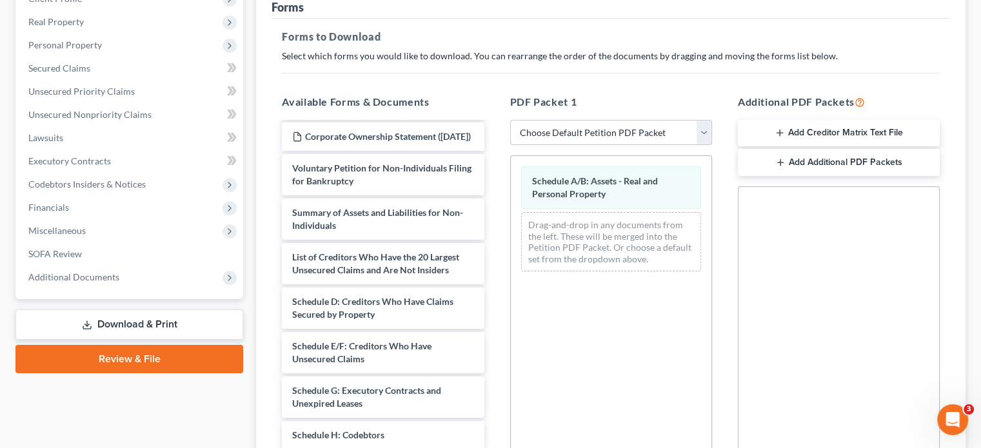
scroll to position [0, 0]
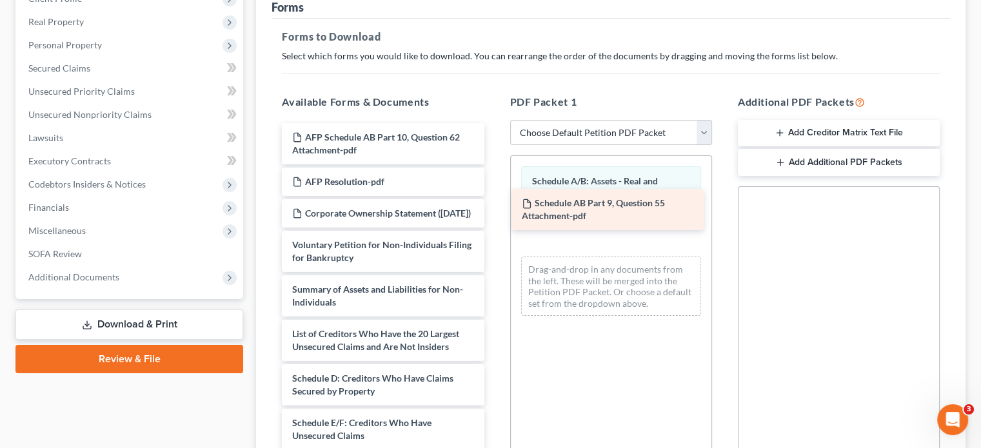
drag, startPoint x: 387, startPoint y: 160, endPoint x: 616, endPoint y: 206, distance: 234.0
click at [494, 206] on div "Schedule AB Part 9, Question 55 Attachment-pdf AFP Schedule AB Part 10, Questio…" at bounding box center [382, 432] width 222 height 618
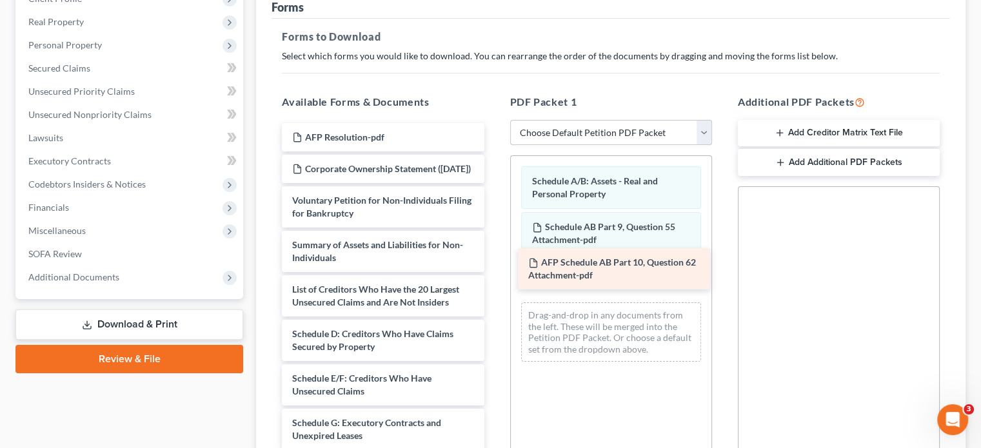
drag, startPoint x: 388, startPoint y: 115, endPoint x: 611, endPoint y: 248, distance: 259.1
click at [494, 248] on div "AFP Schedule AB Part 10, Question 62 Attachment-pdf AFP Schedule AB Part 10, Qu…" at bounding box center [382, 410] width 222 height 574
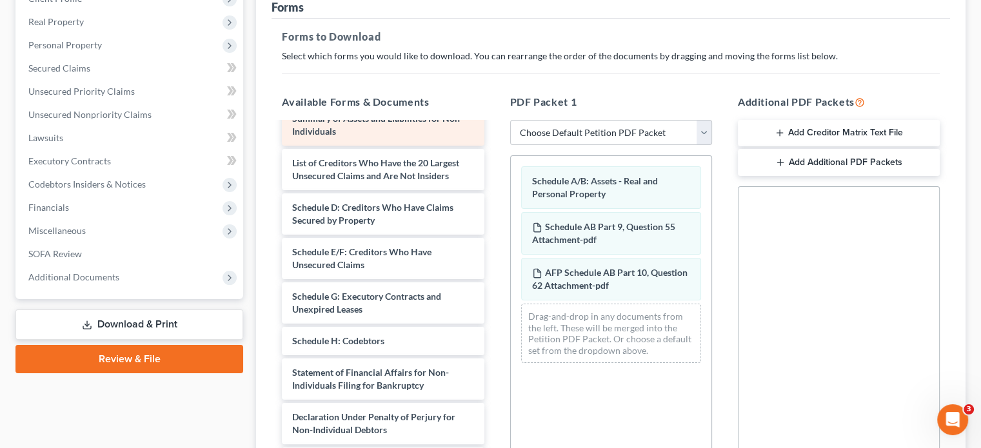
scroll to position [129, 0]
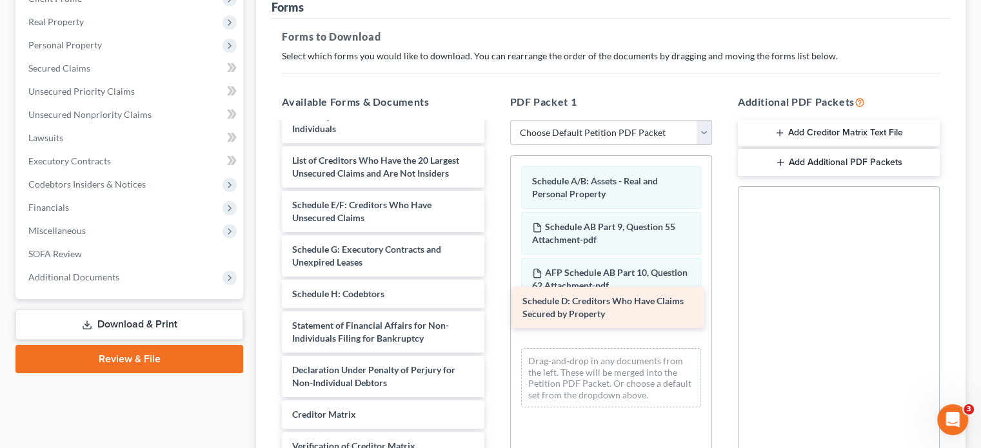
drag, startPoint x: 357, startPoint y: 201, endPoint x: 581, endPoint y: 290, distance: 241.0
click at [494, 306] on div "Schedule D: Creditors Who Have Claims Secured by Property AFP Resolution-pdf Co…" at bounding box center [382, 258] width 222 height 529
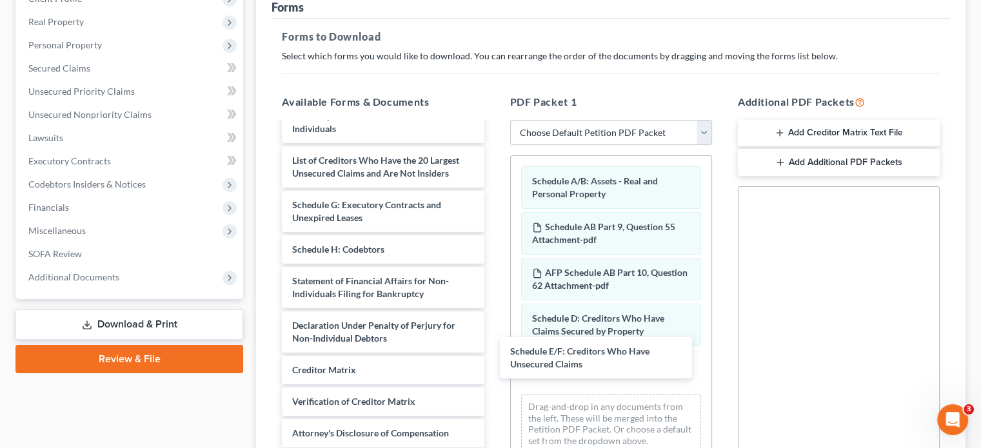
drag, startPoint x: 397, startPoint y: 203, endPoint x: 606, endPoint y: 331, distance: 245.1
click at [494, 364] on div "Schedule E/F: Creditors Who Have Unsecured Claims AFP Resolution-pdf Corporate …" at bounding box center [382, 236] width 222 height 485
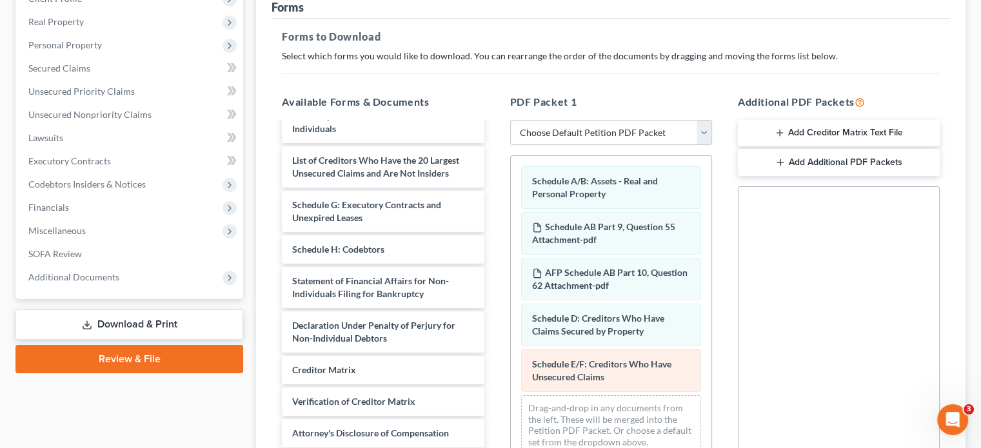
scroll to position [104, 0]
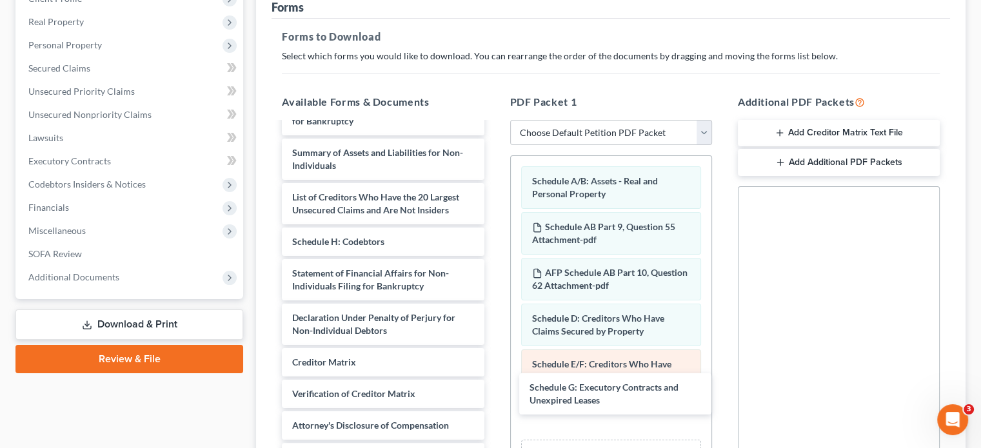
drag, startPoint x: 386, startPoint y: 195, endPoint x: 605, endPoint y: 358, distance: 273.2
click at [494, 386] on div "Schedule G: Executory Contracts and Unexpired Leases AFP Resolution-pdf Corpora…" at bounding box center [382, 251] width 222 height 440
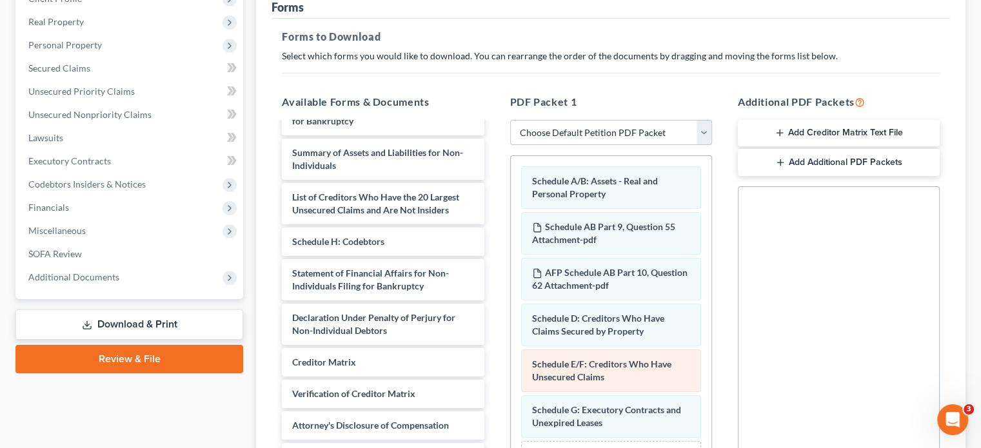
scroll to position [73, 0]
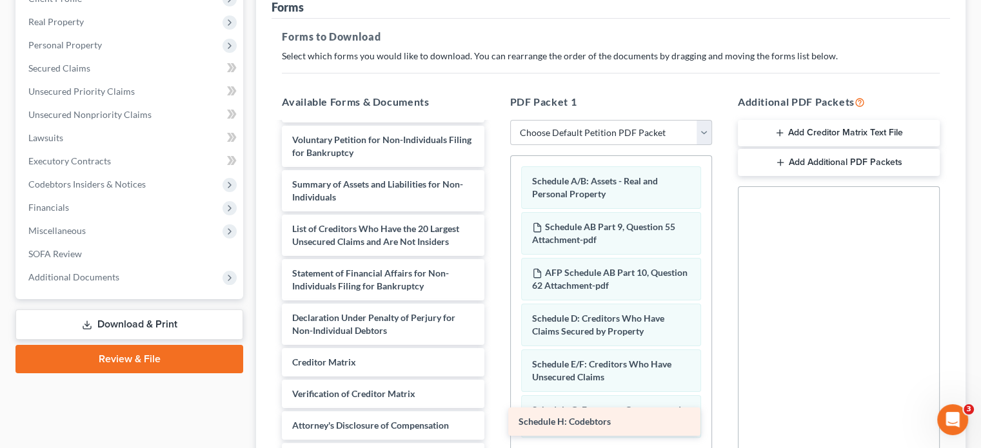
drag, startPoint x: 361, startPoint y: 213, endPoint x: 585, endPoint y: 417, distance: 303.0
click at [494, 417] on div "Schedule H: Codebtors AFP Resolution-pdf Corporate Ownership Statement ([DATE])…" at bounding box center [382, 267] width 222 height 409
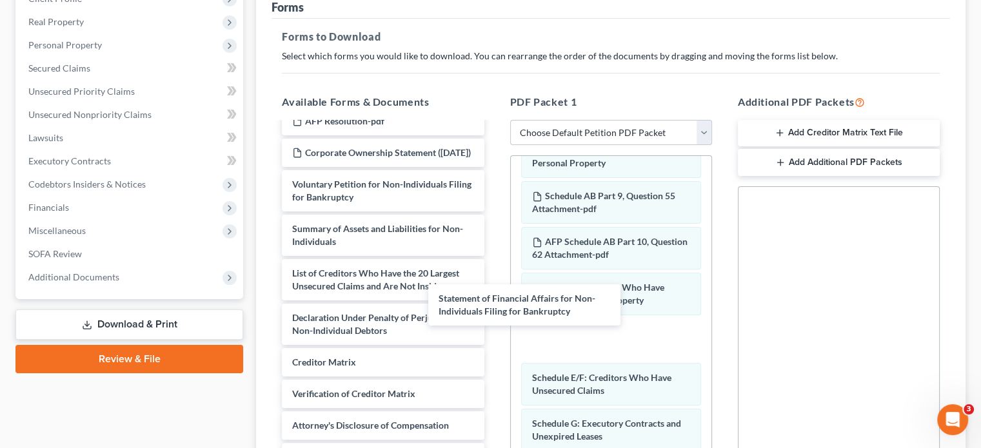
scroll to position [28, 0]
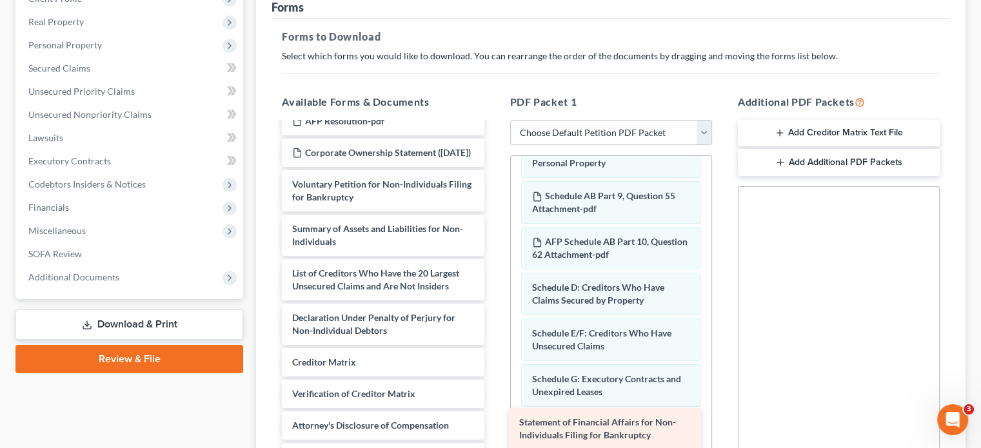
drag, startPoint x: 370, startPoint y: 264, endPoint x: 597, endPoint y: 436, distance: 285.2
click at [494, 436] on div "Statement of Financial Affairs for Non-Individuals Filing for Bankruptcy AFP Re…" at bounding box center [382, 289] width 222 height 364
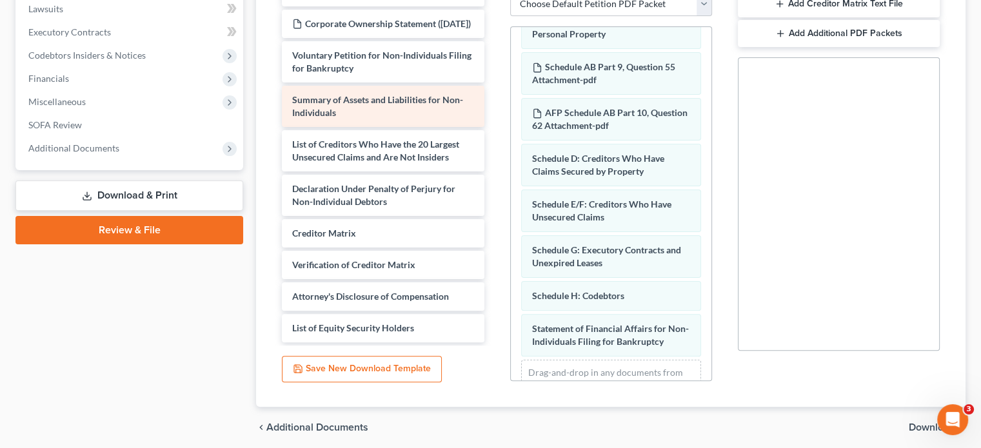
scroll to position [0, 0]
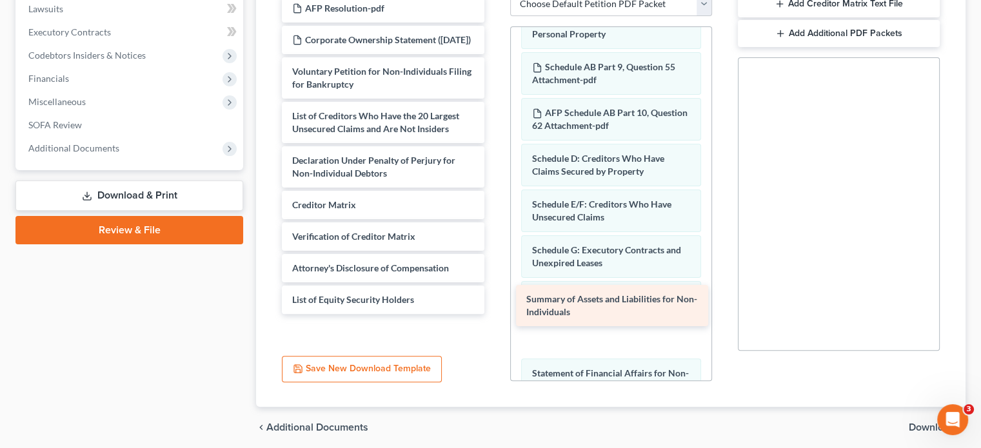
drag, startPoint x: 364, startPoint y: 75, endPoint x: 598, endPoint y: 300, distance: 324.2
click at [494, 300] on div "Summary of Assets and Liabilities for Non-Individuals AFP Resolution-pdf Corpor…" at bounding box center [382, 154] width 222 height 320
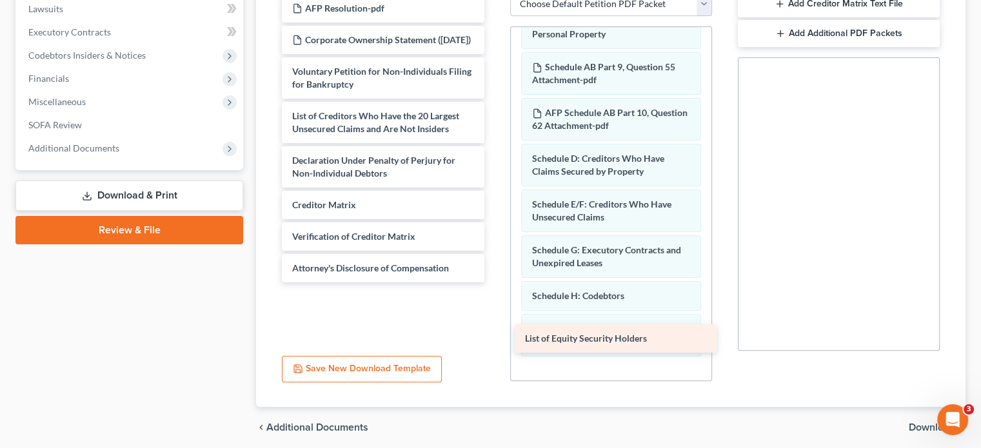
drag, startPoint x: 358, startPoint y: 286, endPoint x: 593, endPoint y: 335, distance: 239.6
click at [494, 282] on div "List of Equity Security Holders AFP Resolution-pdf Corporate Ownership Statemen…" at bounding box center [382, 138] width 222 height 288
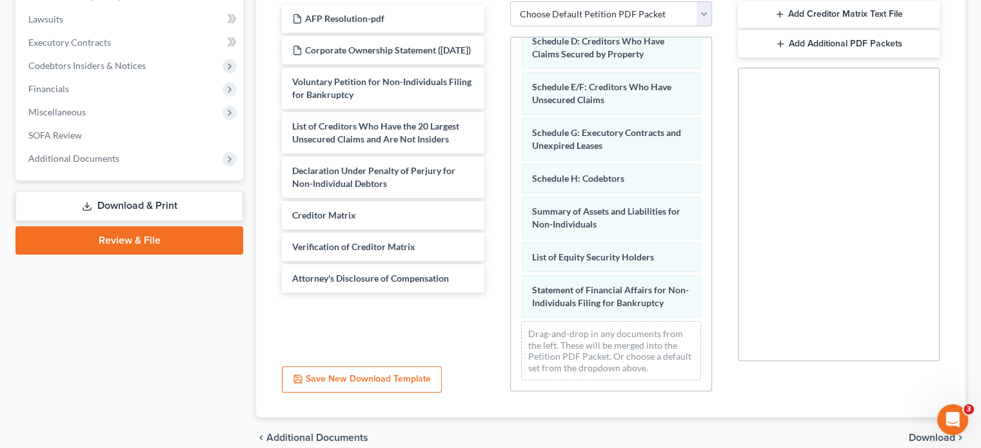
scroll to position [347, 0]
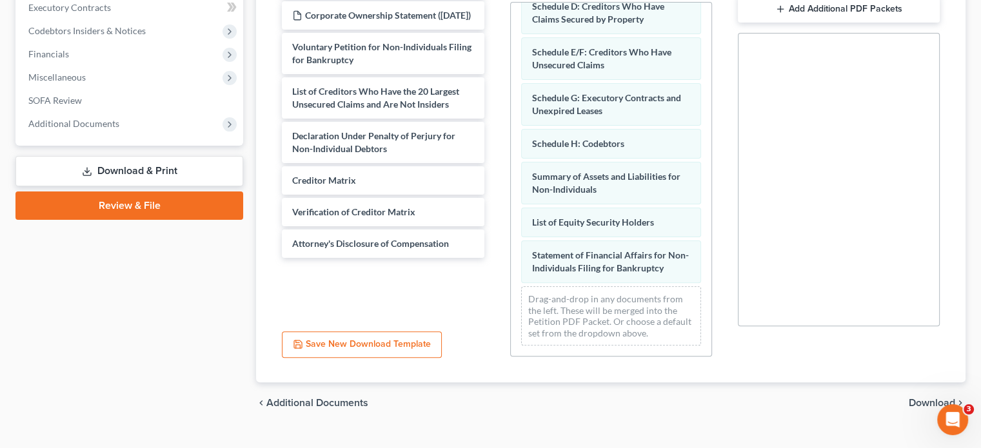
click at [934, 398] on span "Download" at bounding box center [931, 403] width 46 height 10
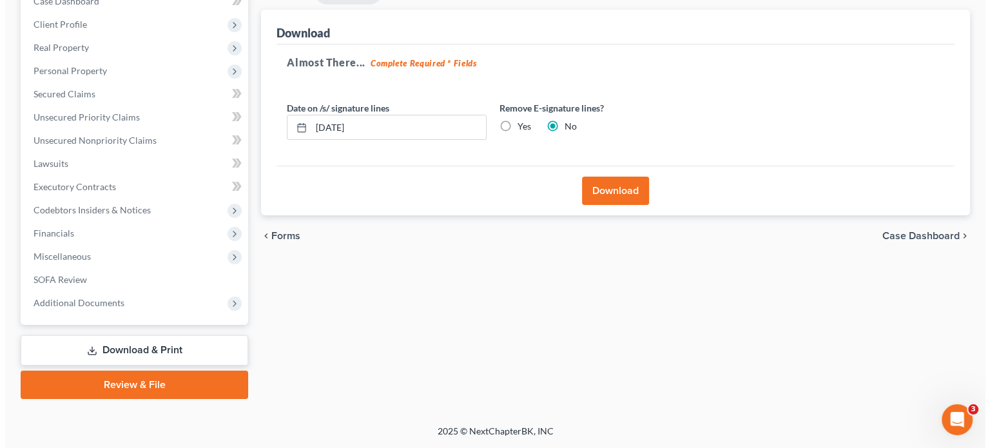
scroll to position [143, 0]
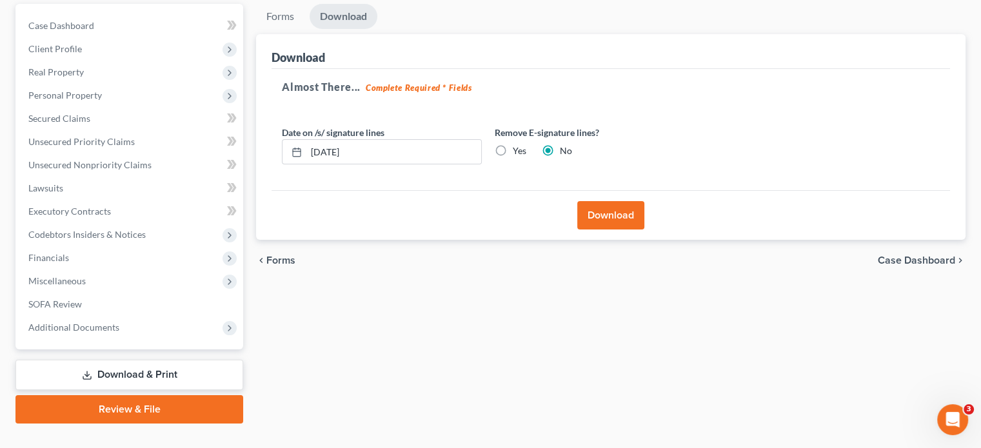
click at [609, 201] on button "Download" at bounding box center [610, 215] width 67 height 28
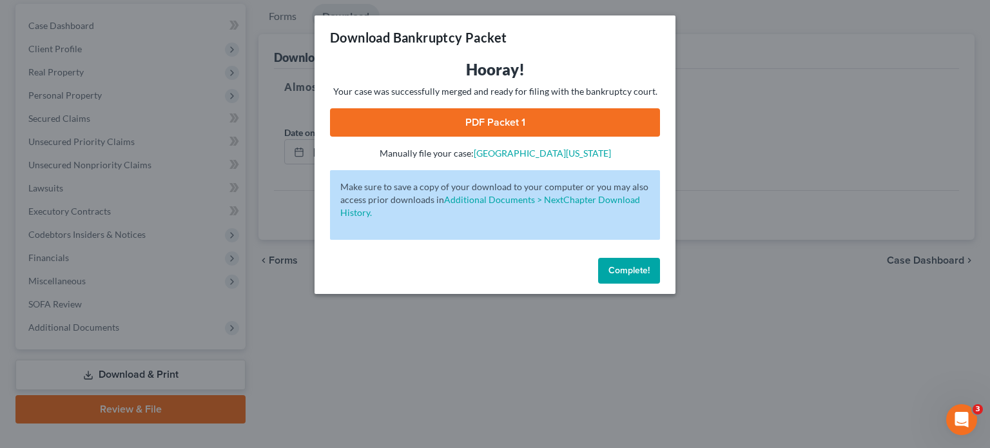
click at [490, 118] on link "PDF Packet 1" at bounding box center [495, 122] width 330 height 28
